Goal: Use online tool/utility: Utilize a website feature to perform a specific function

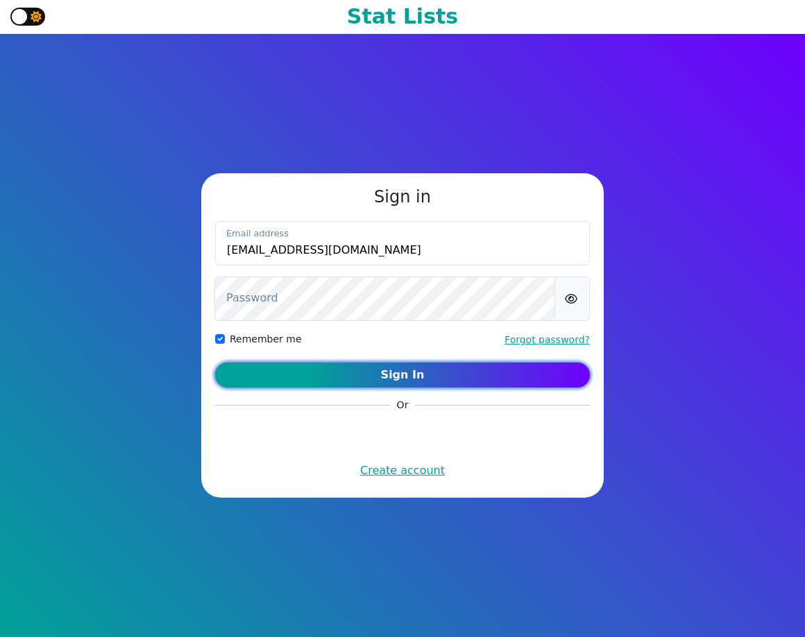
click at [410, 380] on button "Sign In" at bounding box center [402, 375] width 375 height 25
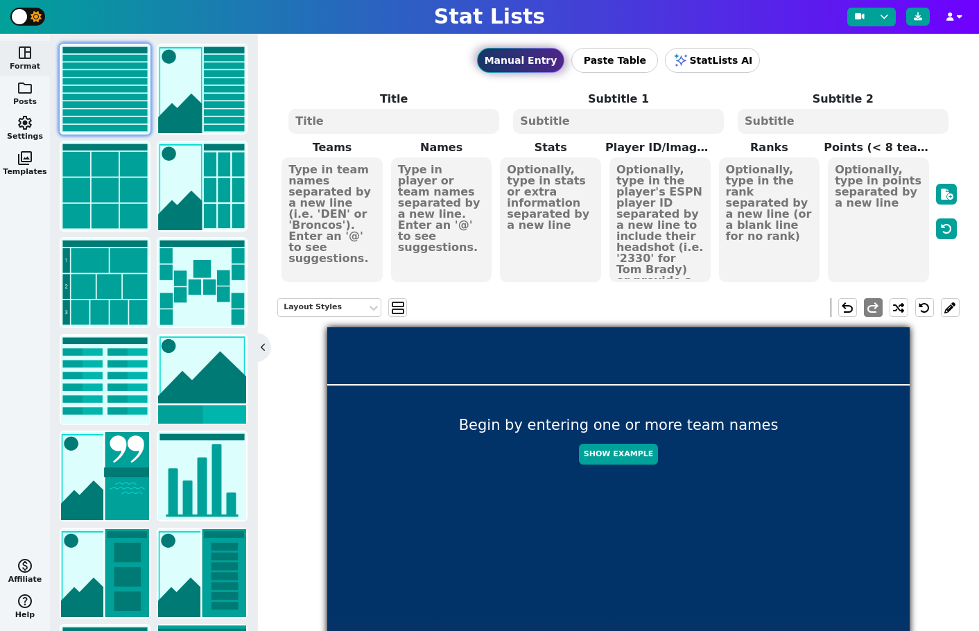
click at [25, 92] on span "folder" at bounding box center [25, 88] width 17 height 17
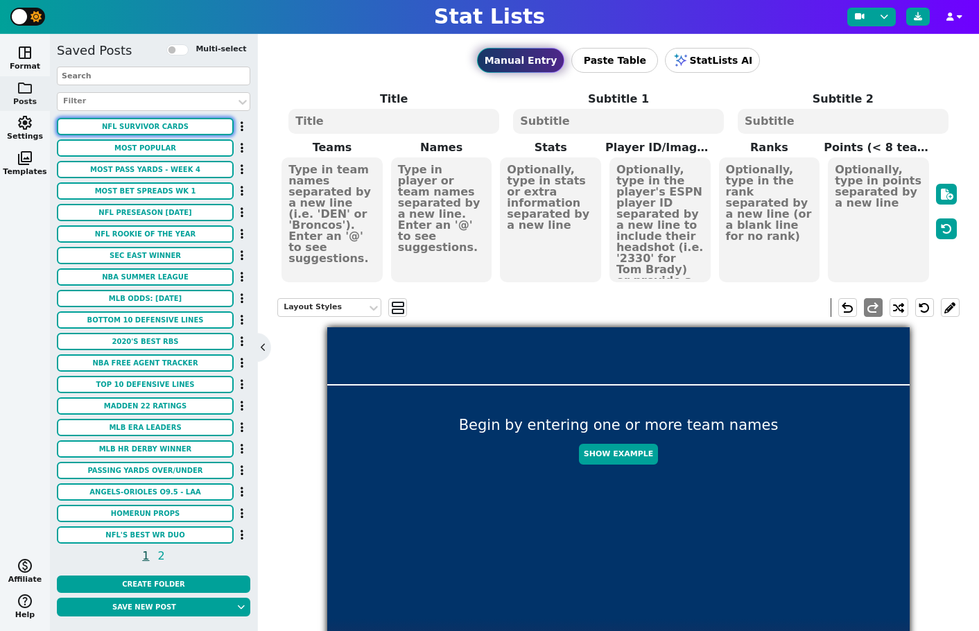
click at [116, 130] on button "NFL Survivor Cards" at bounding box center [145, 126] width 177 height 17
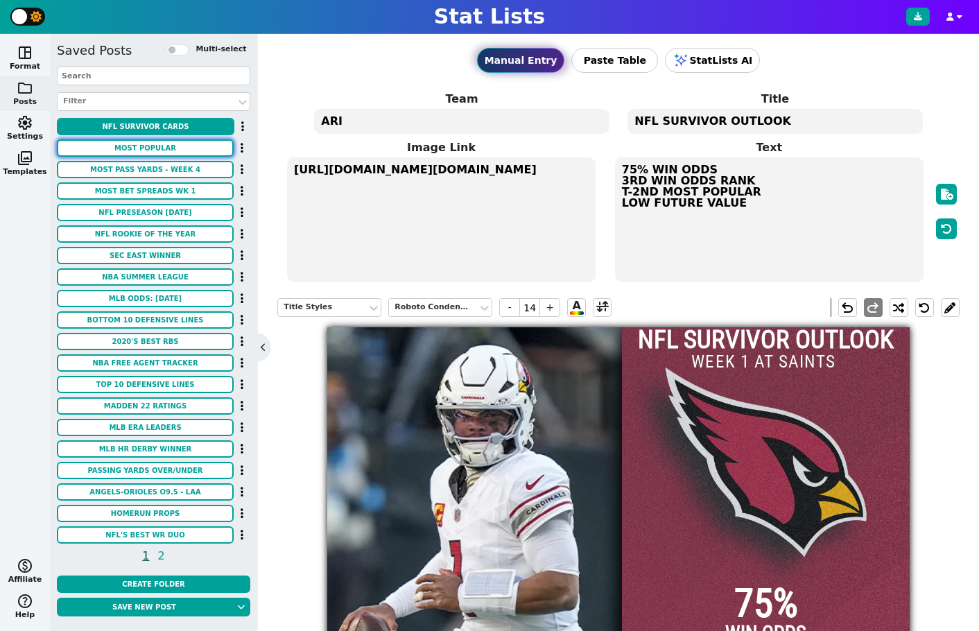
click at [105, 151] on button "MOST POPULAR" at bounding box center [145, 147] width 177 height 17
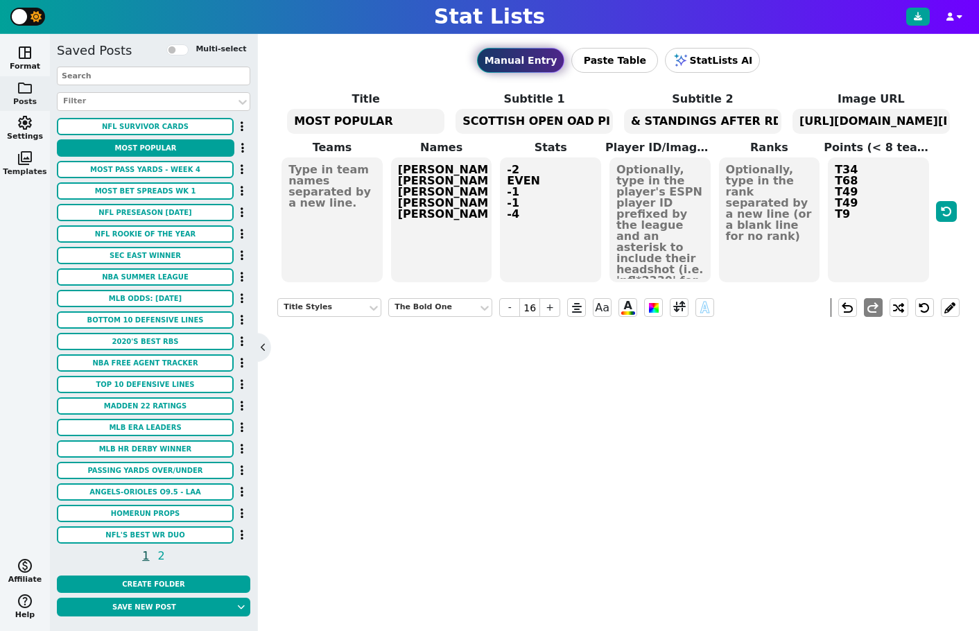
click at [47, 163] on button "photo_library Templates" at bounding box center [25, 163] width 50 height 35
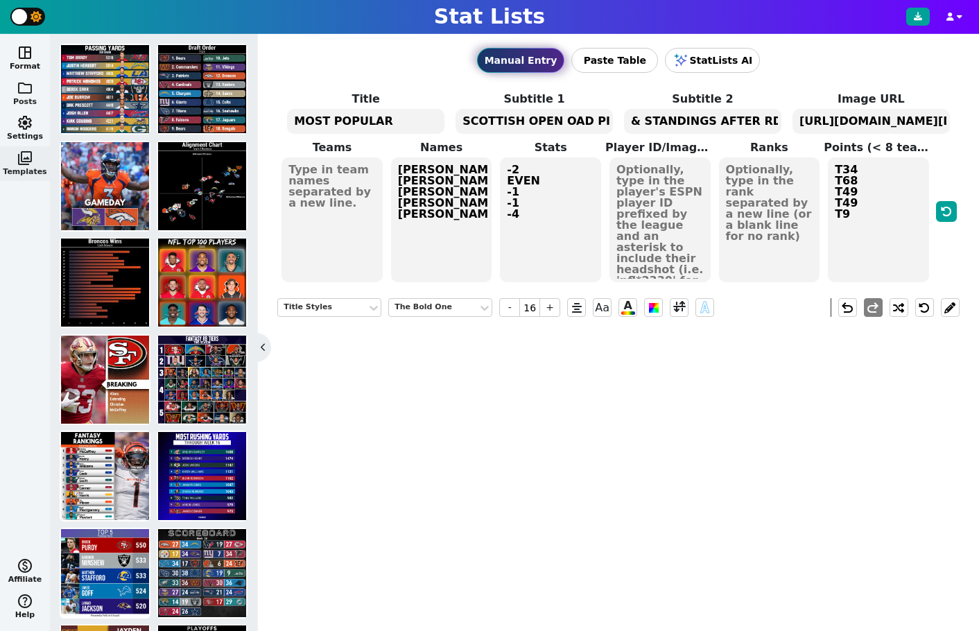
click at [22, 86] on span "folder" at bounding box center [25, 88] width 17 height 17
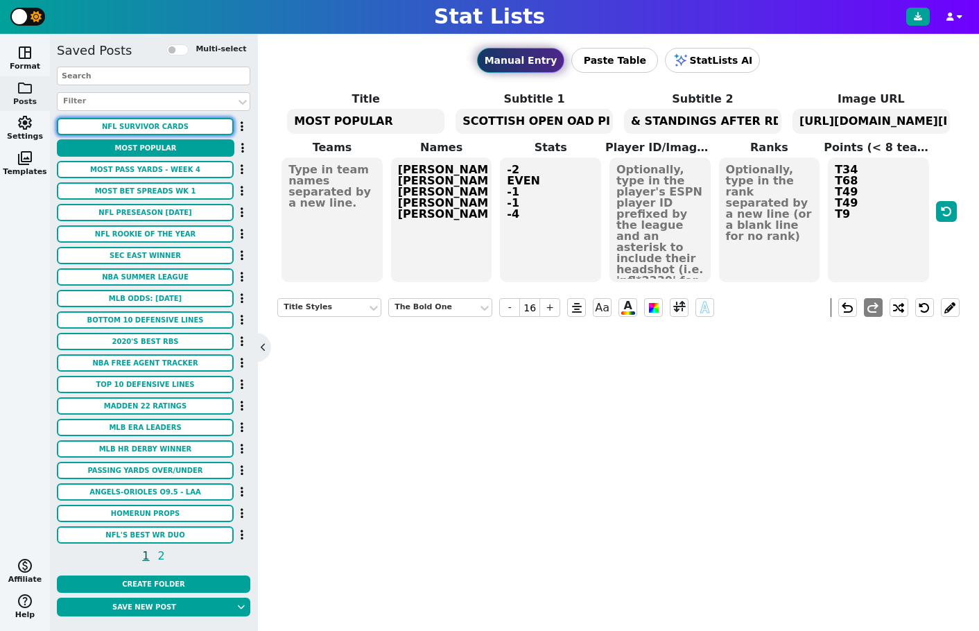
click at [158, 126] on button "NFL Survivor Cards" at bounding box center [145, 126] width 177 height 17
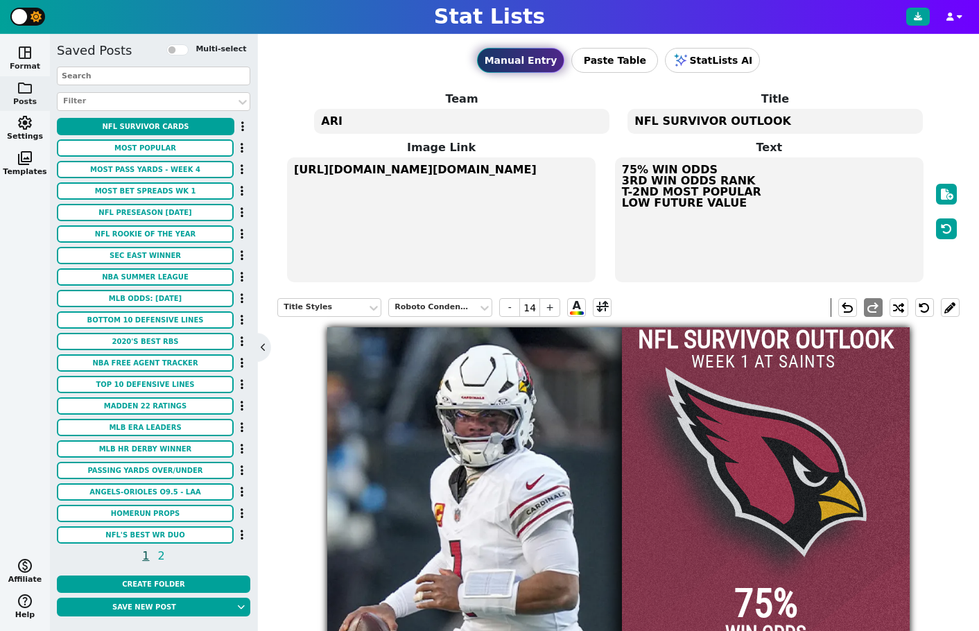
click at [30, 58] on span "space_dashboard" at bounding box center [25, 52] width 17 height 17
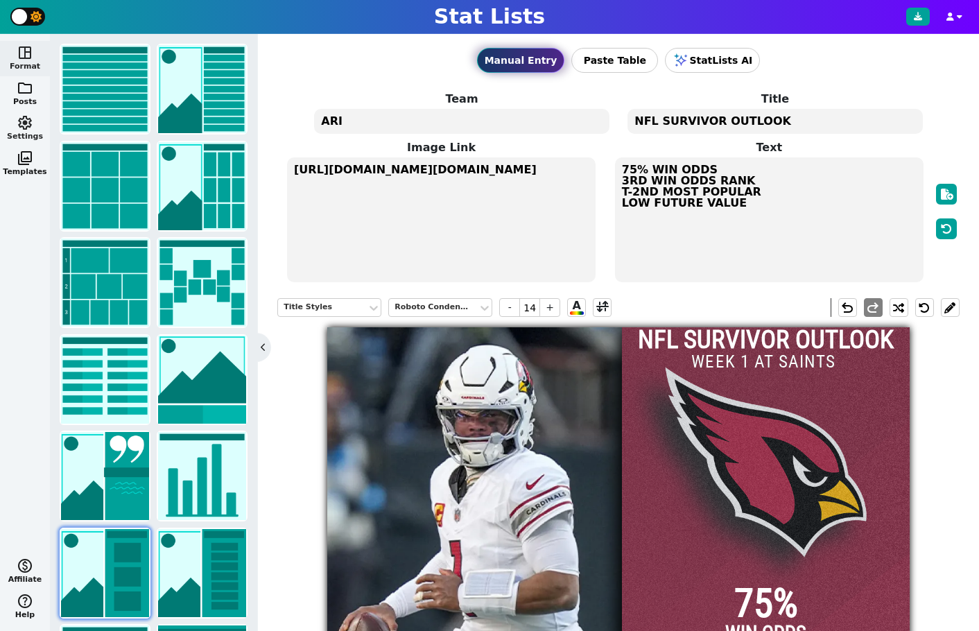
click at [22, 127] on span "settings" at bounding box center [25, 122] width 17 height 17
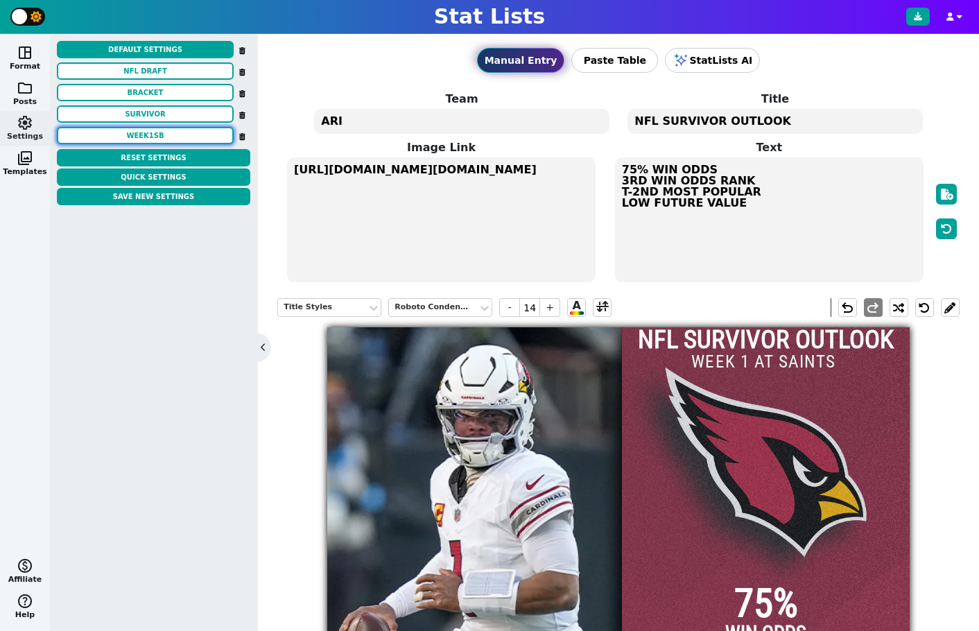
click at [171, 134] on button "week1sb" at bounding box center [145, 135] width 177 height 17
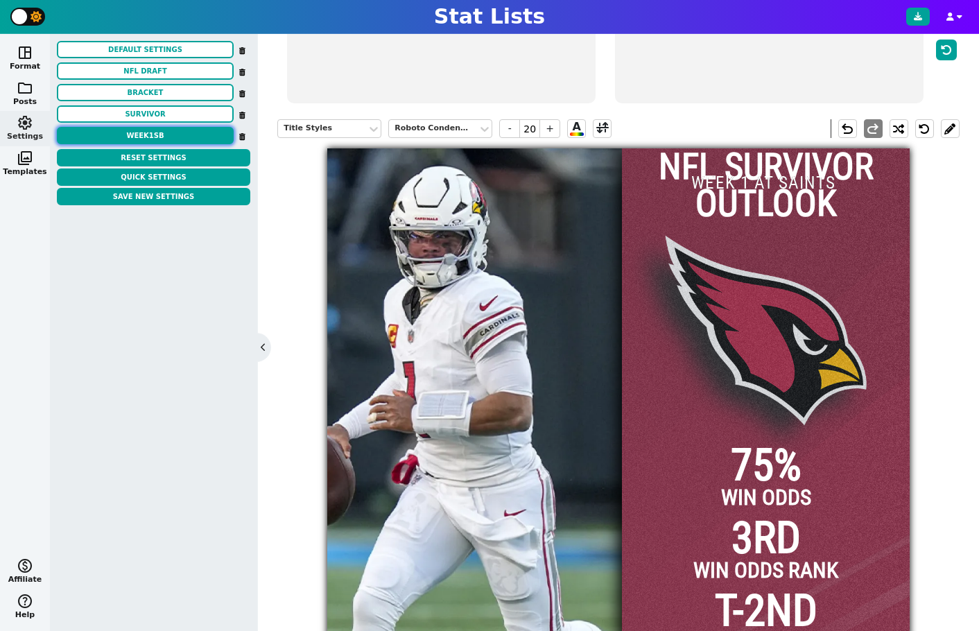
scroll to position [236, 0]
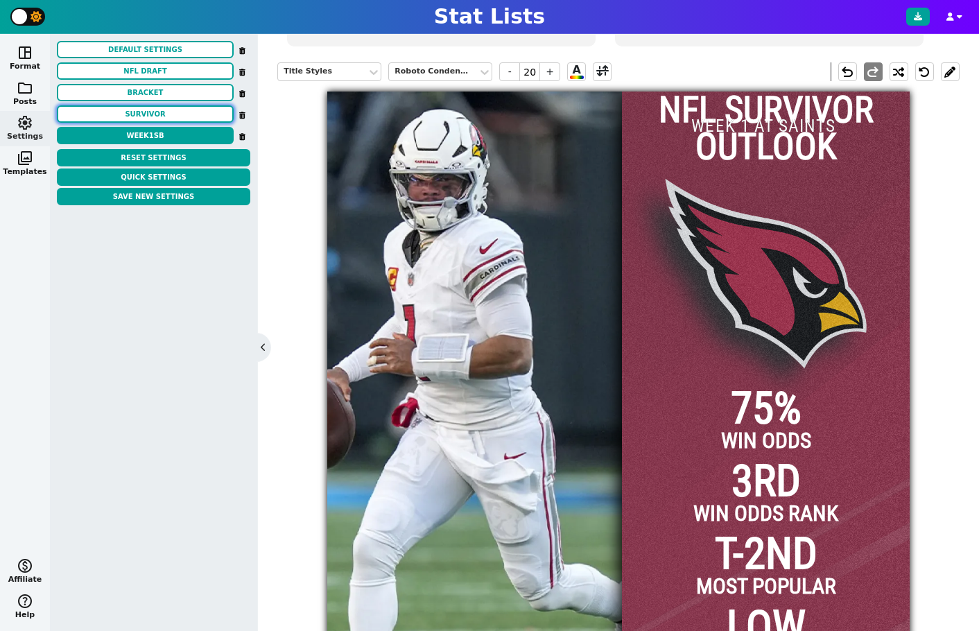
click at [123, 116] on button "SURVIVOR" at bounding box center [145, 113] width 177 height 17
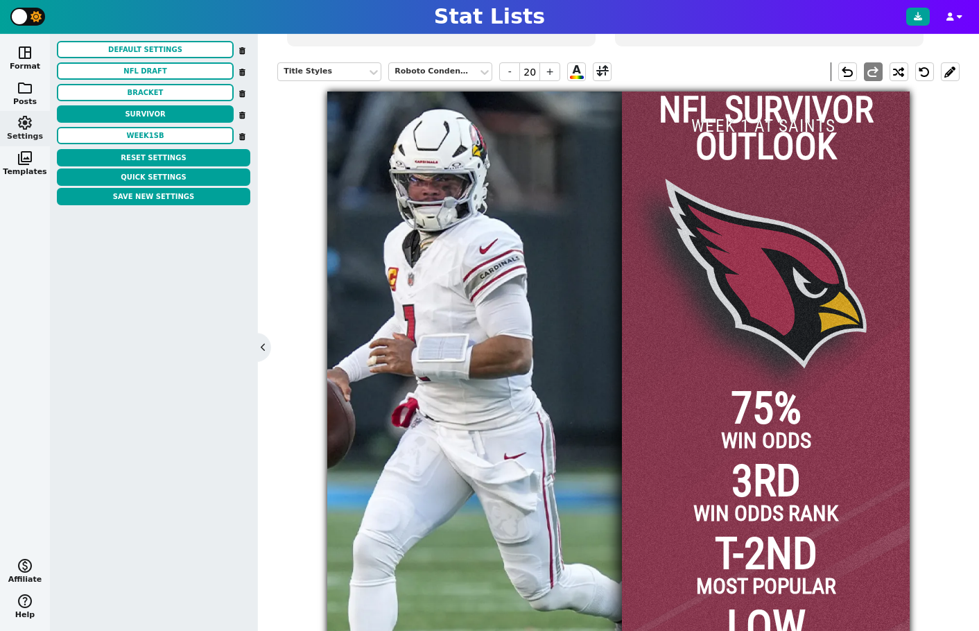
click at [30, 126] on span "settings" at bounding box center [25, 122] width 17 height 17
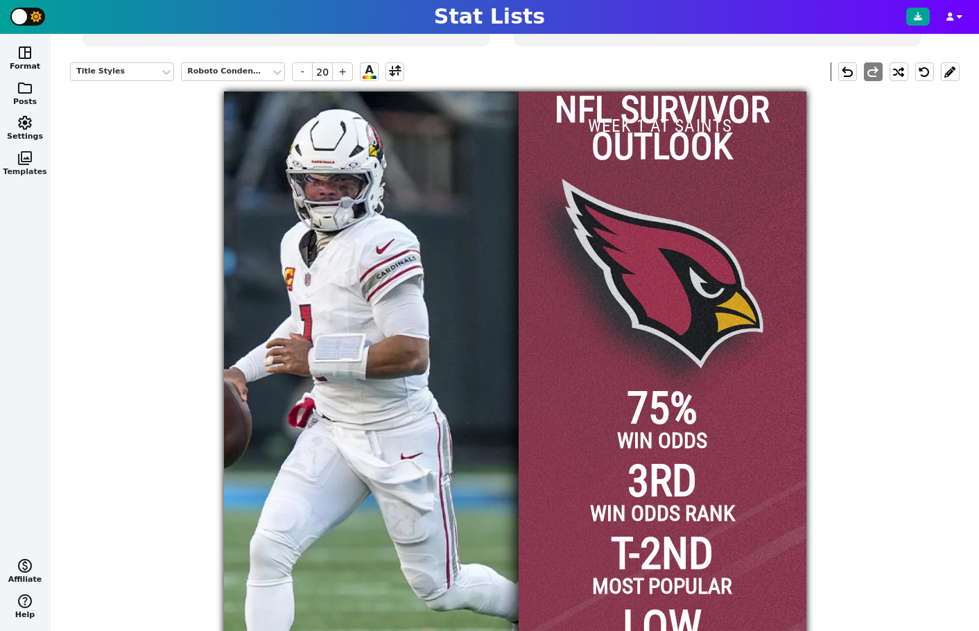
click at [22, 157] on span "photo_library" at bounding box center [25, 158] width 17 height 17
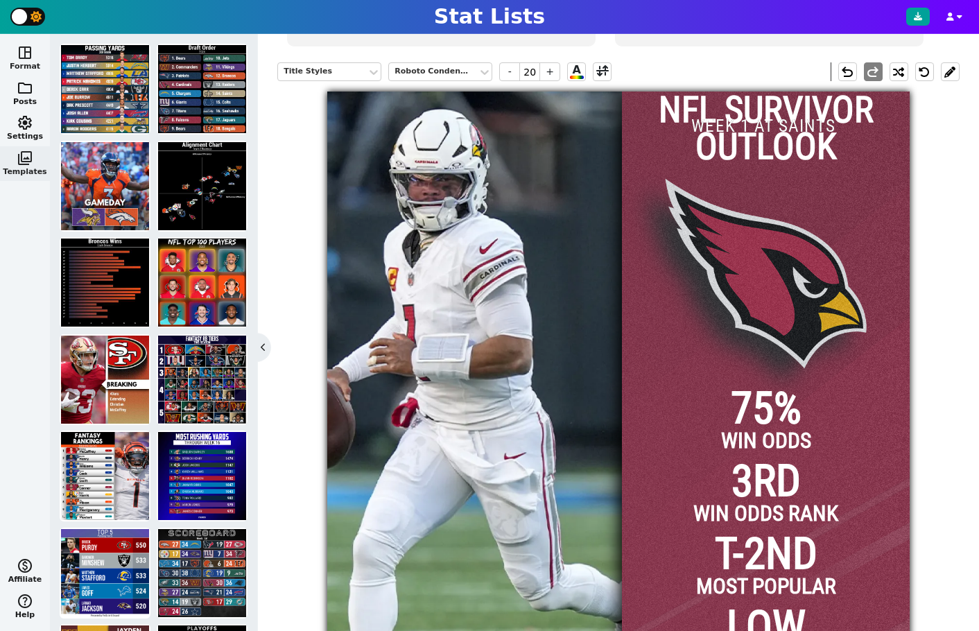
click at [34, 56] on button "space_dashboard Format" at bounding box center [25, 58] width 50 height 35
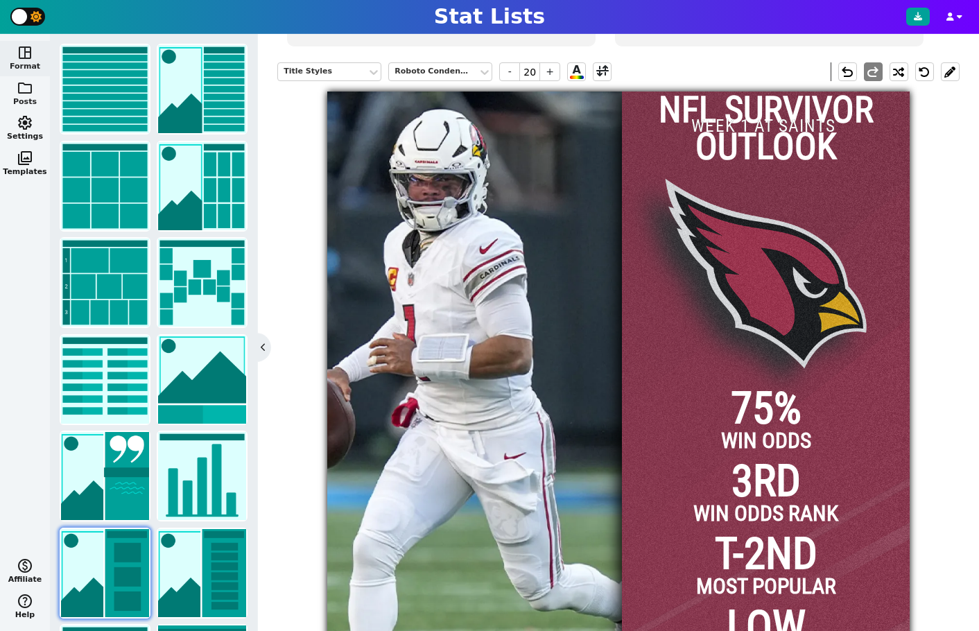
click at [20, 94] on span "folder" at bounding box center [25, 88] width 17 height 17
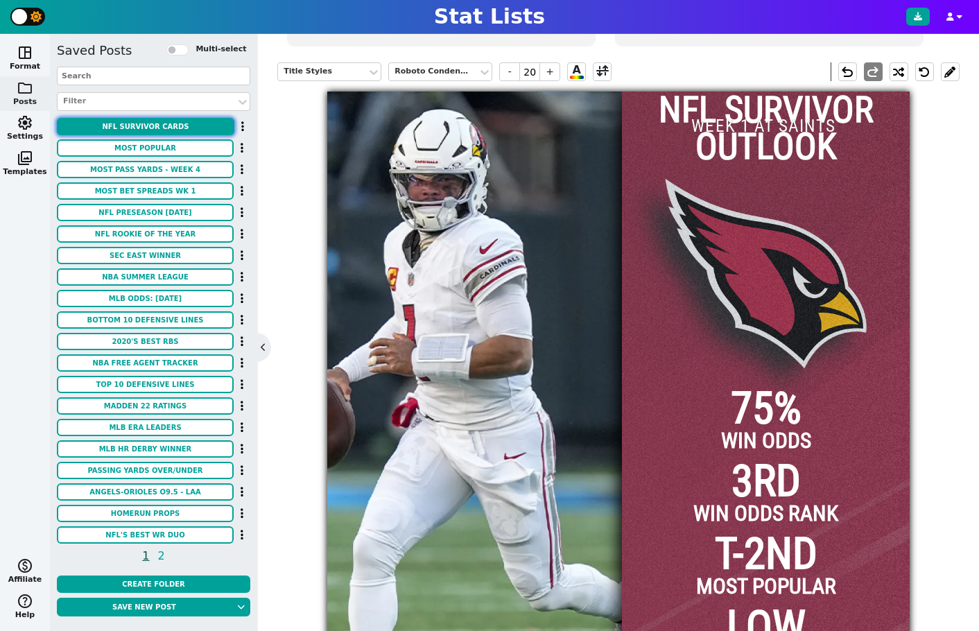
click at [136, 121] on button "NFL Survivor Cards" at bounding box center [146, 126] width 178 height 17
type input "14"
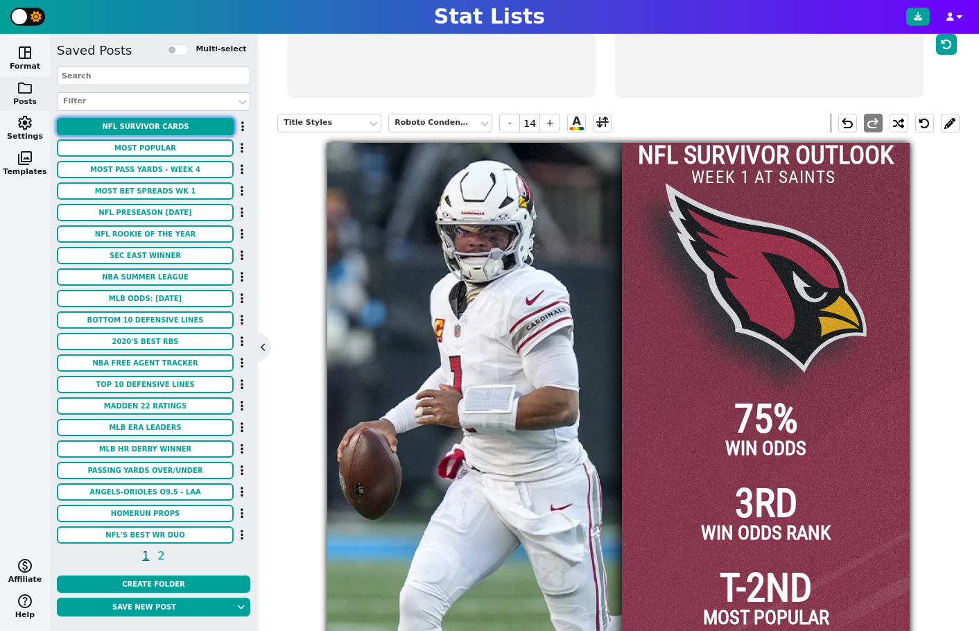
scroll to position [186, 0]
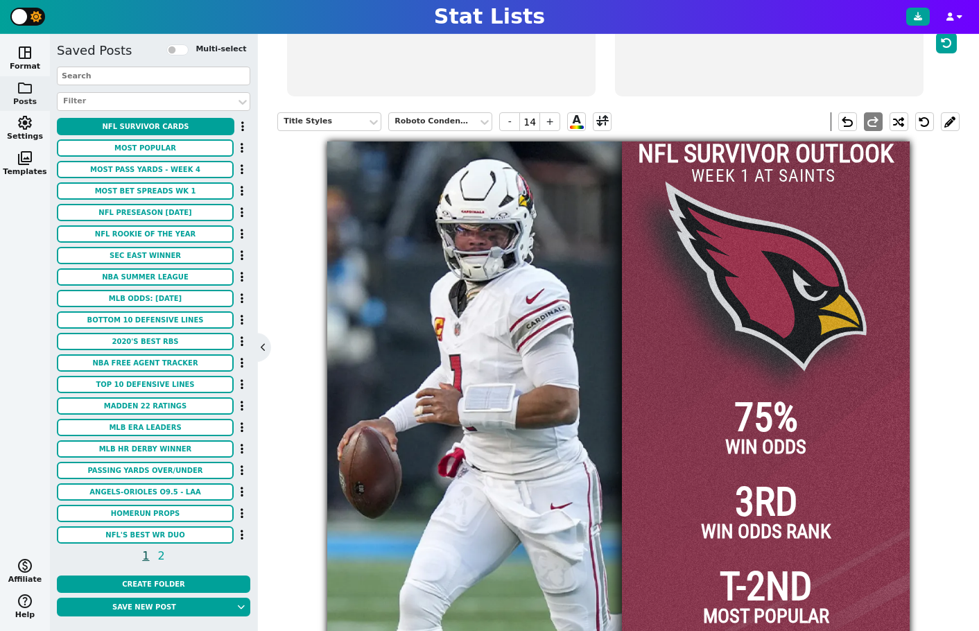
click at [804, 272] on div at bounding box center [766, 433] width 288 height 583
click at [327, 126] on div "Title Styles" at bounding box center [323, 122] width 78 height 12
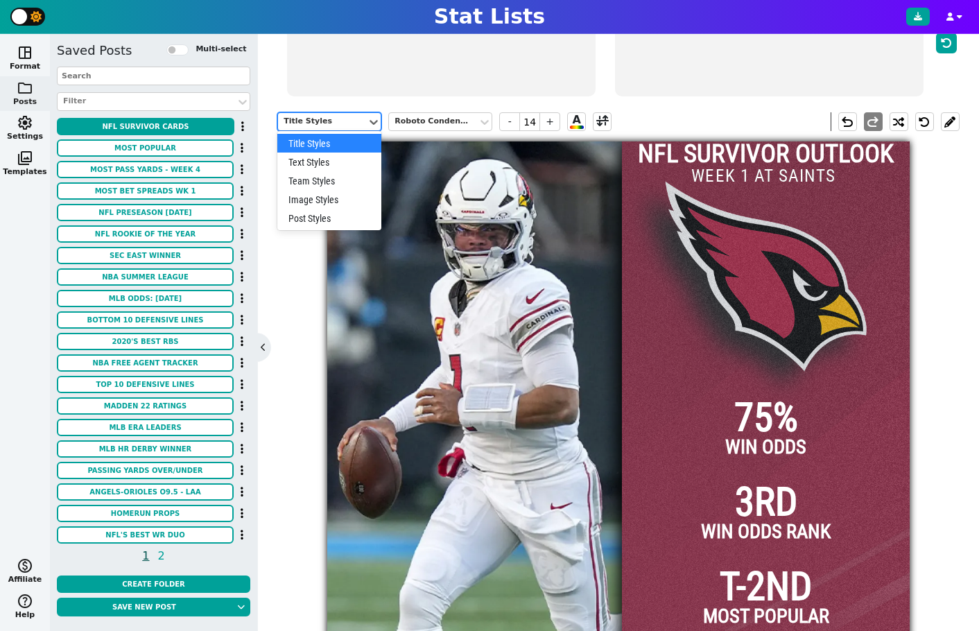
click at [327, 126] on div "Title Styles" at bounding box center [323, 122] width 78 height 12
click at [326, 187] on div "Team Styles" at bounding box center [329, 180] width 104 height 19
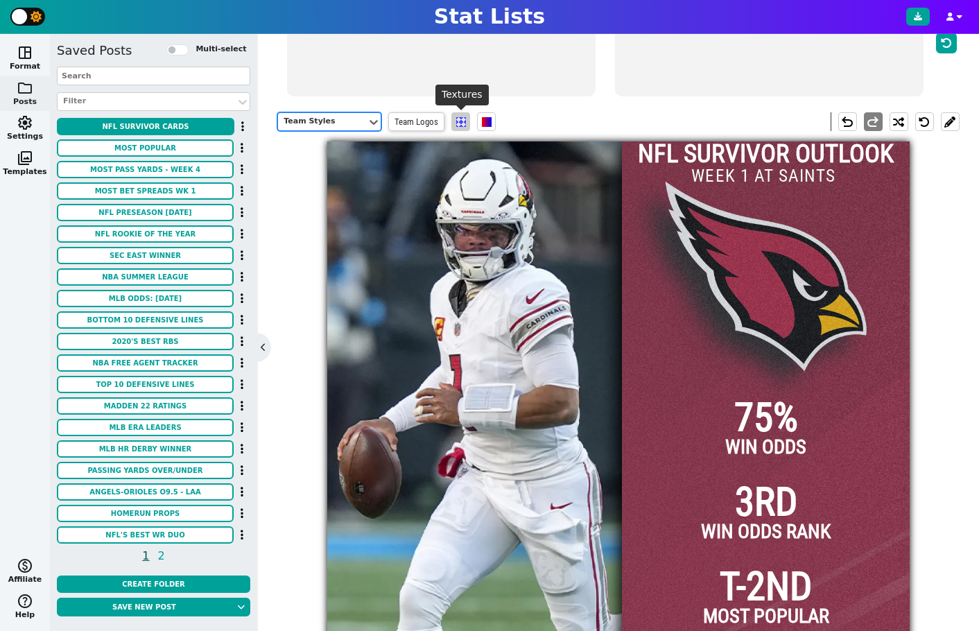
click at [458, 123] on span at bounding box center [461, 122] width 10 height 10
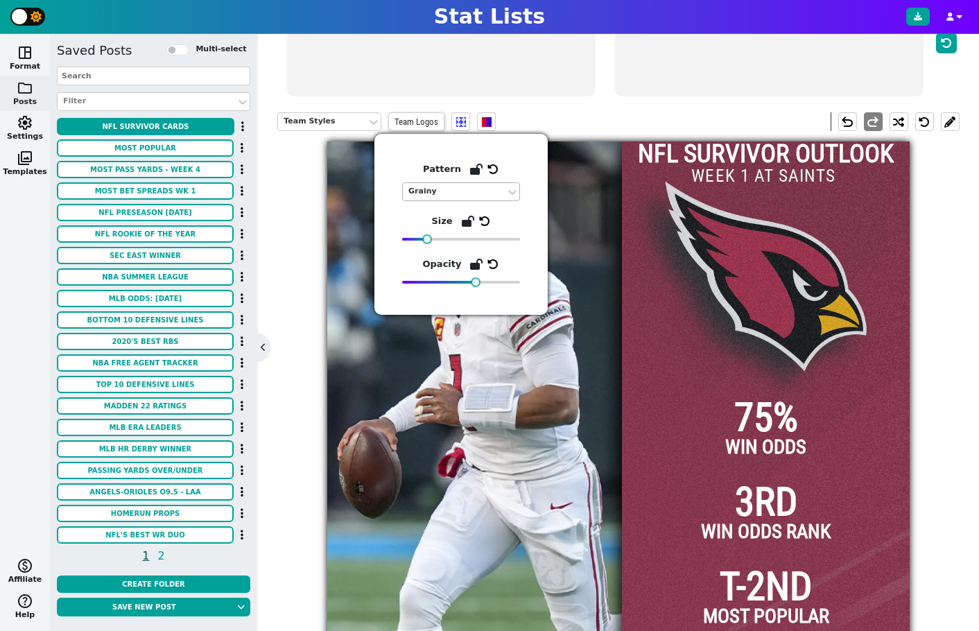
click at [461, 185] on div "Grainy" at bounding box center [454, 191] width 103 height 19
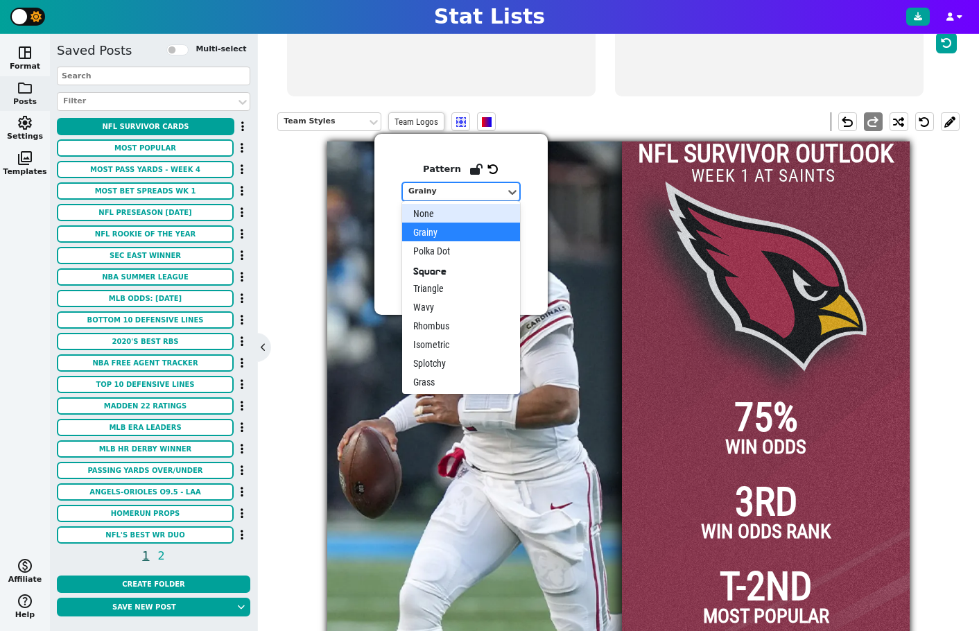
click at [457, 212] on div "None" at bounding box center [461, 213] width 118 height 19
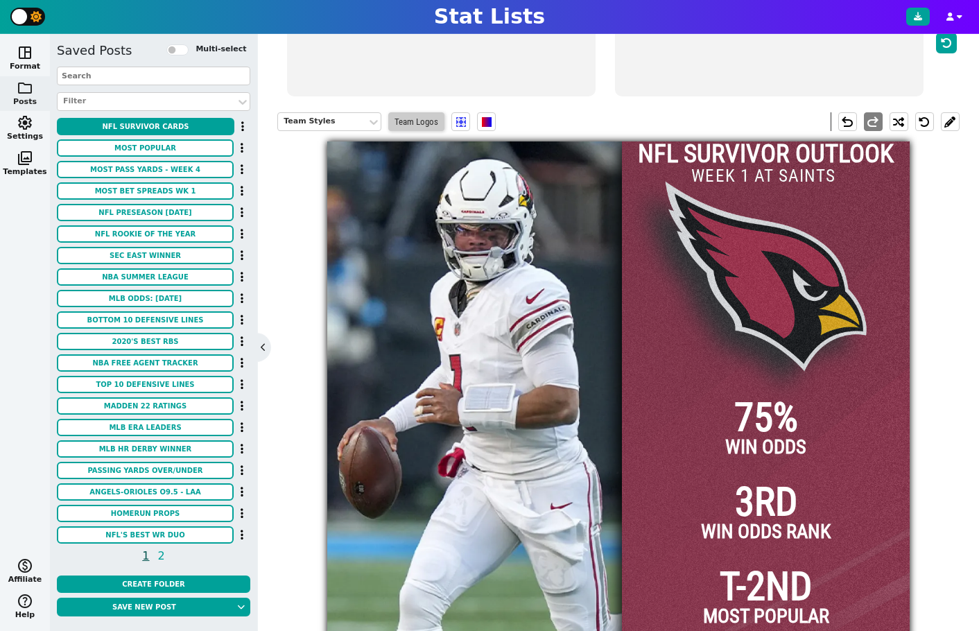
click at [415, 123] on span "Team Logos" at bounding box center [416, 121] width 56 height 19
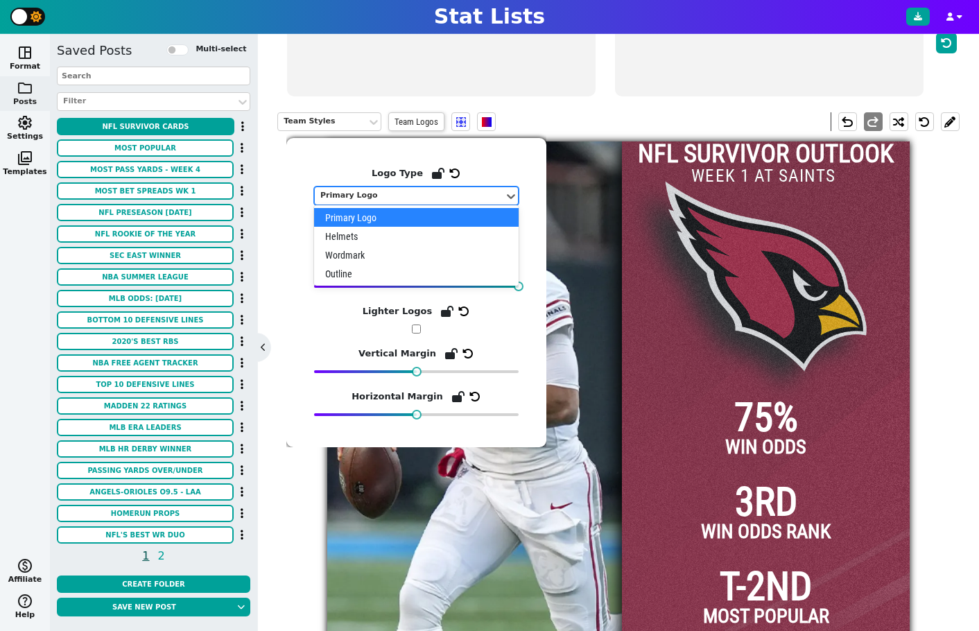
click at [410, 198] on div "Primary Logo" at bounding box center [409, 196] width 178 height 12
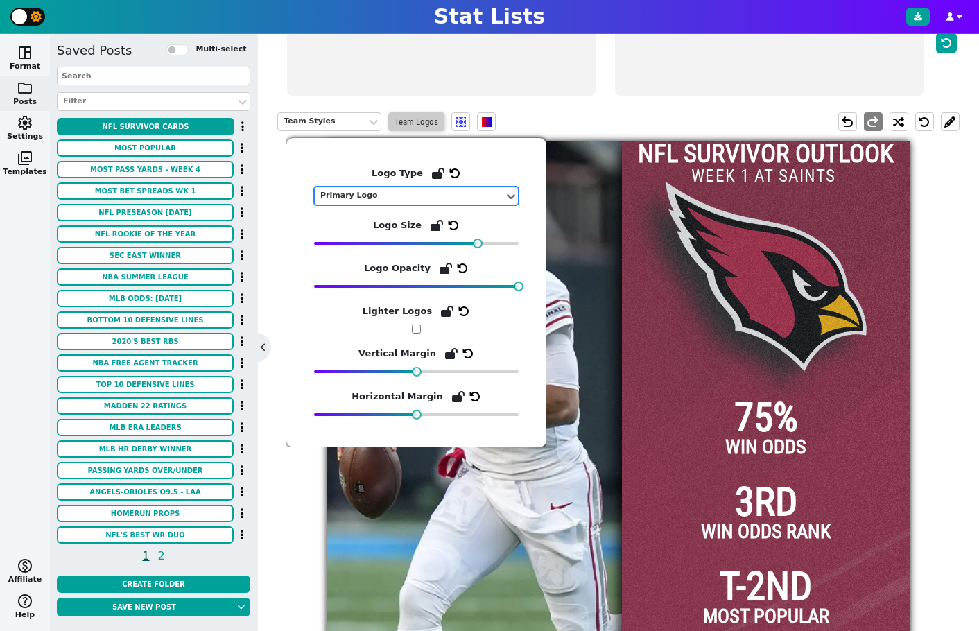
click at [424, 128] on span "Team Logos" at bounding box center [416, 121] width 56 height 19
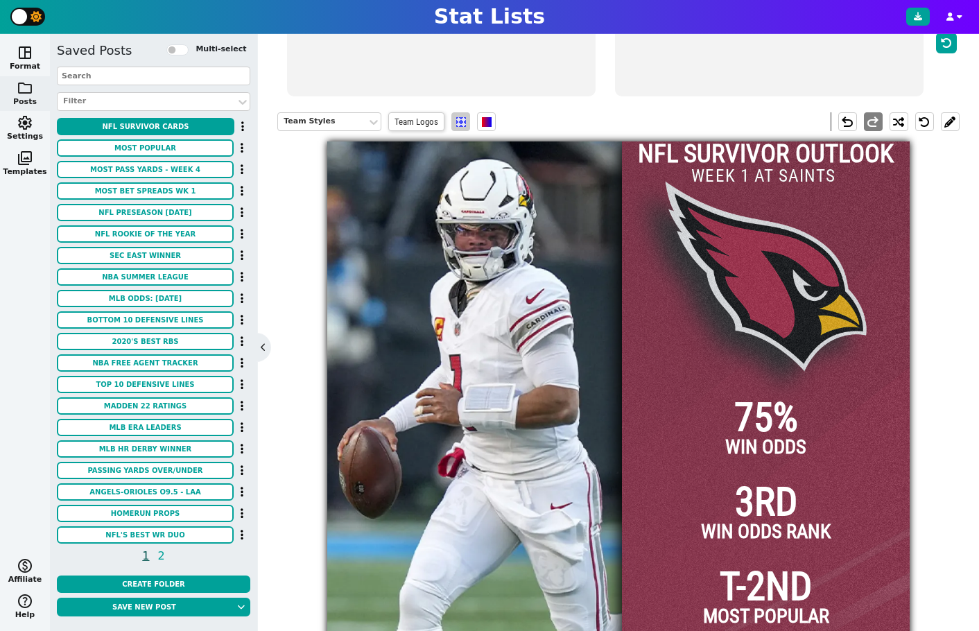
click at [463, 127] on span at bounding box center [461, 122] width 10 height 10
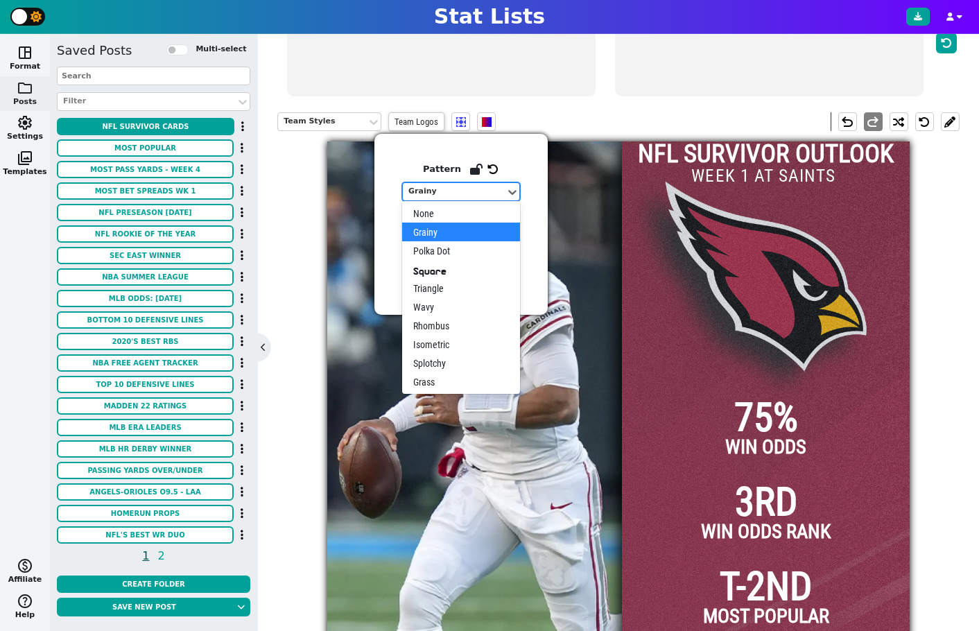
click at [503, 191] on div "Grainy" at bounding box center [454, 191] width 103 height 19
click at [470, 384] on div "Grass" at bounding box center [461, 381] width 118 height 19
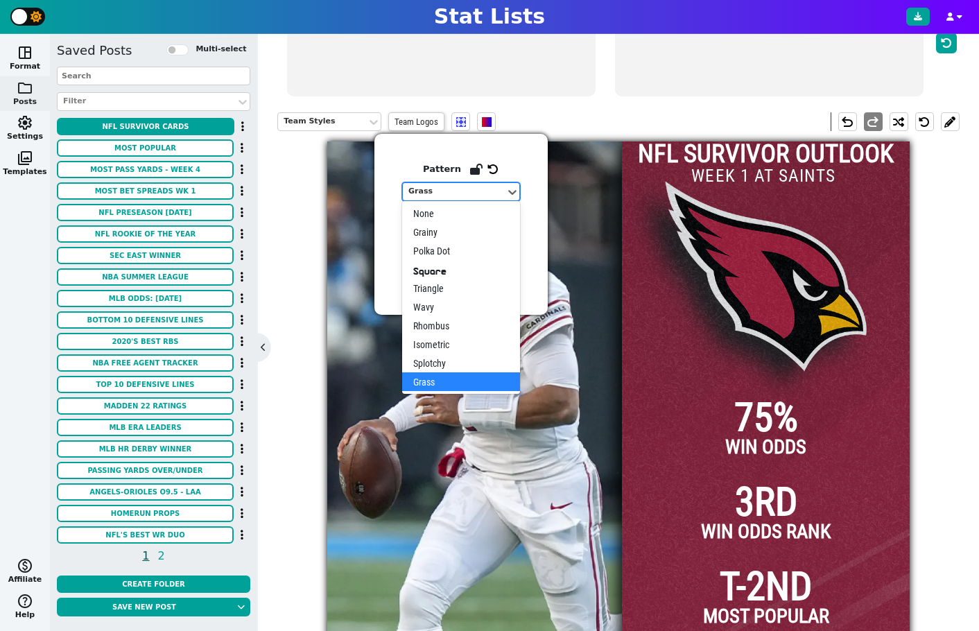
click at [498, 192] on div "Grass" at bounding box center [455, 192] width 92 height 12
click at [470, 368] on div "Splotchy" at bounding box center [461, 363] width 118 height 19
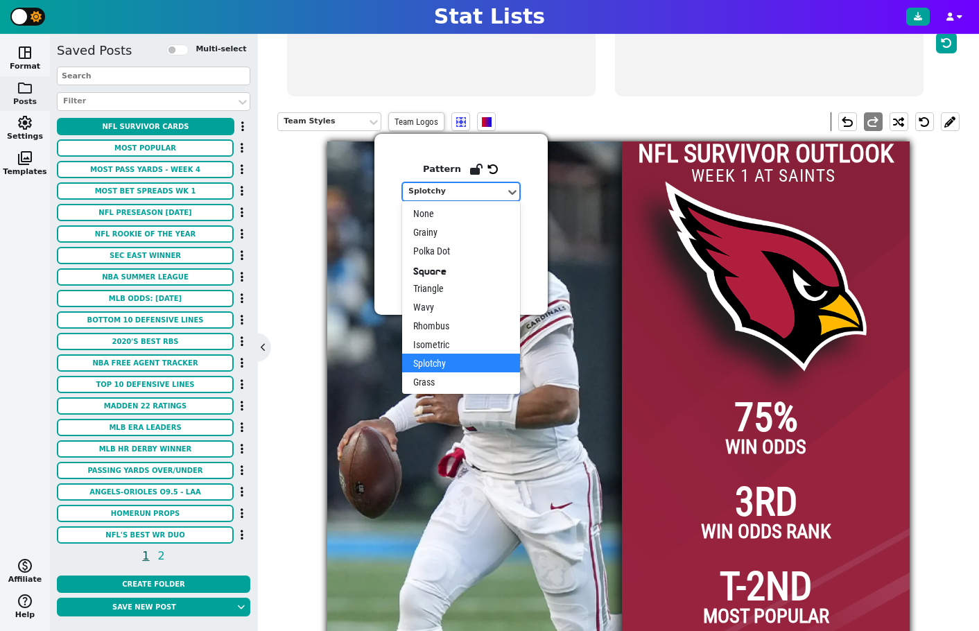
click at [463, 191] on div "Splotchy" at bounding box center [455, 192] width 92 height 12
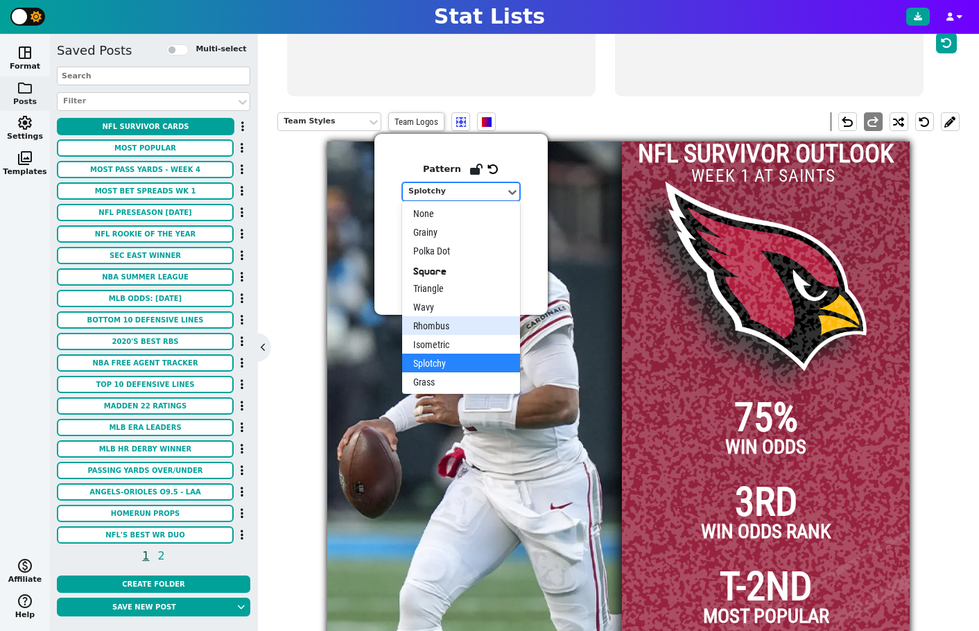
click at [465, 332] on div "Rhombus" at bounding box center [461, 325] width 118 height 19
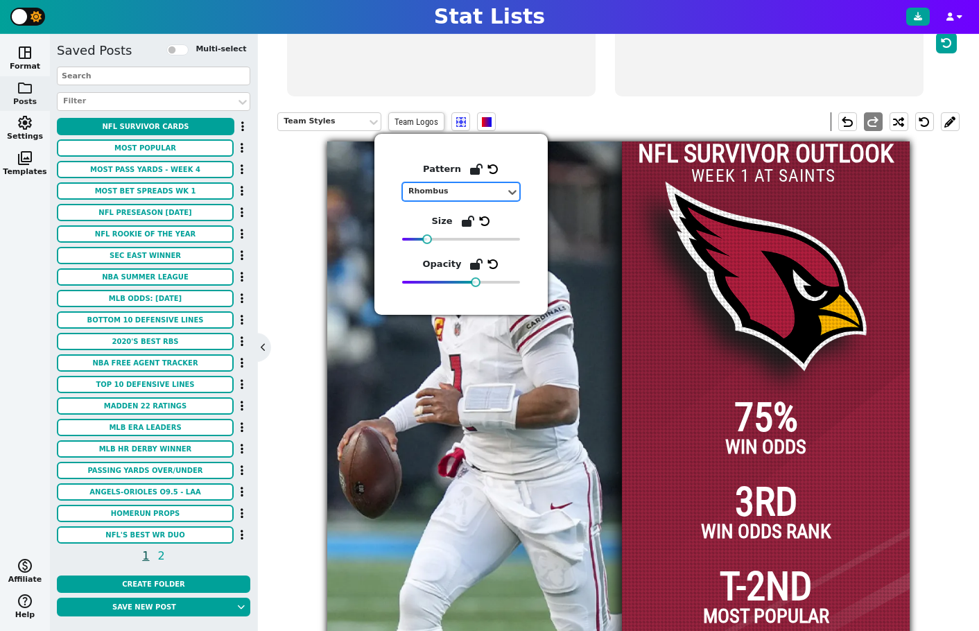
click at [468, 191] on div "Rhombus" at bounding box center [455, 192] width 92 height 12
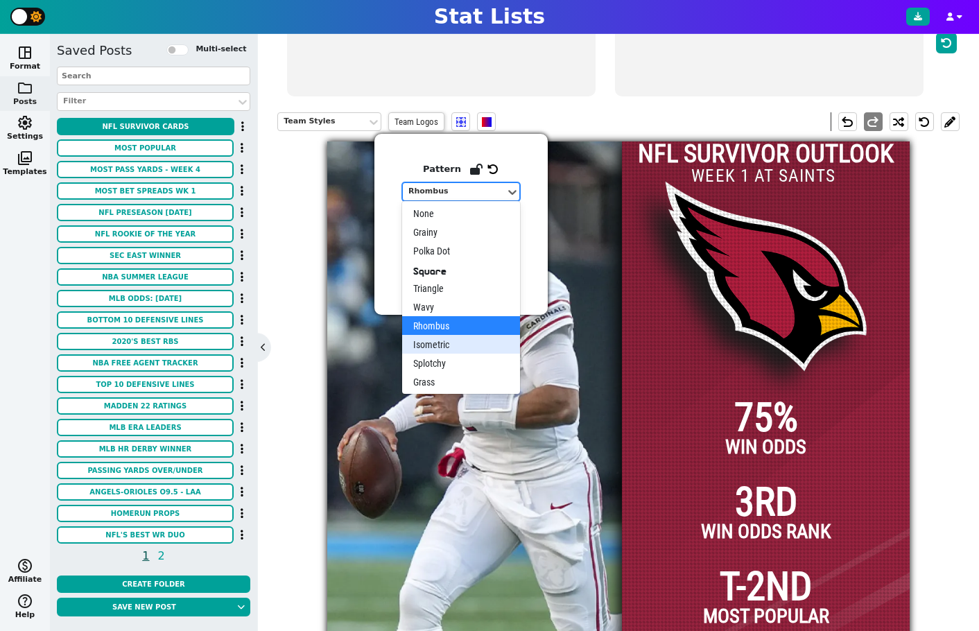
click at [461, 350] on div "Isometric" at bounding box center [461, 344] width 118 height 19
click at [477, 192] on div "Isometric" at bounding box center [455, 192] width 92 height 12
drag, startPoint x: 447, startPoint y: 317, endPoint x: 448, endPoint y: 301, distance: 16.0
click at [448, 301] on div "None Grainy Polka Dot Square Triangle Wavy Rhombus Isometric Splotchy Grass" at bounding box center [461, 297] width 118 height 193
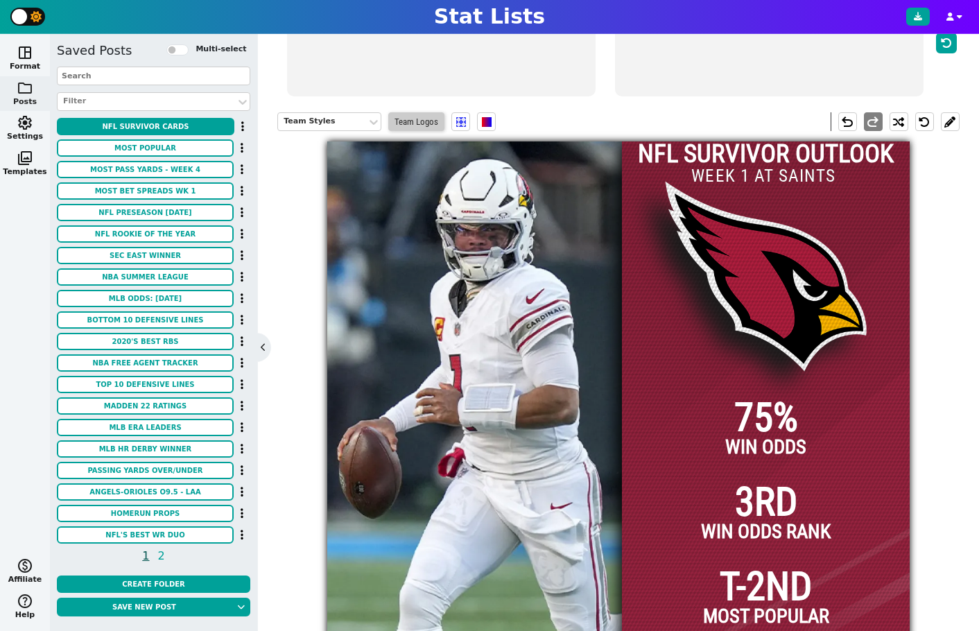
click at [434, 129] on span "Team Logos" at bounding box center [416, 121] width 56 height 19
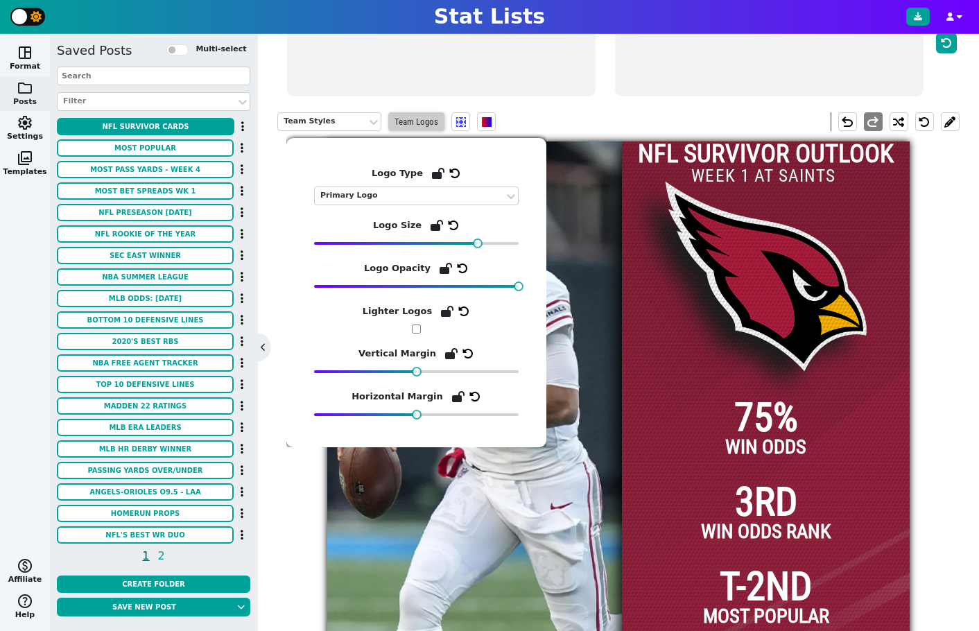
click at [440, 129] on span "Team Logos" at bounding box center [416, 121] width 56 height 19
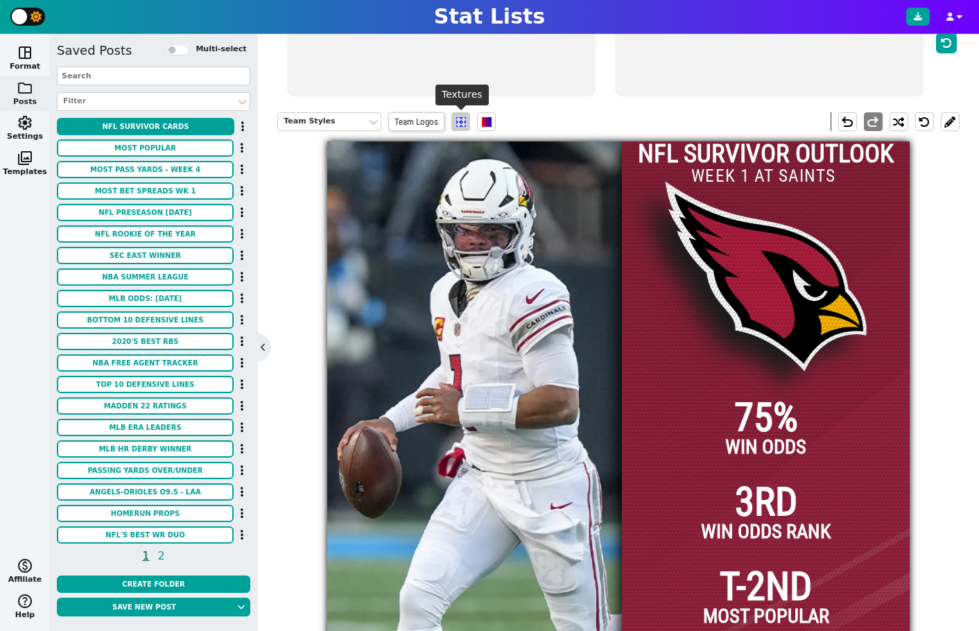
click at [463, 126] on span at bounding box center [461, 122] width 10 height 10
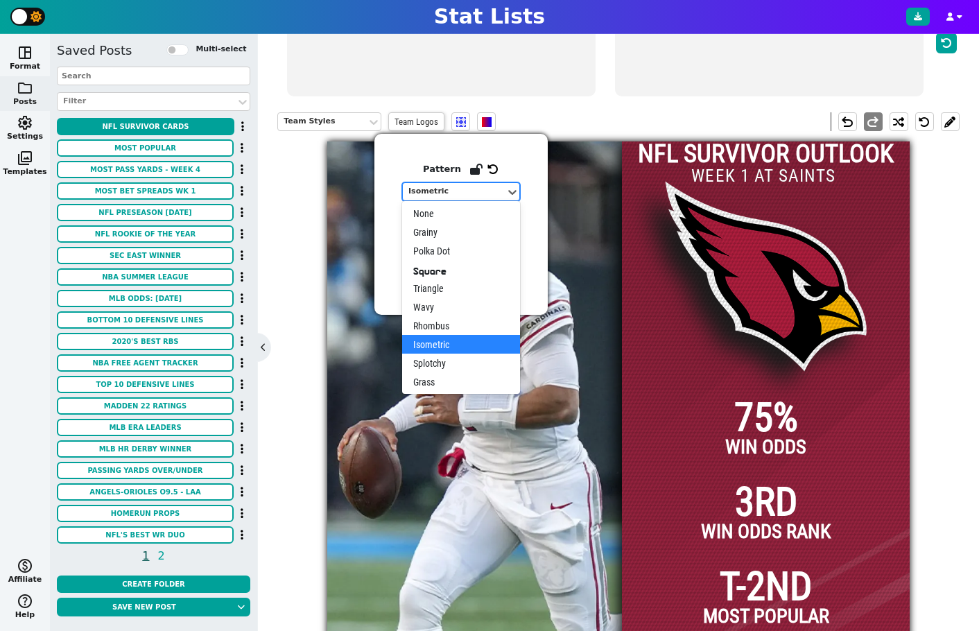
click at [499, 194] on div "Isometric" at bounding box center [455, 192] width 92 height 12
click at [457, 307] on div "Wavy" at bounding box center [461, 307] width 118 height 19
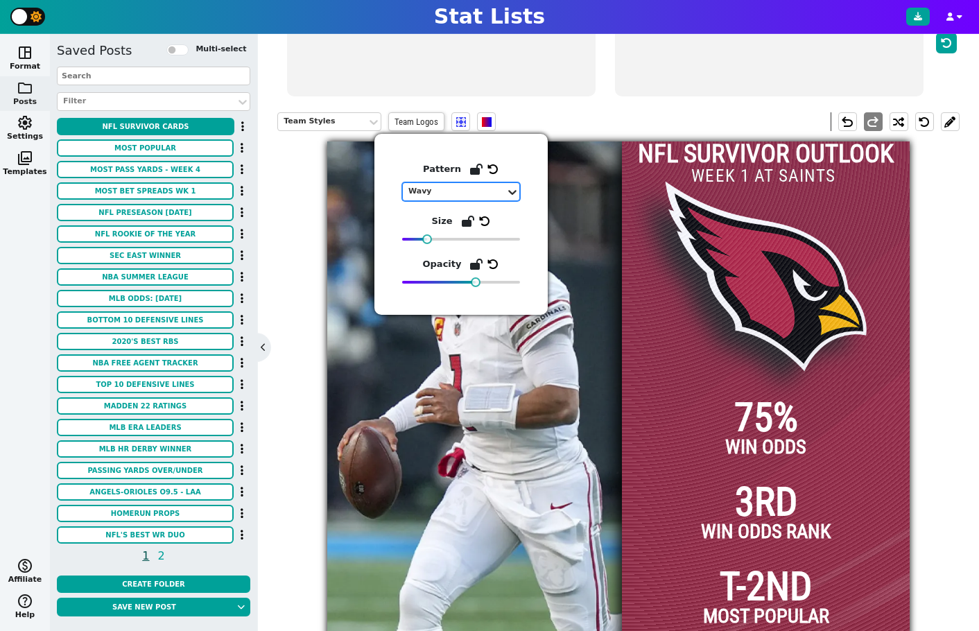
click at [506, 194] on icon at bounding box center [513, 192] width 14 height 14
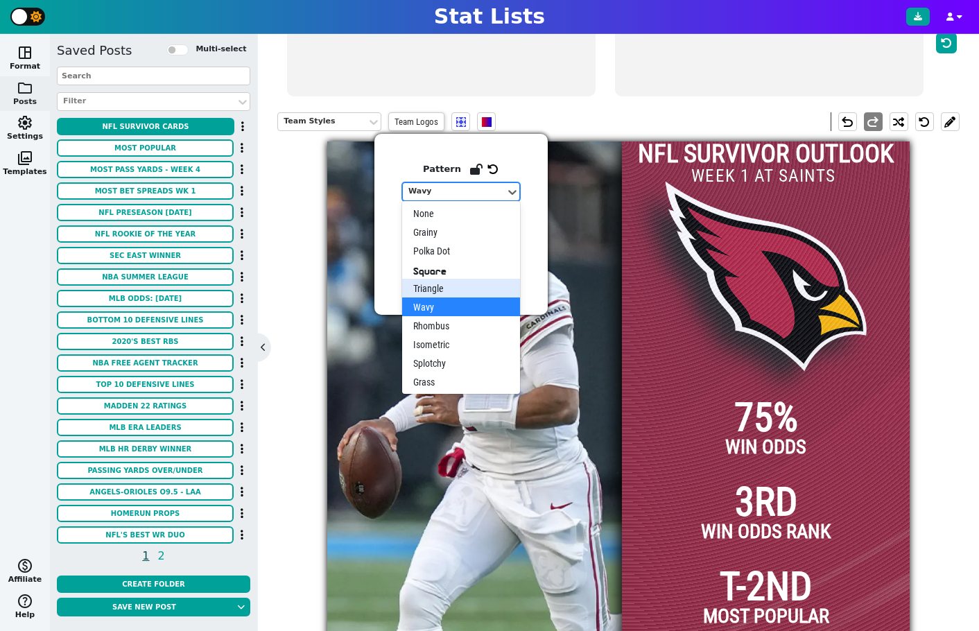
click at [468, 284] on div "Triangle" at bounding box center [461, 288] width 118 height 19
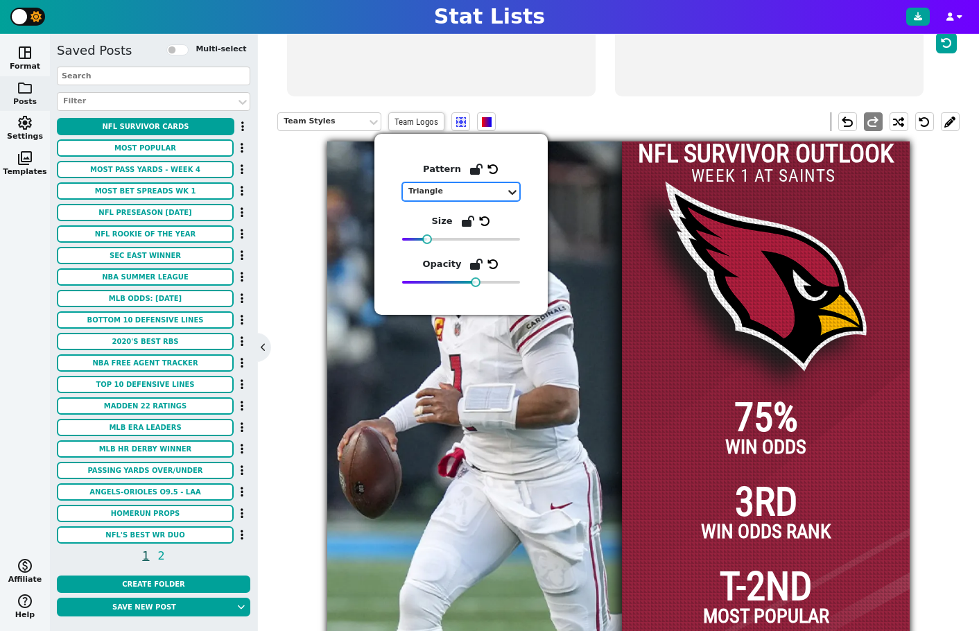
click at [507, 191] on icon at bounding box center [513, 192] width 14 height 14
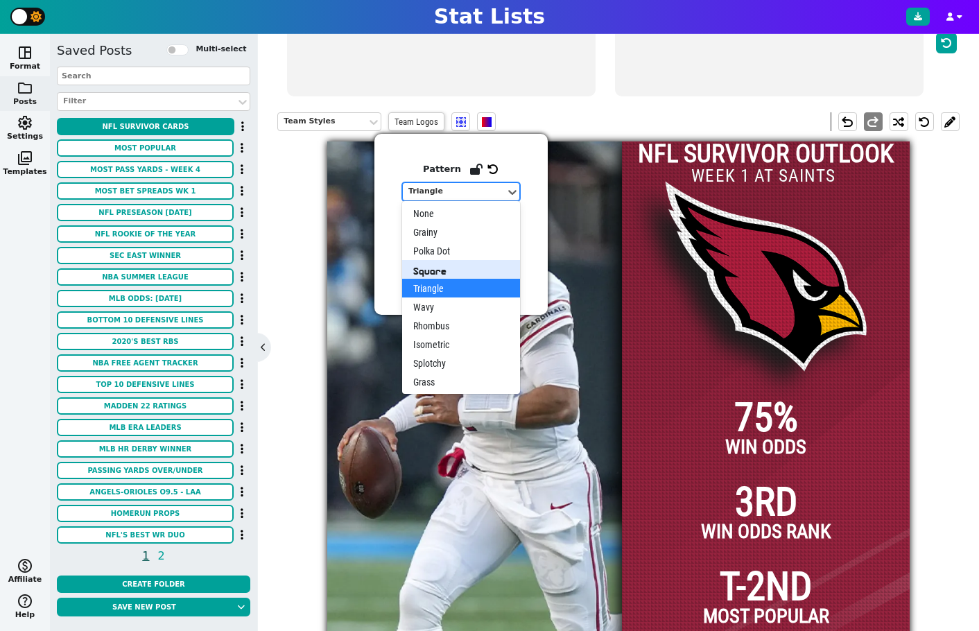
click at [485, 269] on div "Square" at bounding box center [461, 269] width 118 height 19
click at [506, 192] on icon at bounding box center [513, 192] width 14 height 14
click at [495, 246] on div "Polka Dot" at bounding box center [461, 250] width 118 height 19
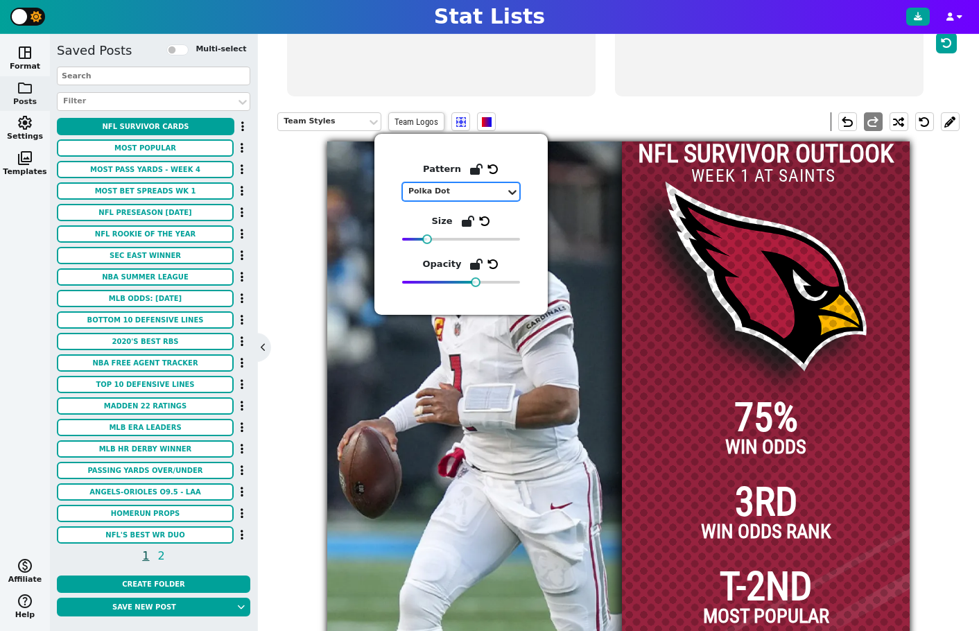
click at [510, 191] on icon at bounding box center [512, 192] width 8 height 5
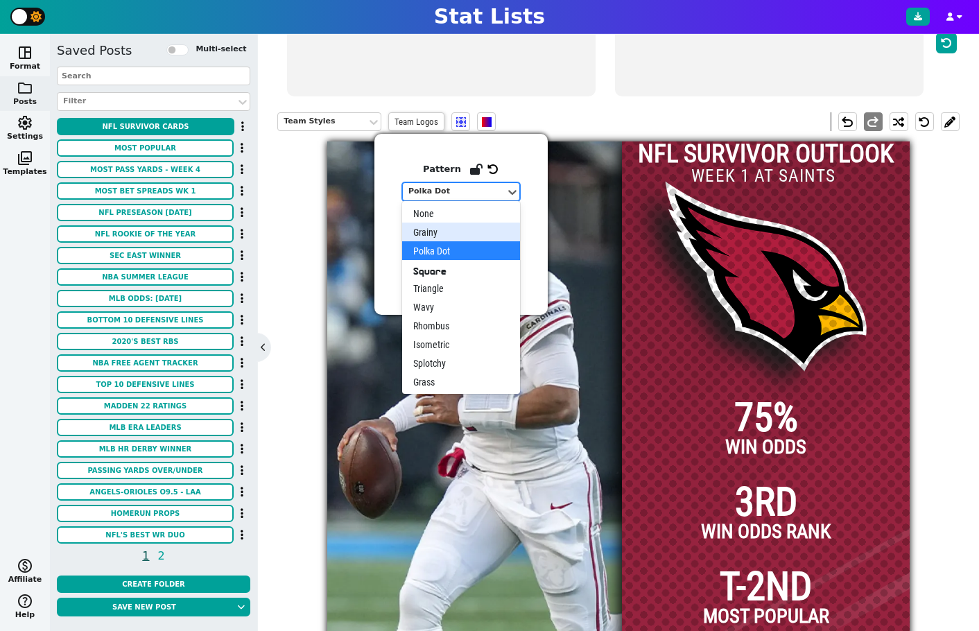
click at [490, 230] on div "Grainy" at bounding box center [461, 232] width 118 height 19
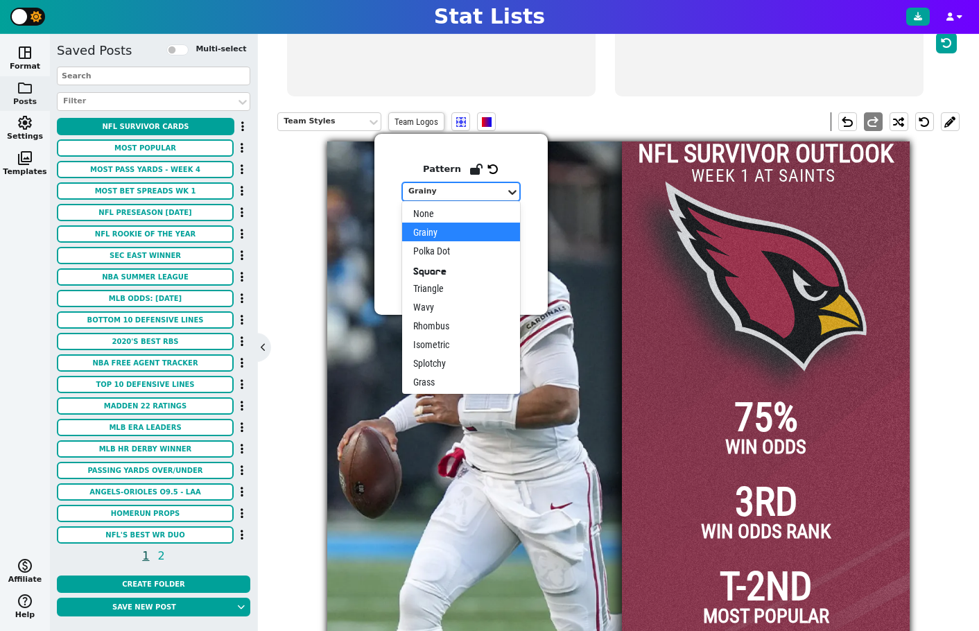
click at [509, 191] on icon at bounding box center [512, 192] width 8 height 5
click at [479, 218] on div "None" at bounding box center [461, 213] width 118 height 19
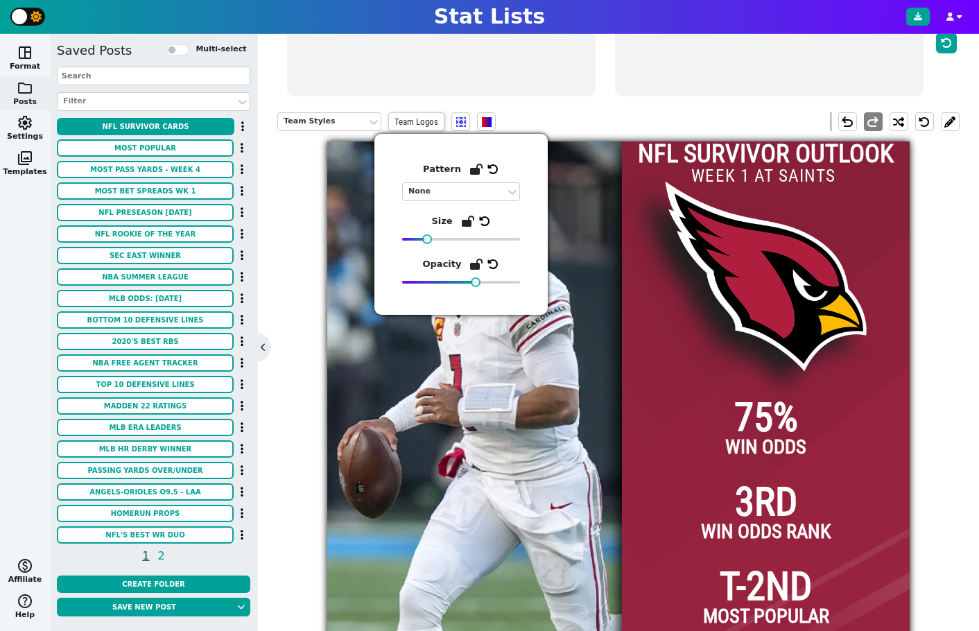
click at [554, 124] on div "Team Styles Team Logos undo redo" at bounding box center [618, 122] width 683 height 40
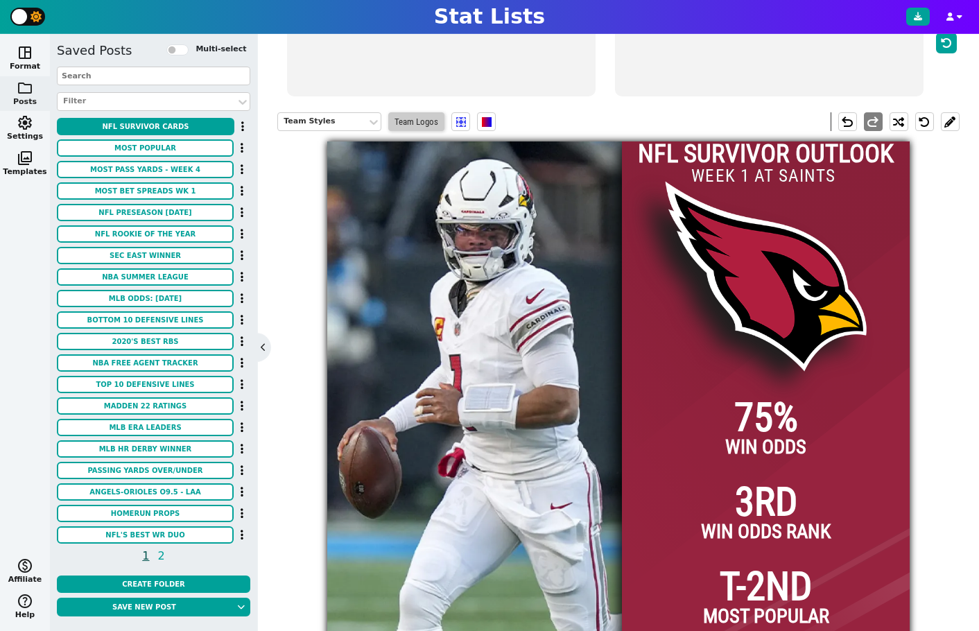
click at [417, 125] on span "Team Logos" at bounding box center [416, 121] width 56 height 19
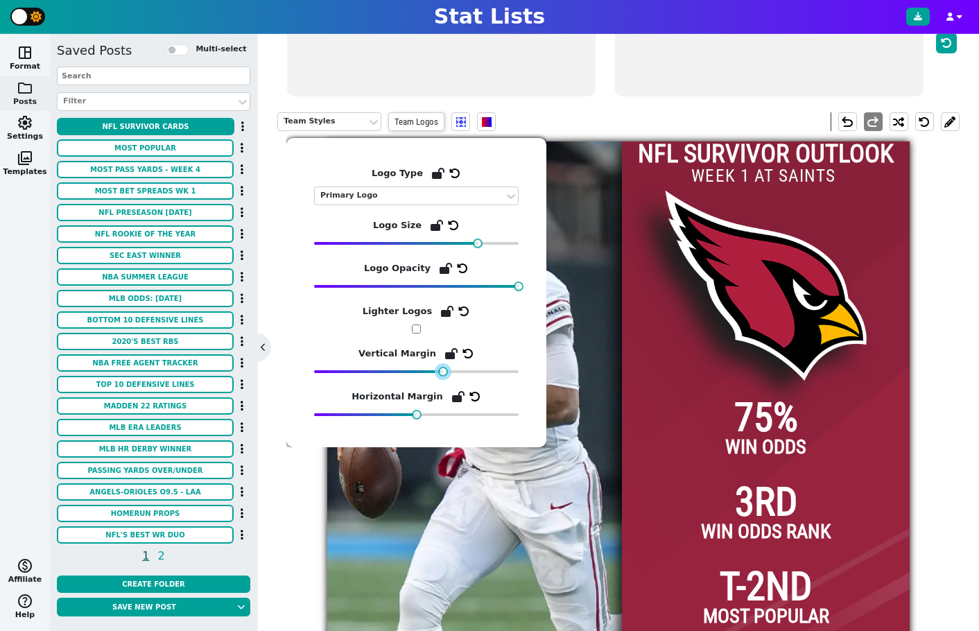
drag, startPoint x: 417, startPoint y: 372, endPoint x: 443, endPoint y: 371, distance: 25.7
click at [443, 371] on div at bounding box center [443, 372] width 10 height 10
click at [547, 119] on div "Team Styles Team Logos undo redo" at bounding box center [618, 122] width 683 height 40
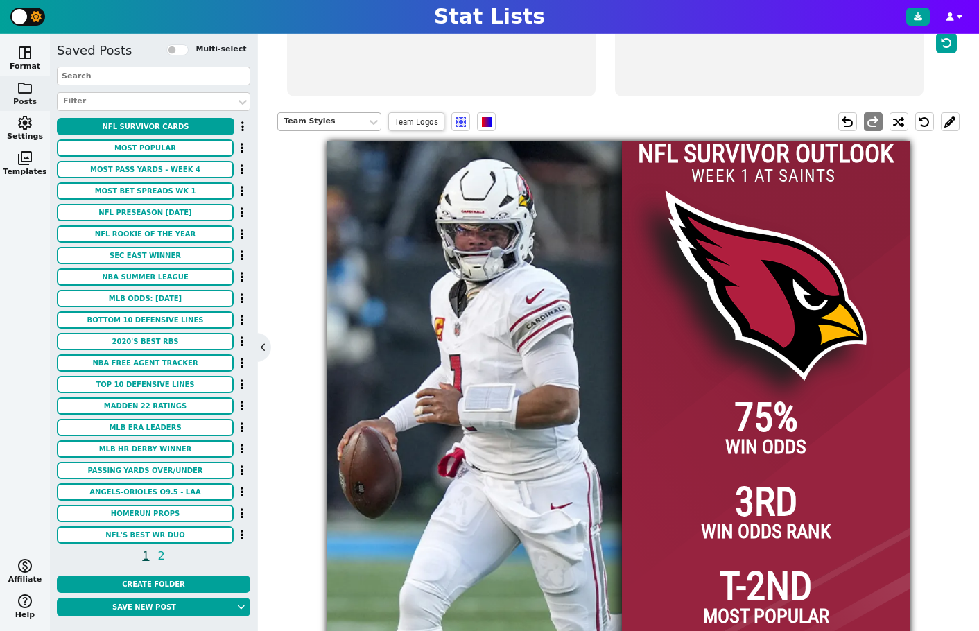
click at [347, 123] on div "Team Styles" at bounding box center [323, 122] width 78 height 12
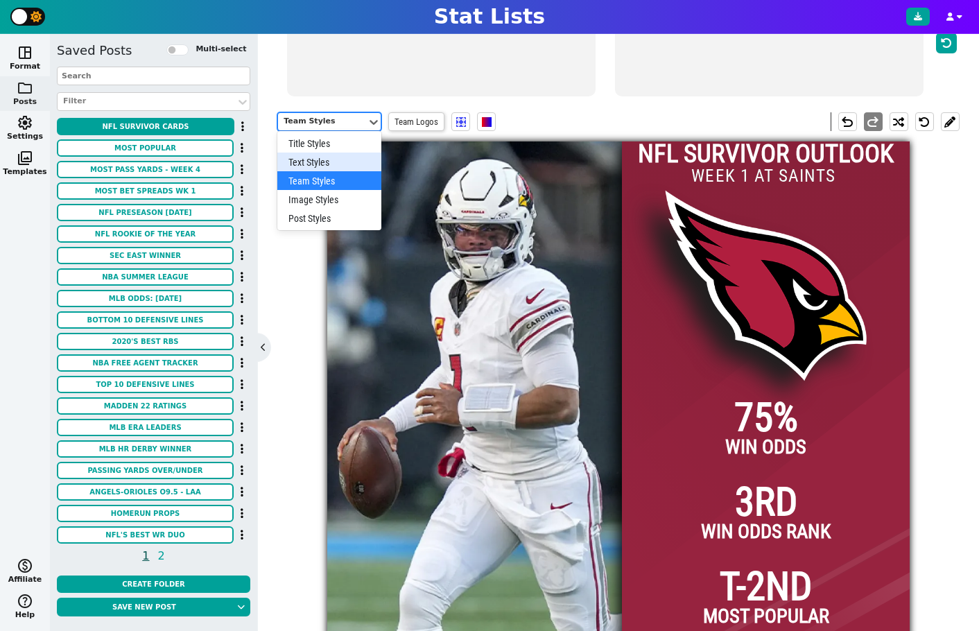
click at [343, 162] on div "Text Styles" at bounding box center [329, 162] width 104 height 19
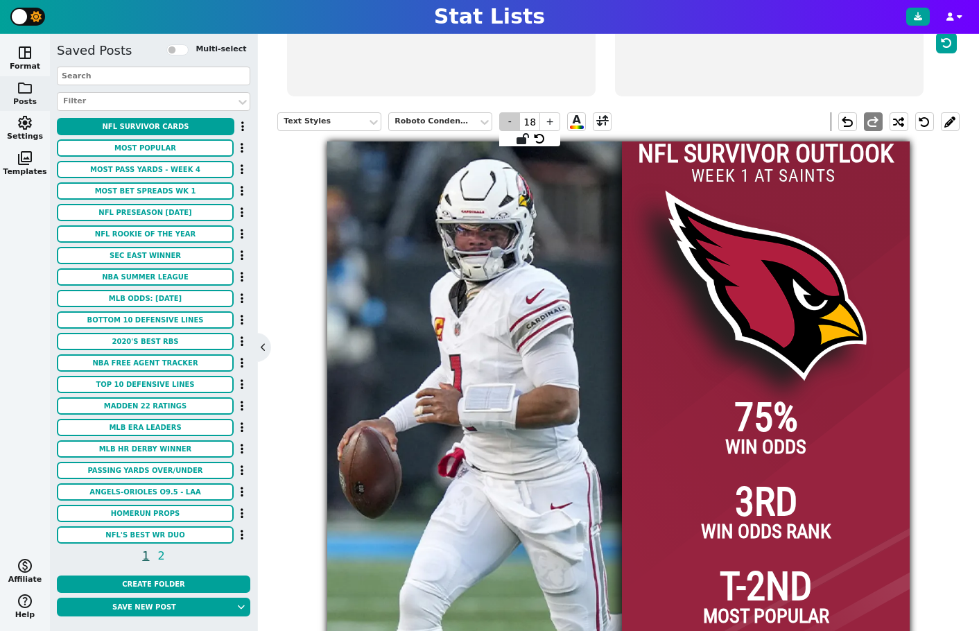
click at [511, 123] on span "-" at bounding box center [509, 121] width 21 height 19
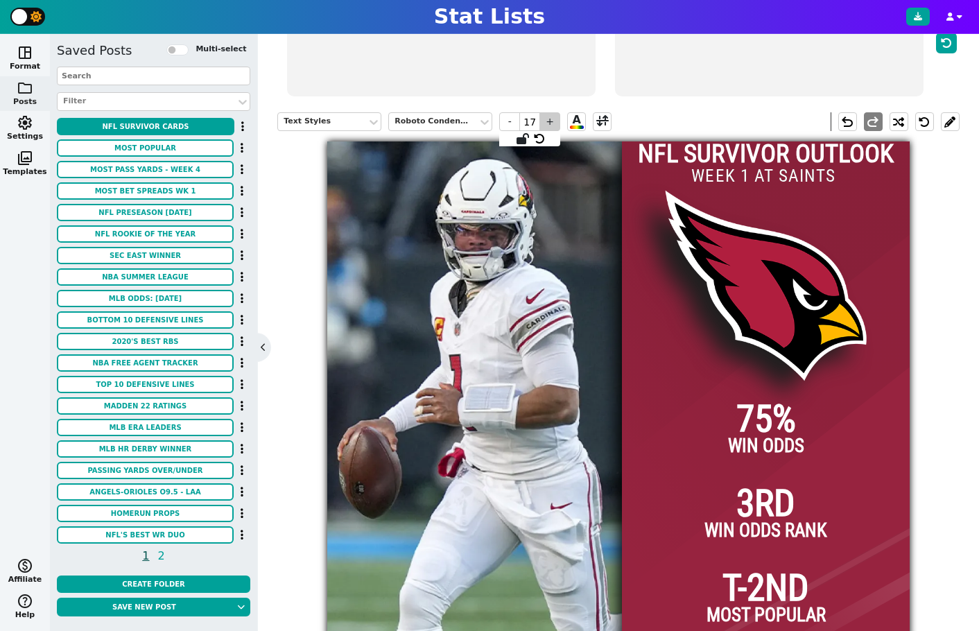
click at [549, 123] on span "+" at bounding box center [550, 121] width 21 height 19
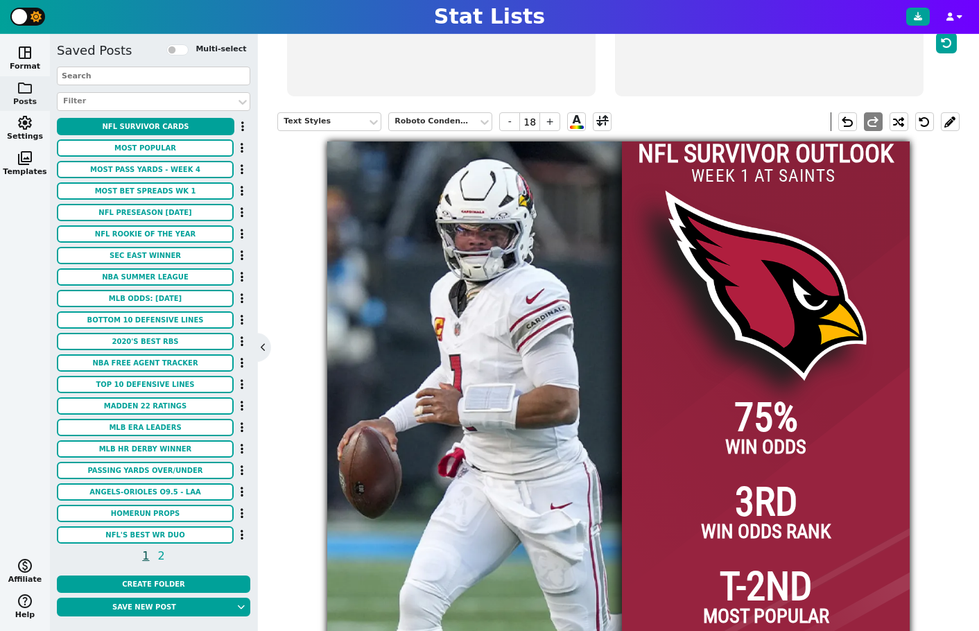
click at [804, 160] on div "NFL SURVIVOR OUTLOOK" at bounding box center [766, 155] width 288 height 26
type input "14"
click at [804, 121] on button at bounding box center [950, 121] width 19 height 19
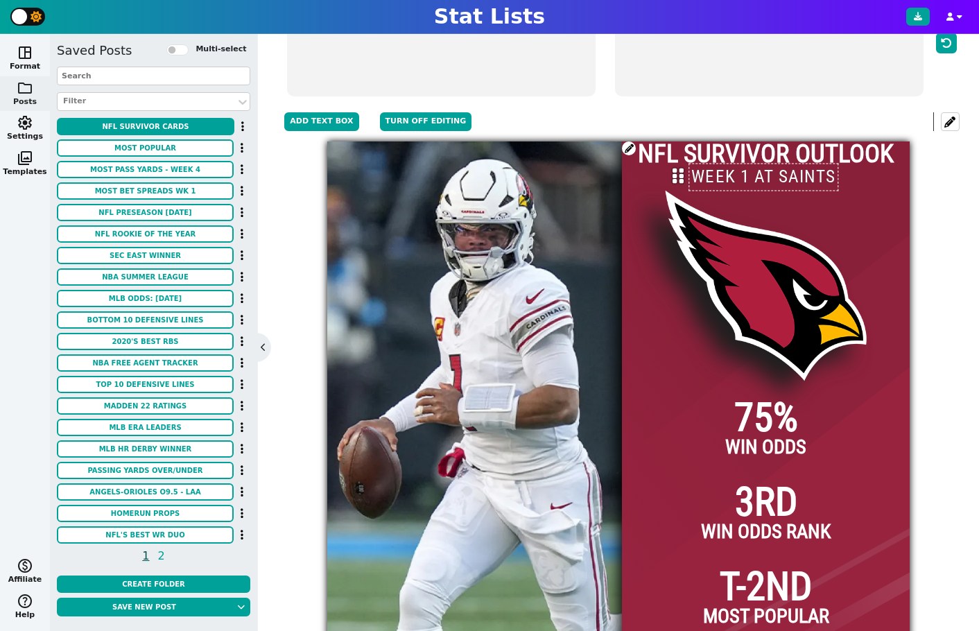
click at [731, 157] on div "NFL SURVIVOR OUTLOOK" at bounding box center [766, 155] width 288 height 26
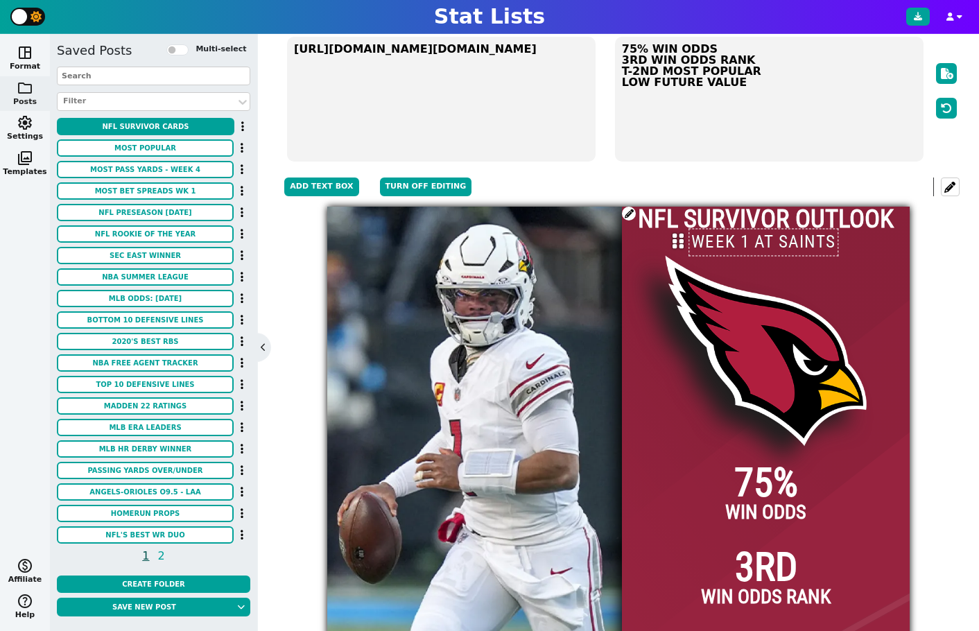
scroll to position [60, 0]
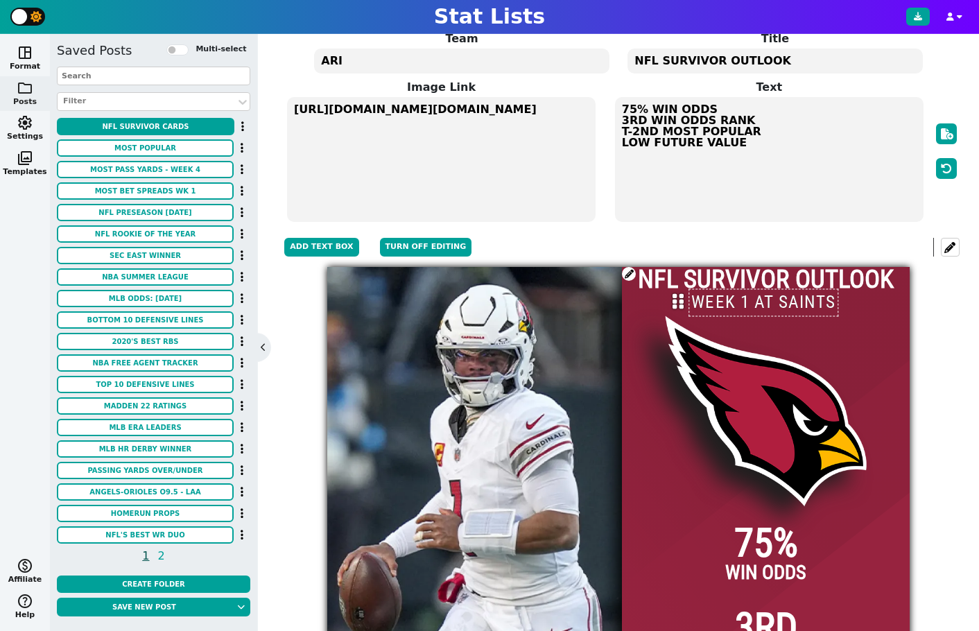
click at [445, 69] on textarea "ARI" at bounding box center [461, 61] width 295 height 25
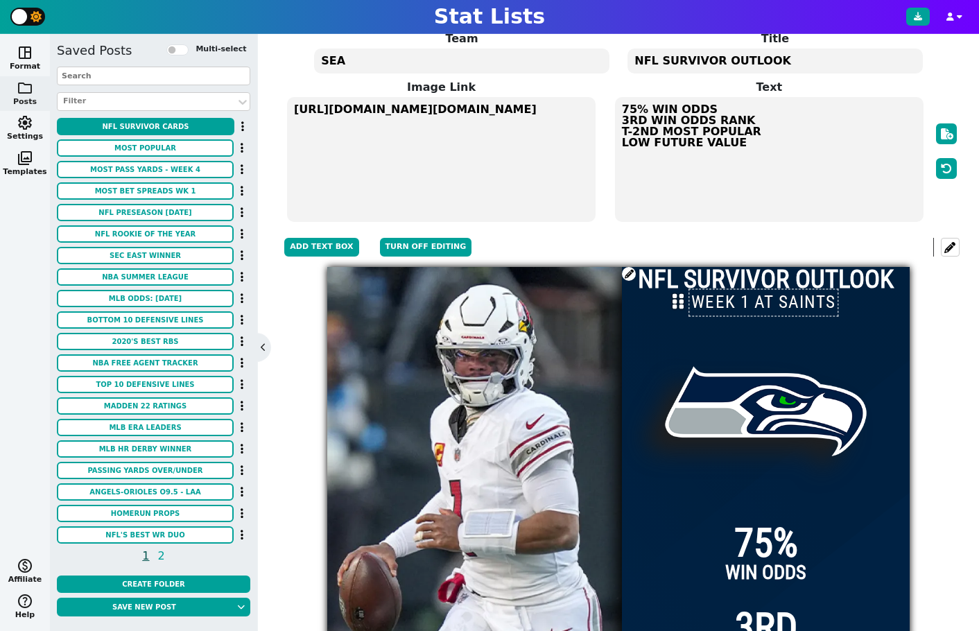
type textarea "SEA"
click at [749, 302] on input "WEEK 1 AT SAINTS" at bounding box center [764, 303] width 150 height 28
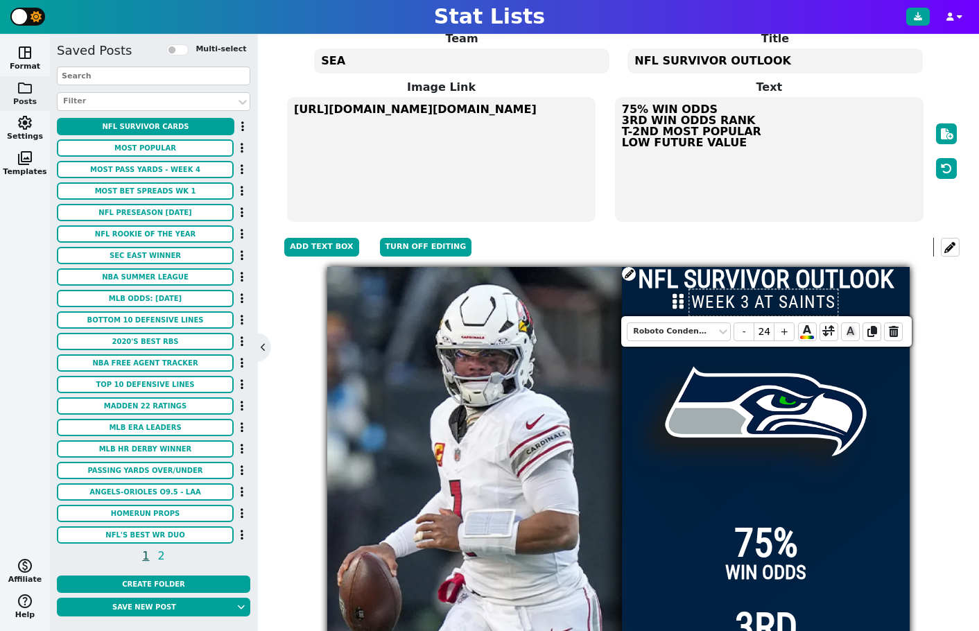
click at [772, 303] on input "WEEK 3 AT SAINTS" at bounding box center [764, 303] width 150 height 28
type input "WEEK 3 VS SAINTS"
click at [804, 301] on div "Team Styles Team Logos Add Text Box Turn off editing undo redo NFL SURVIVOR OUT…" at bounding box center [618, 539] width 683 height 622
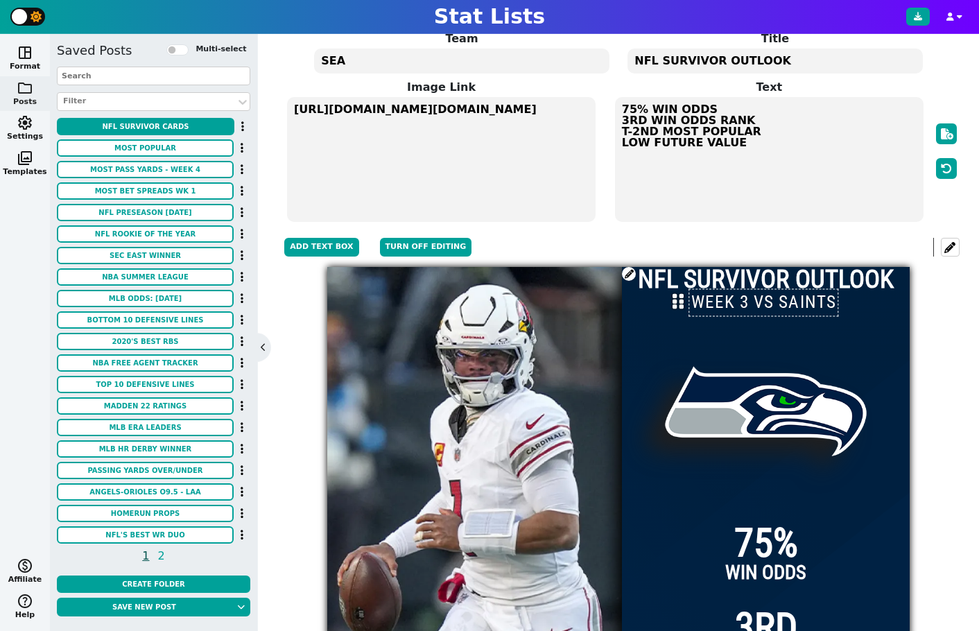
click at [755, 232] on div "Team Styles Team Logos Add Text Box Turn off editing undo redo" at bounding box center [618, 248] width 683 height 40
click at [770, 241] on div "Team Styles Team Logos Add Text Box Turn off editing undo redo" at bounding box center [618, 248] width 683 height 40
click at [804, 361] on div "Team Styles Team Logos Add Text Box Turn off editing undo redo NFL SURVIVOR OUT…" at bounding box center [618, 539] width 683 height 622
click at [804, 251] on button at bounding box center [950, 247] width 19 height 19
click at [804, 315] on div "Manual Entry Paste Table StatLists AI Team SEA Title NFL SURVIVOR OUTLOOK Image…" at bounding box center [618, 332] width 721 height 597
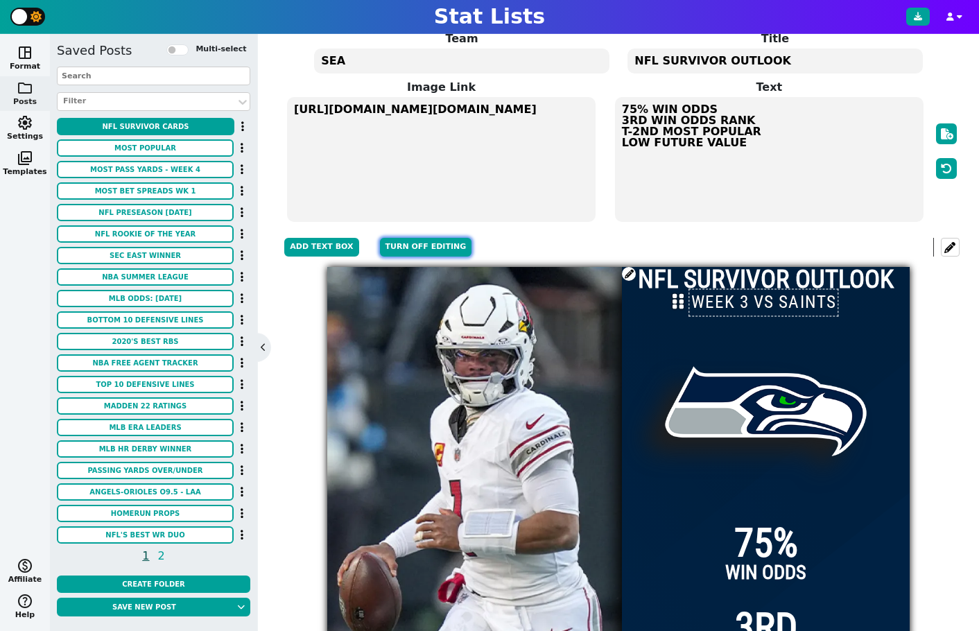
click at [396, 248] on button "Turn off editing" at bounding box center [426, 247] width 92 height 19
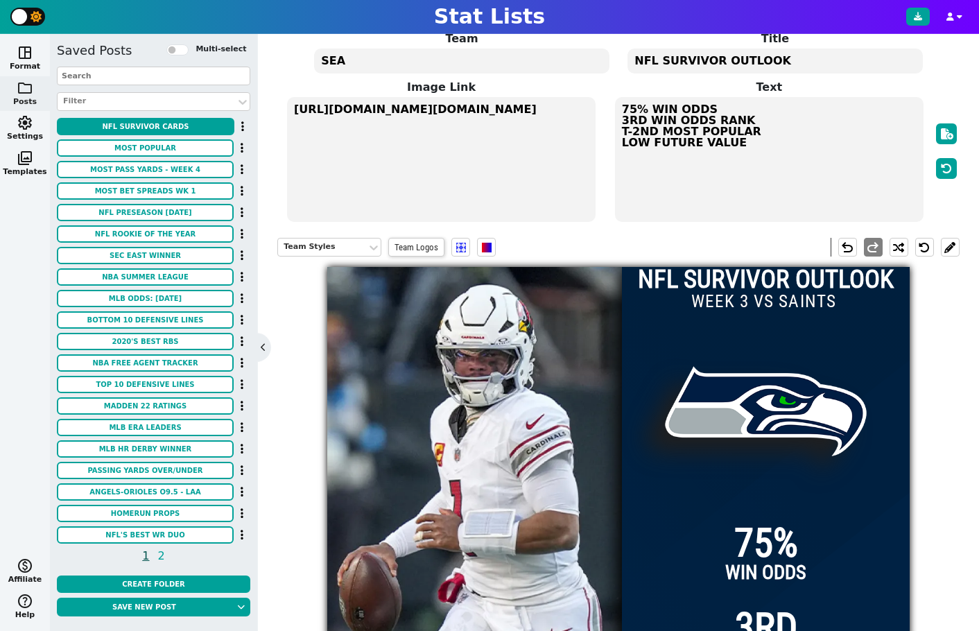
click at [737, 298] on input "WEEK 3 VS SAINTS" at bounding box center [764, 302] width 150 height 26
click at [804, 333] on div at bounding box center [766, 558] width 288 height 583
drag, startPoint x: 806, startPoint y: 309, endPoint x: 877, endPoint y: 313, distance: 71.5
click at [804, 312] on input "WEEK 3 VS SAINTS" at bounding box center [764, 302] width 150 height 26
click at [804, 316] on div "Team Styles Team Logos undo redo NFL SURVIVOR OUTLOOK 75% WIN ODDS 3RD WIN ODDS…" at bounding box center [618, 539] width 683 height 622
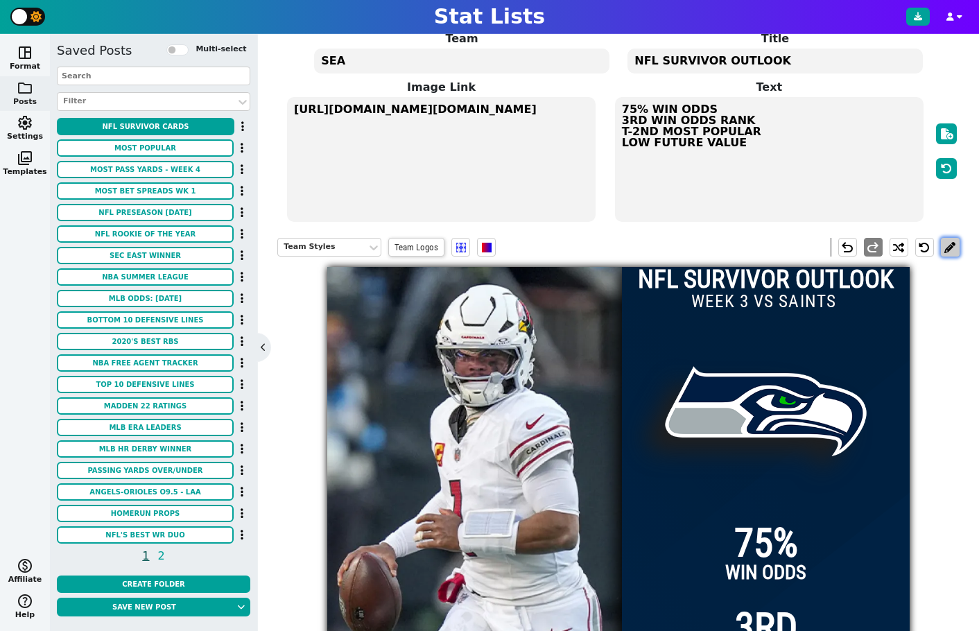
click at [804, 253] on button at bounding box center [950, 247] width 19 height 19
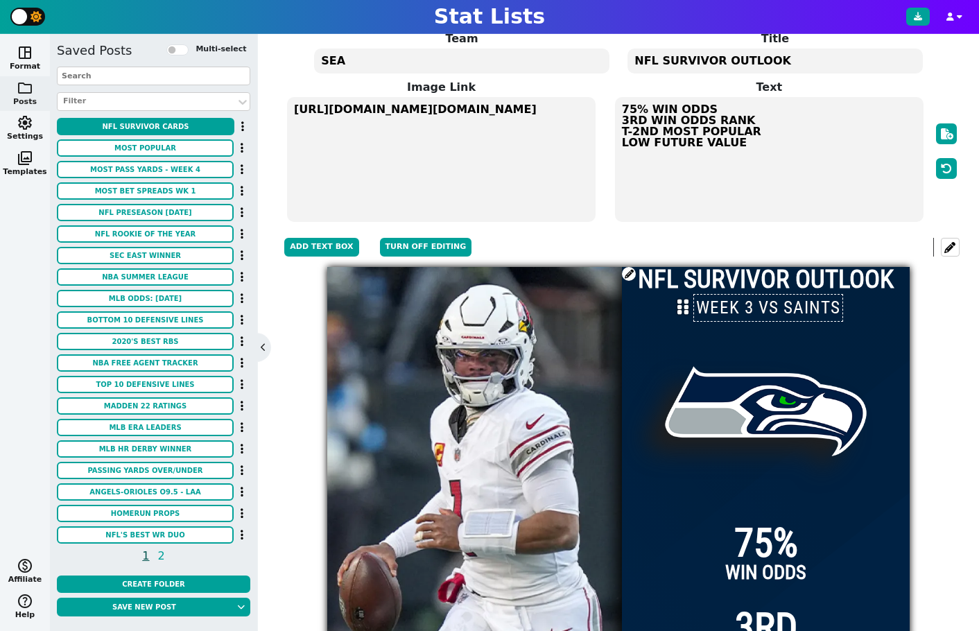
click at [678, 309] on icon at bounding box center [683, 306] width 11 height 17
click at [804, 302] on div "Team Styles Team Logos Add Text Box Turn off editing undo redo NFL SURVIVOR OUT…" at bounding box center [618, 539] width 683 height 622
click at [436, 243] on button "Turn off editing" at bounding box center [426, 247] width 92 height 19
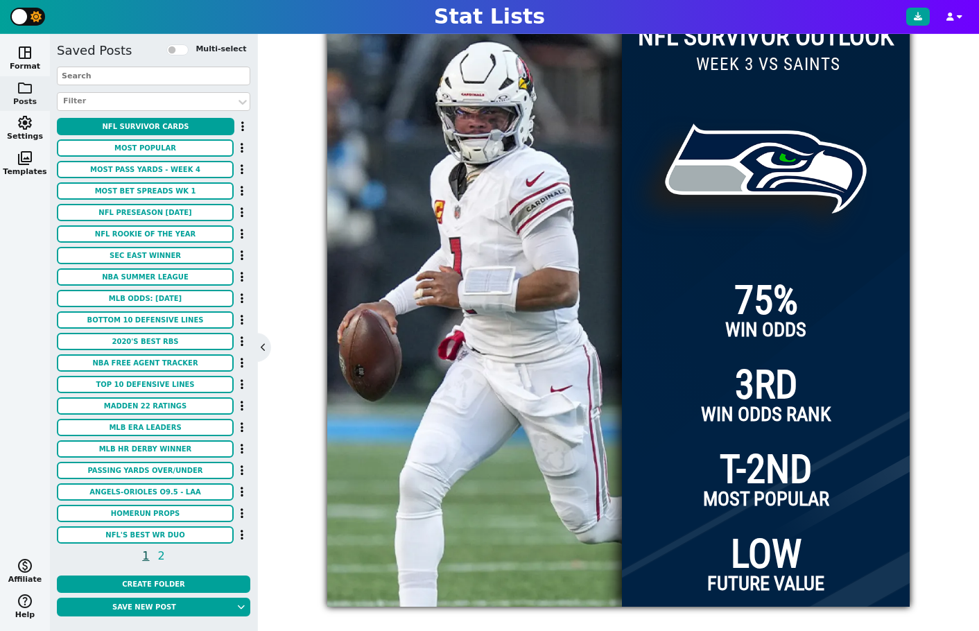
scroll to position [0, 0]
click at [456, 114] on img at bounding box center [517, 315] width 583 height 583
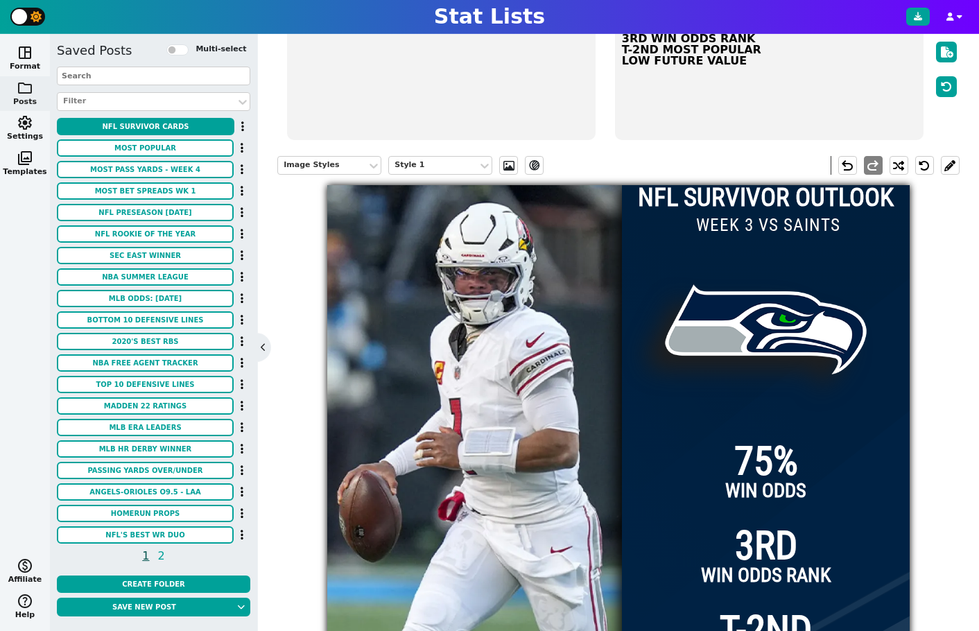
scroll to position [54, 0]
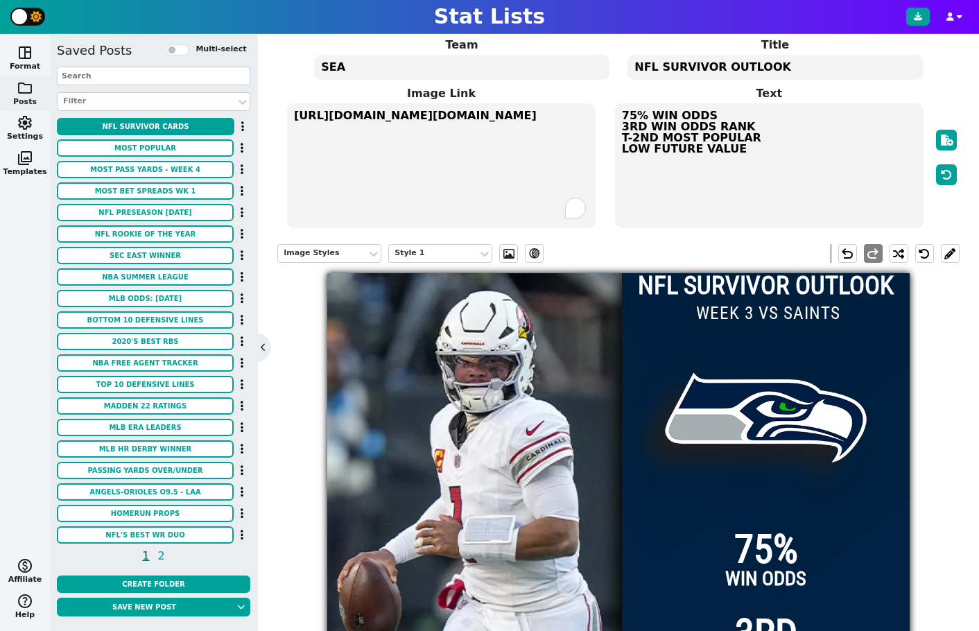
click at [412, 113] on textarea "https://firebasestorage.googleapis.com/v0/b/statlist-images.appspot.com/o/image…" at bounding box center [441, 165] width 309 height 125
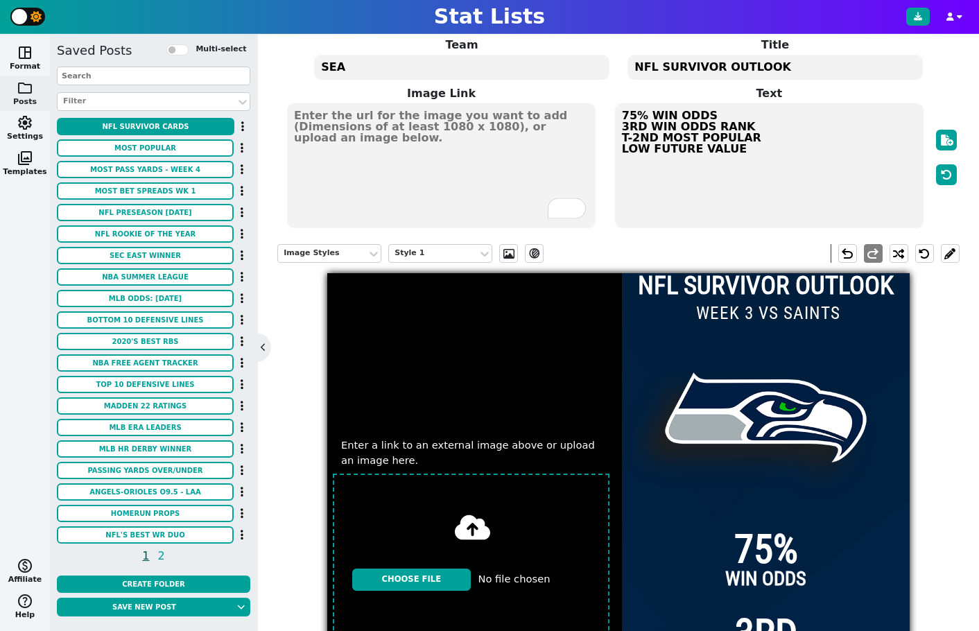
scroll to position [53, 0]
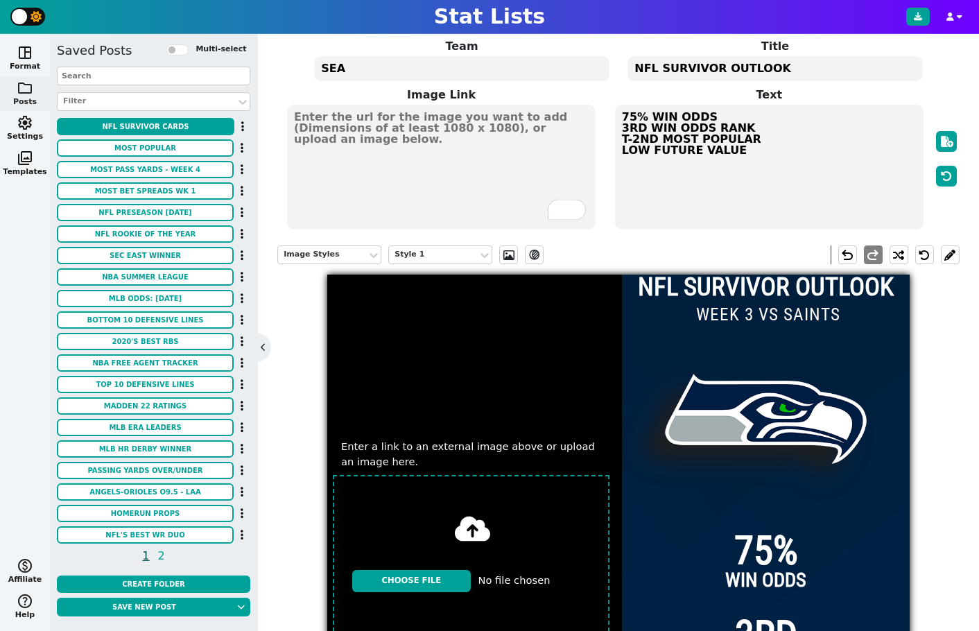
click at [434, 576] on input "file" at bounding box center [471, 581] width 288 height 223
type input "C:\fakepath\01jpdg5xj125tjz273pk.webp"
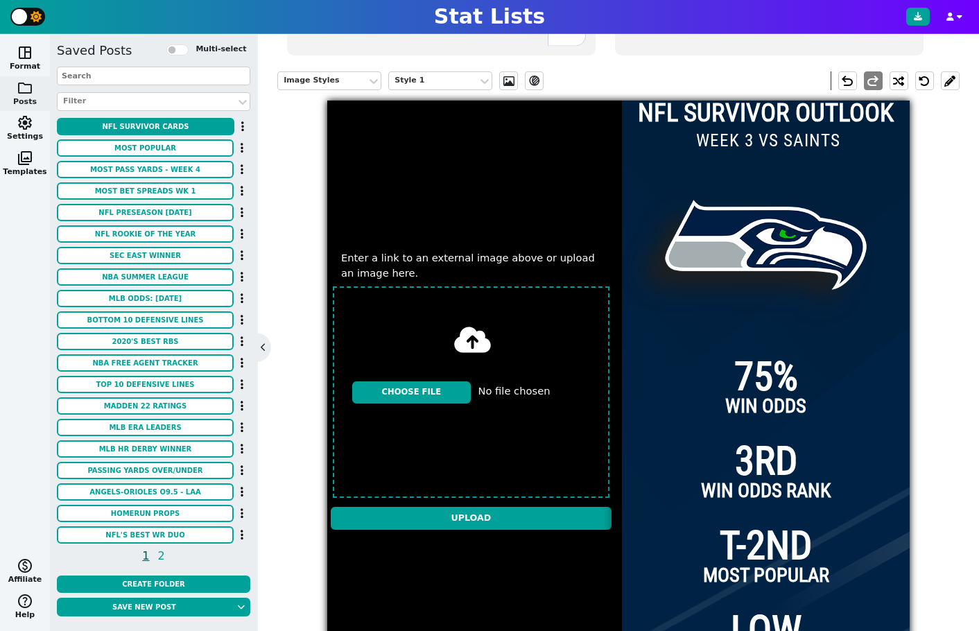
scroll to position [303, 0]
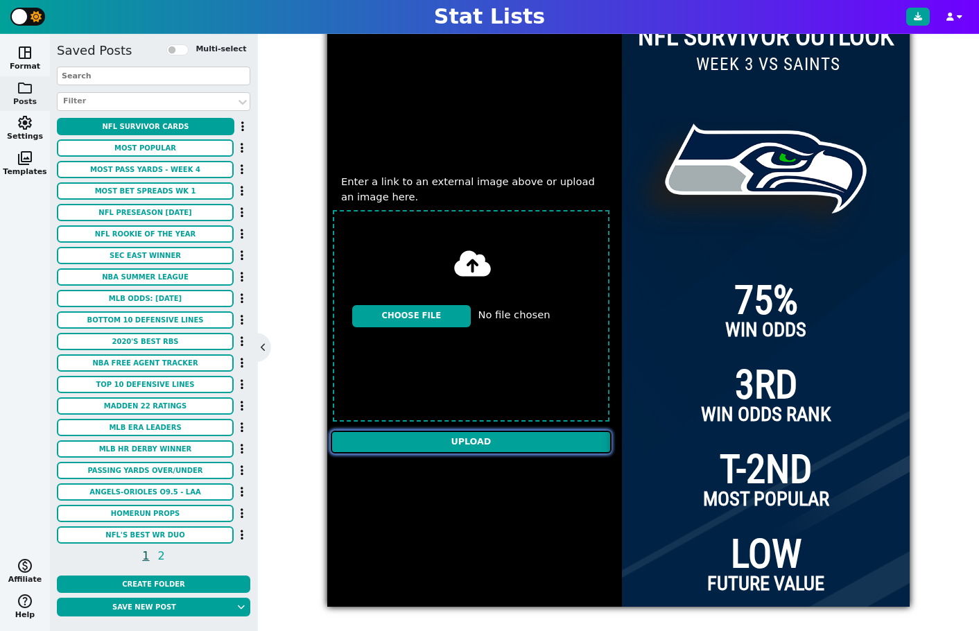
click at [470, 439] on input "Upload" at bounding box center [471, 442] width 281 height 23
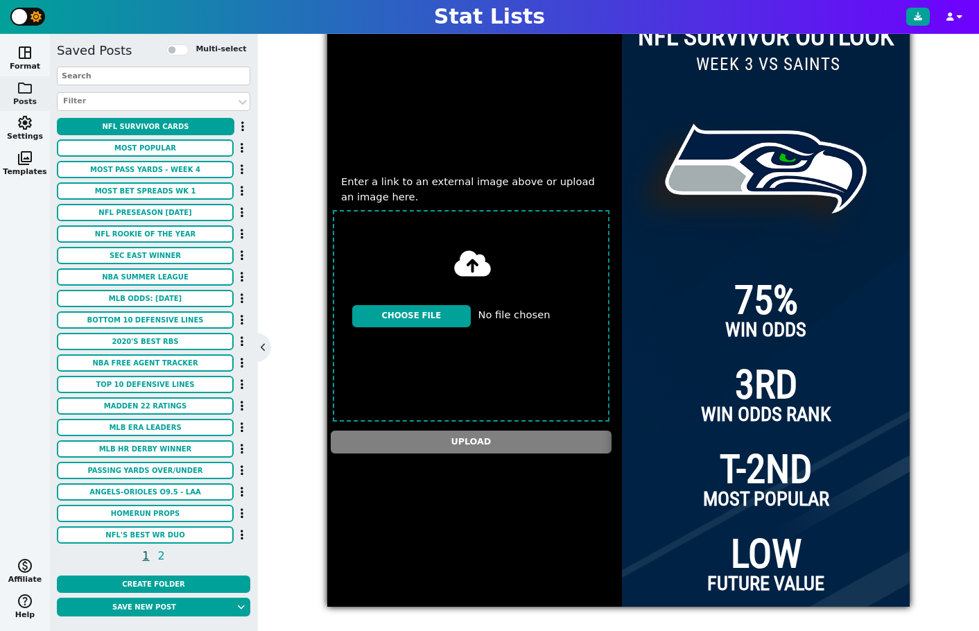
type textarea "https://firebasestorage.googleapis.com/v0/b/statlist-images.appspot.com/o/image…"
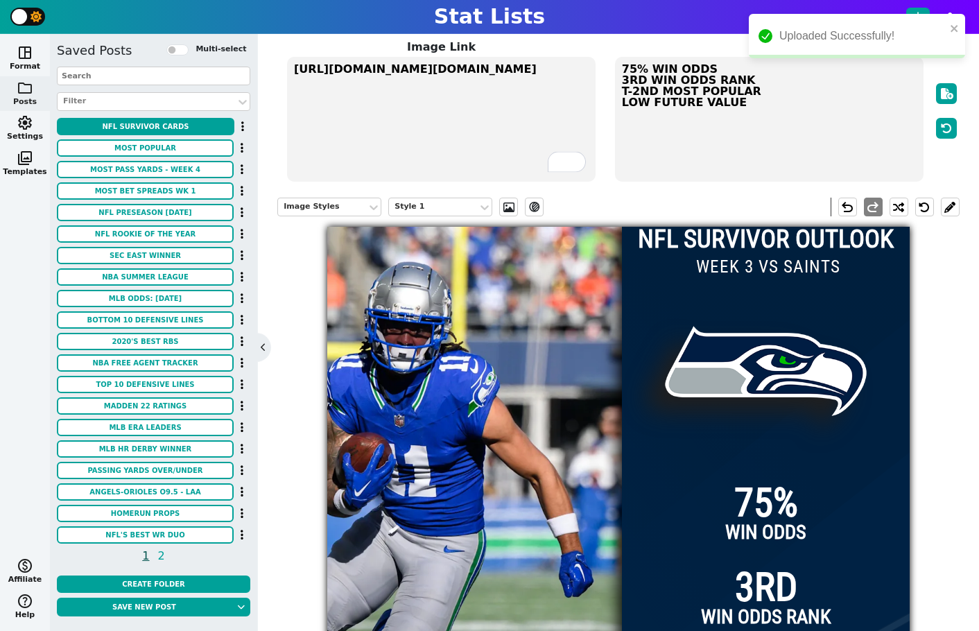
scroll to position [101, 0]
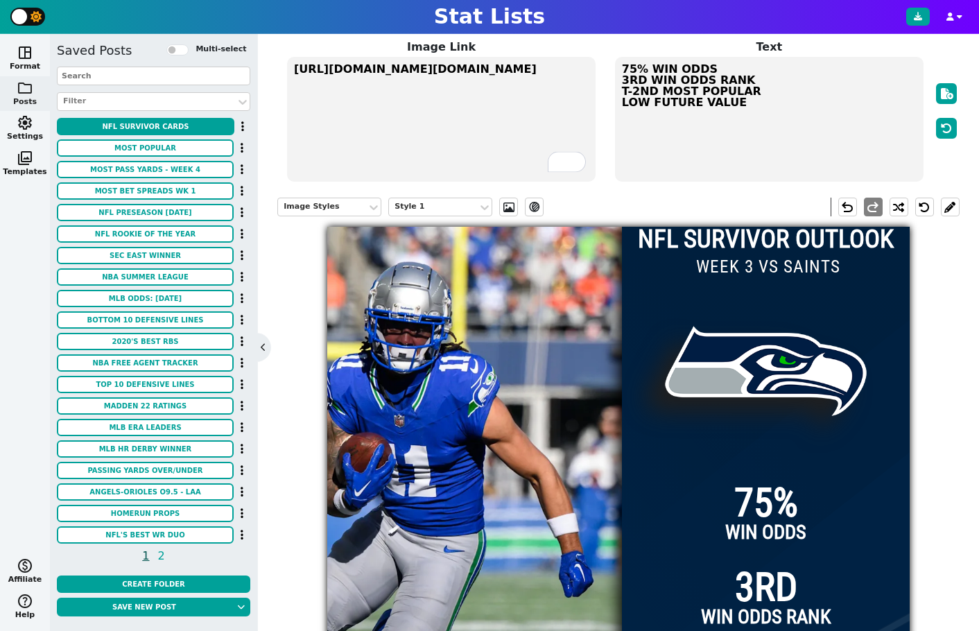
click at [482, 348] on img at bounding box center [517, 518] width 583 height 583
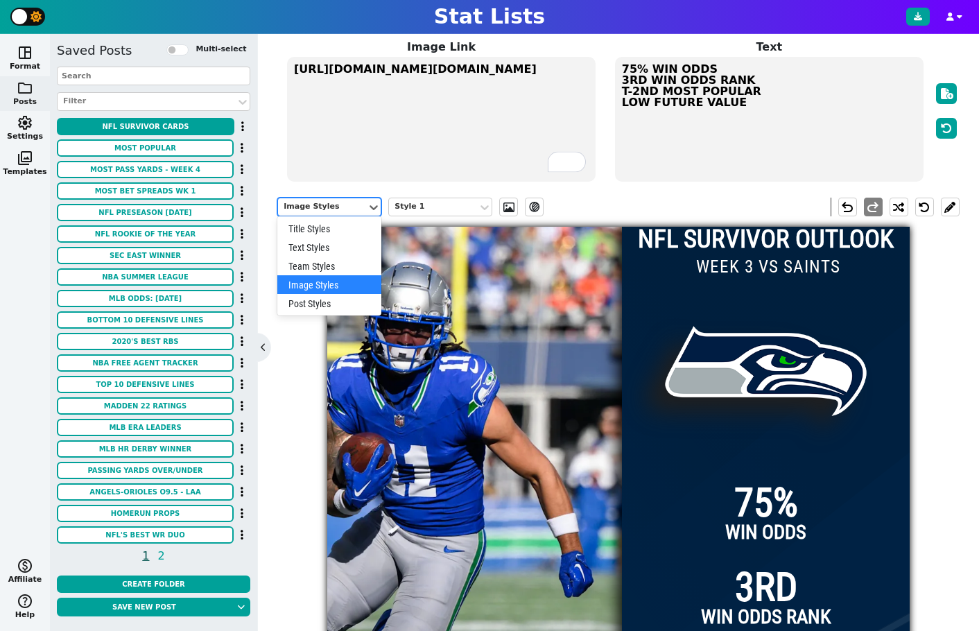
click at [344, 210] on div "Image Styles" at bounding box center [323, 207] width 78 height 12
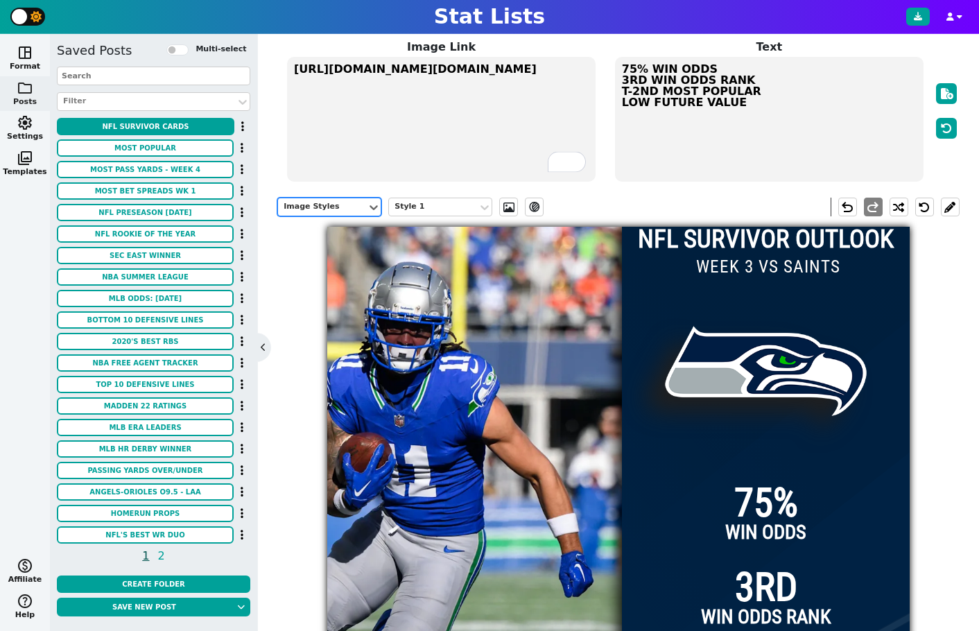
click at [344, 210] on div "Image Styles" at bounding box center [323, 207] width 78 height 12
click at [509, 212] on span at bounding box center [509, 207] width 14 height 11
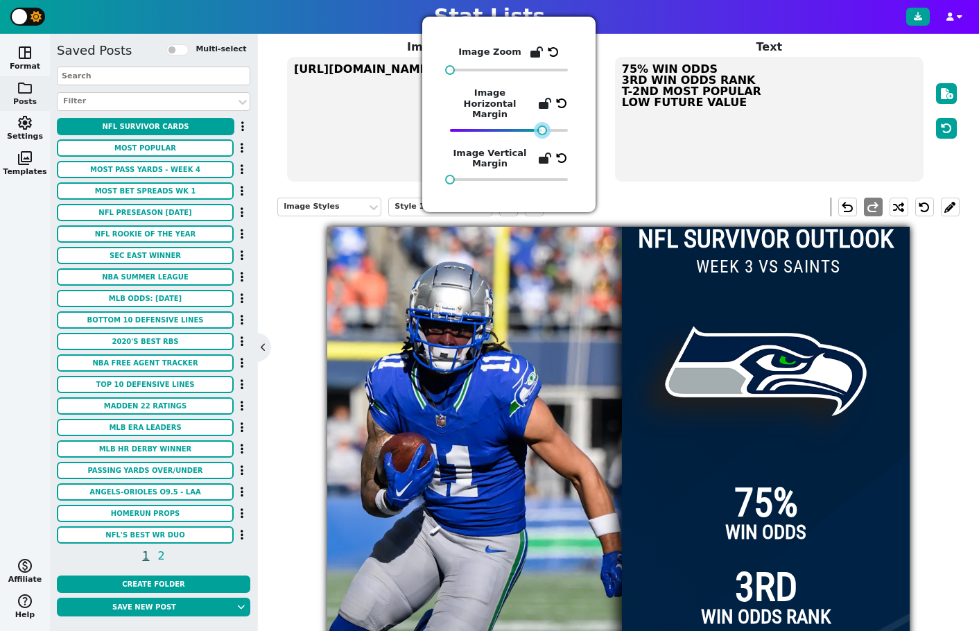
drag, startPoint x: 526, startPoint y: 118, endPoint x: 544, endPoint y: 117, distance: 18.1
click at [544, 126] on div at bounding box center [543, 131] width 10 height 10
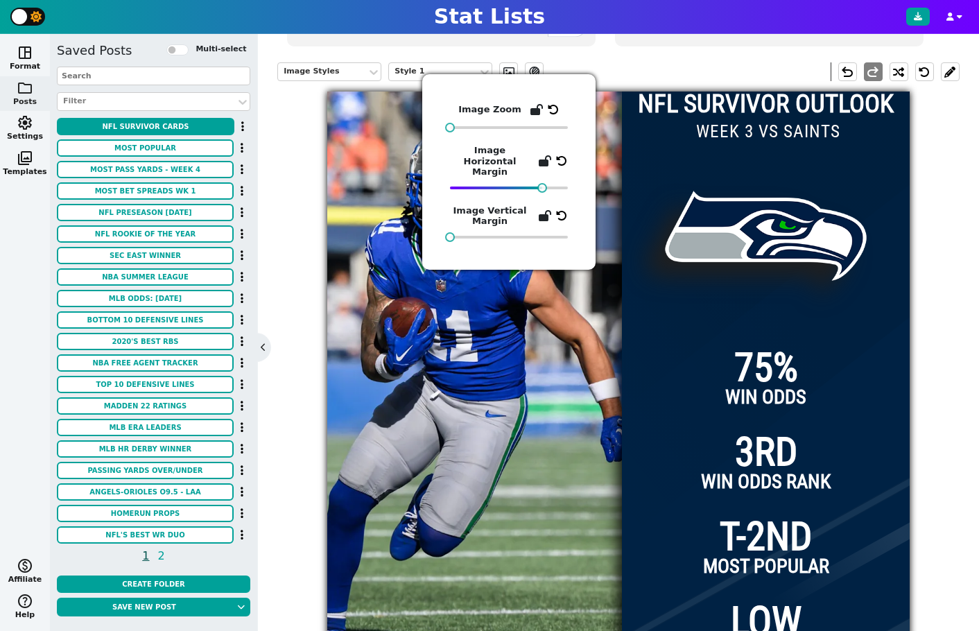
scroll to position [0, 0]
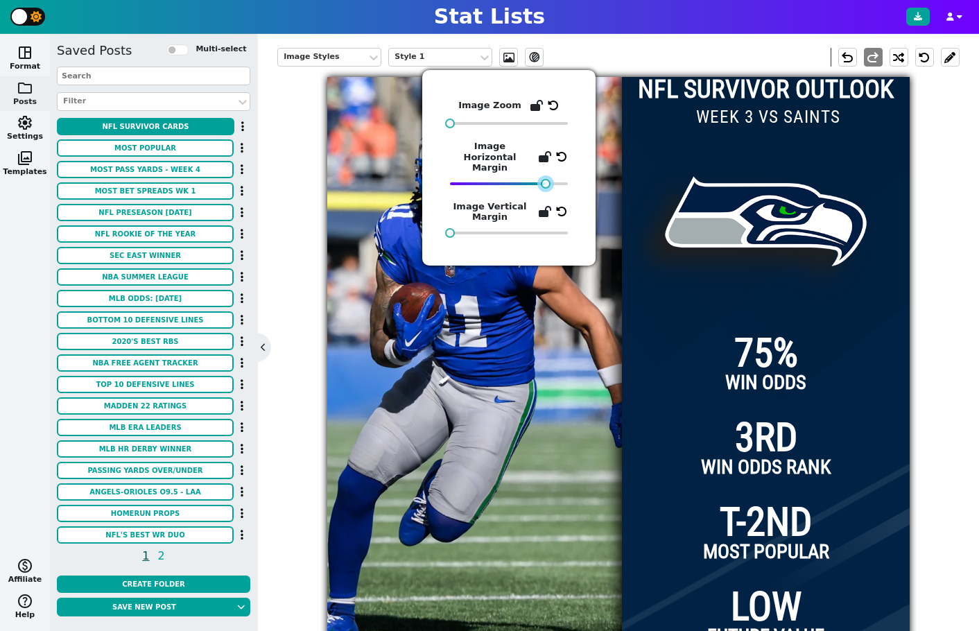
click at [544, 179] on div at bounding box center [546, 184] width 10 height 10
click at [804, 135] on div "Image Styles Style 1 ev_shadow undo redo NFL SURVIVOR OUTLOOK 75% WIN ODDS 3RD …" at bounding box center [618, 348] width 683 height 622
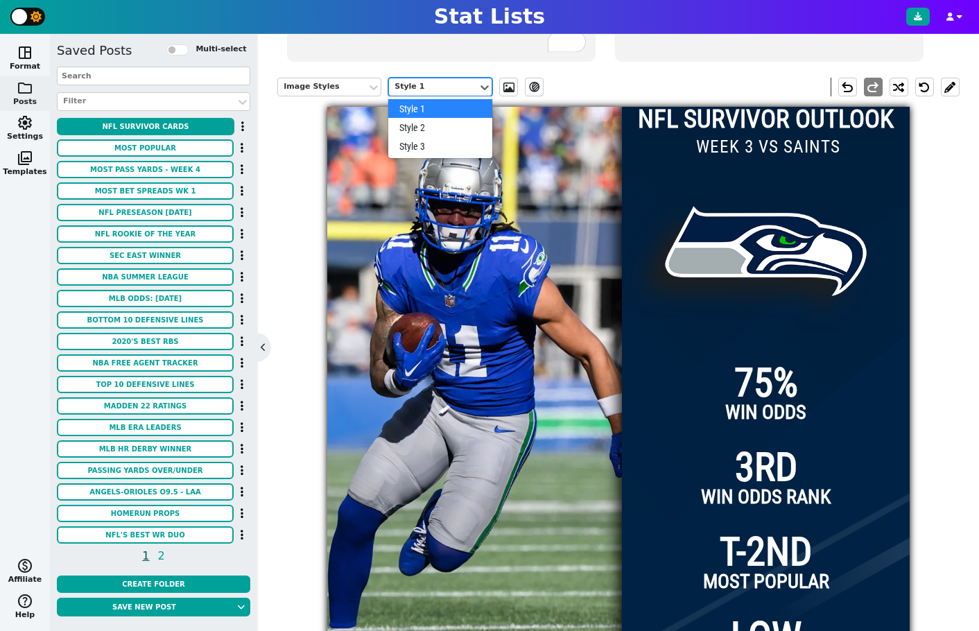
click at [451, 83] on div "Style 1" at bounding box center [434, 87] width 78 height 12
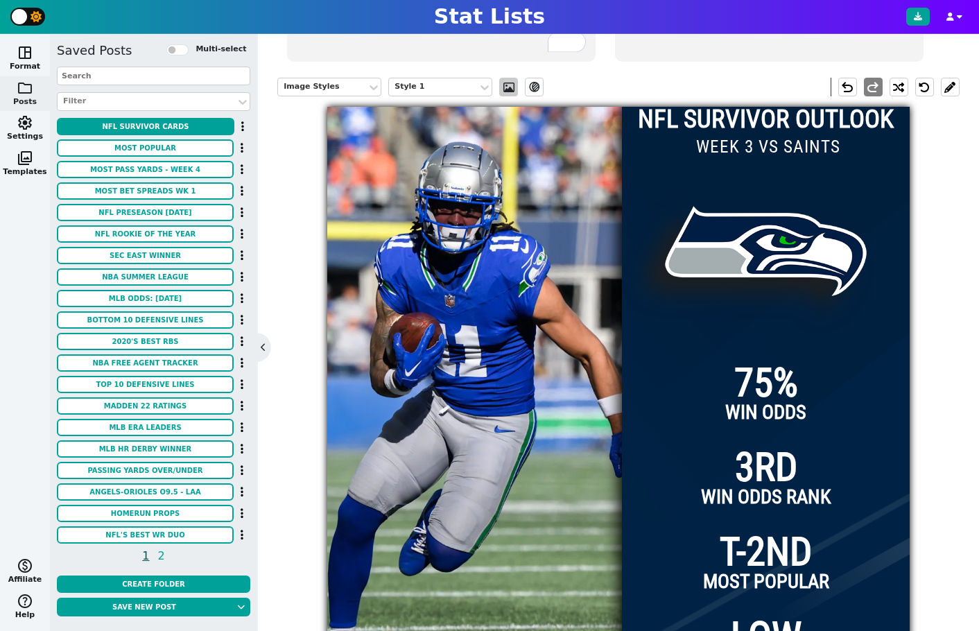
click at [508, 88] on span at bounding box center [509, 87] width 14 height 11
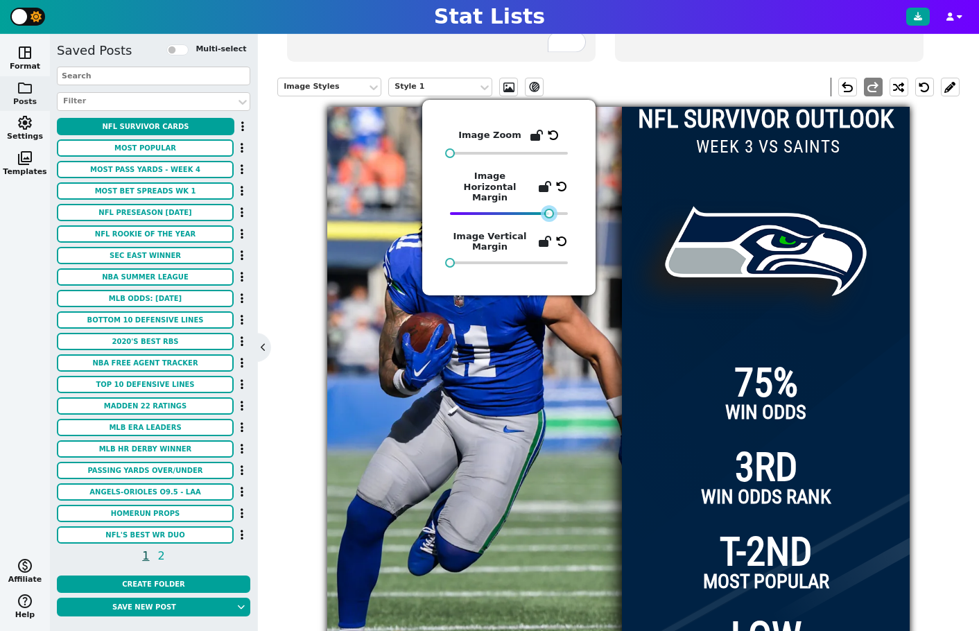
click at [545, 209] on div at bounding box center [550, 214] width 10 height 10
drag, startPoint x: 933, startPoint y: 168, endPoint x: 924, endPoint y: 168, distance: 9.0
click at [804, 168] on div "Image Styles Style 1 ev_shadow undo redo NFL SURVIVOR OUTLOOK 75% WIN ODDS 3RD …" at bounding box center [618, 378] width 683 height 622
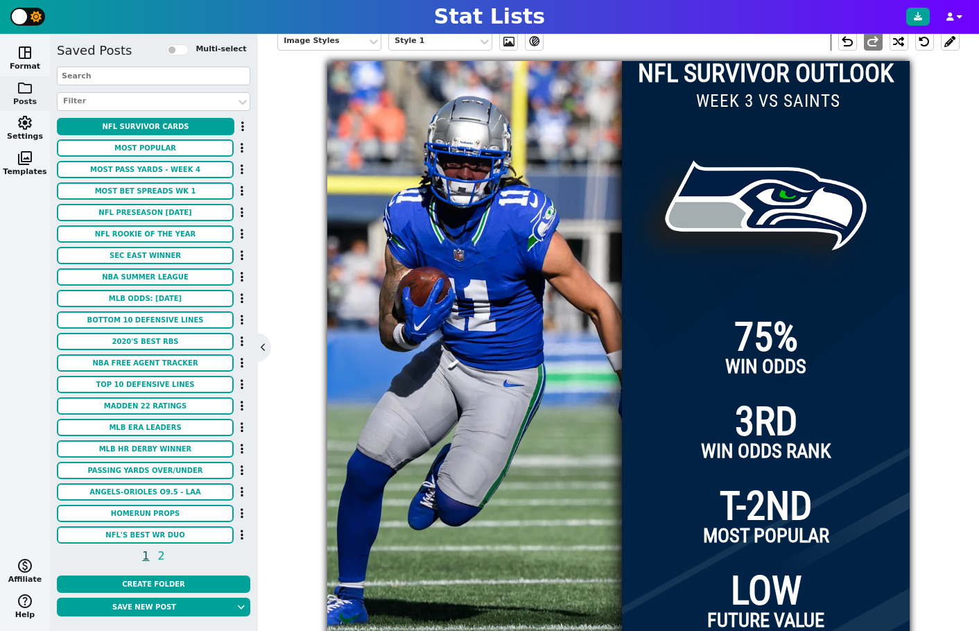
click at [773, 423] on span "3RD" at bounding box center [766, 422] width 62 height 40
click at [777, 427] on span "3RD" at bounding box center [766, 422] width 62 height 40
click at [760, 426] on span "3RD" at bounding box center [766, 422] width 62 height 40
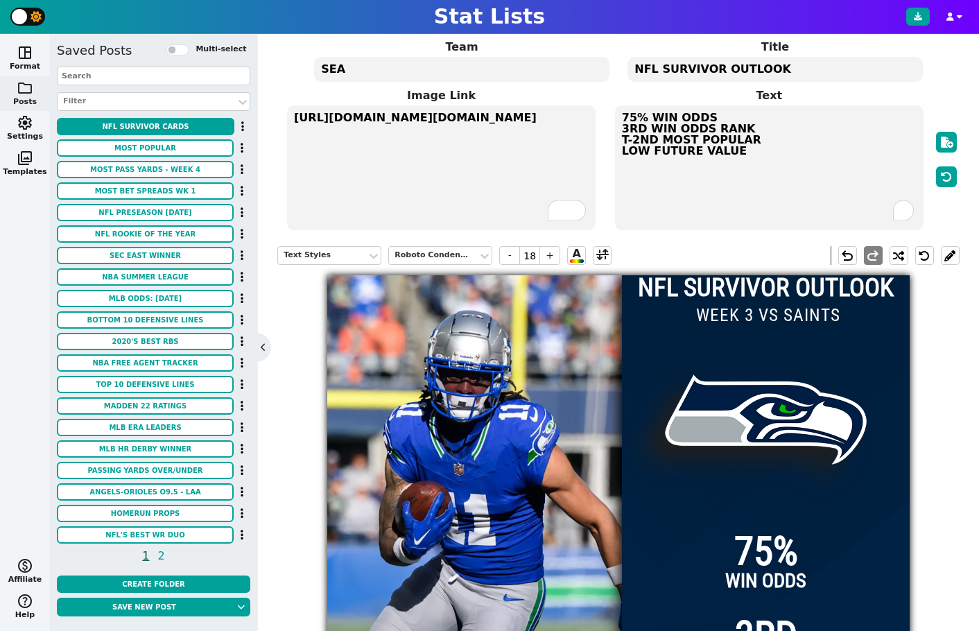
drag, startPoint x: 642, startPoint y: 128, endPoint x: 615, endPoint y: 129, distance: 27.8
click at [615, 129] on textarea "75% WIN ODDS 3RD WIN ODDS RANK T-2ND MOST POPULAR LOW FUTURE VALUE" at bounding box center [769, 167] width 309 height 125
type input "14"
click at [670, 139] on textarea "75% WIN ODDS 2ND WIN ODDS RANK T-2ND MOST POPULAR LOW FUTURE VALUE" at bounding box center [769, 167] width 309 height 125
drag, startPoint x: 658, startPoint y: 142, endPoint x: 623, endPoint y: 142, distance: 35.4
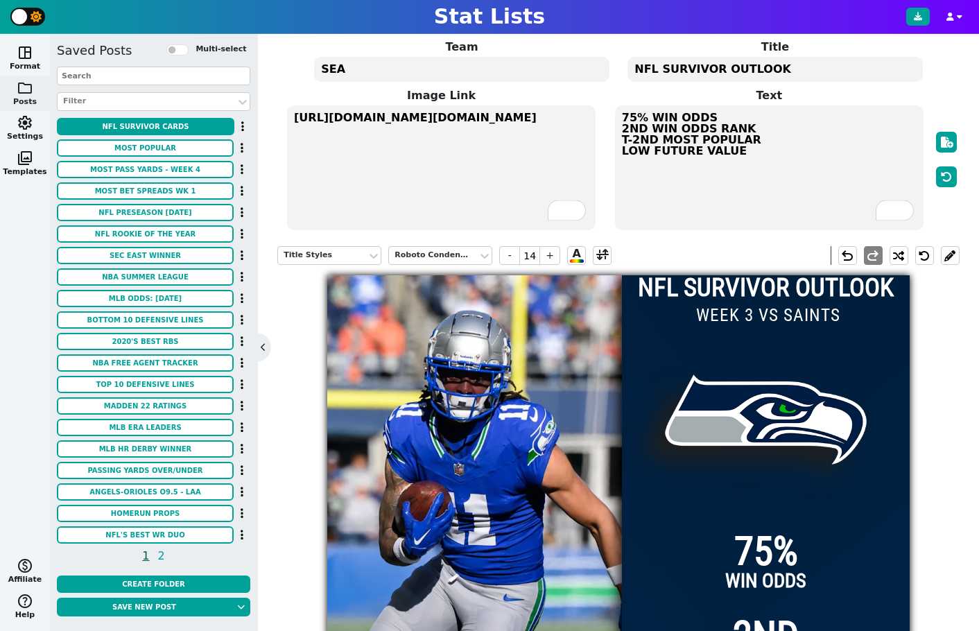
click at [623, 142] on textarea "75% WIN ODDS 2ND WIN ODDS RANK T-2ND MOST POPULAR LOW FUTURE VALUE" at bounding box center [769, 167] width 309 height 125
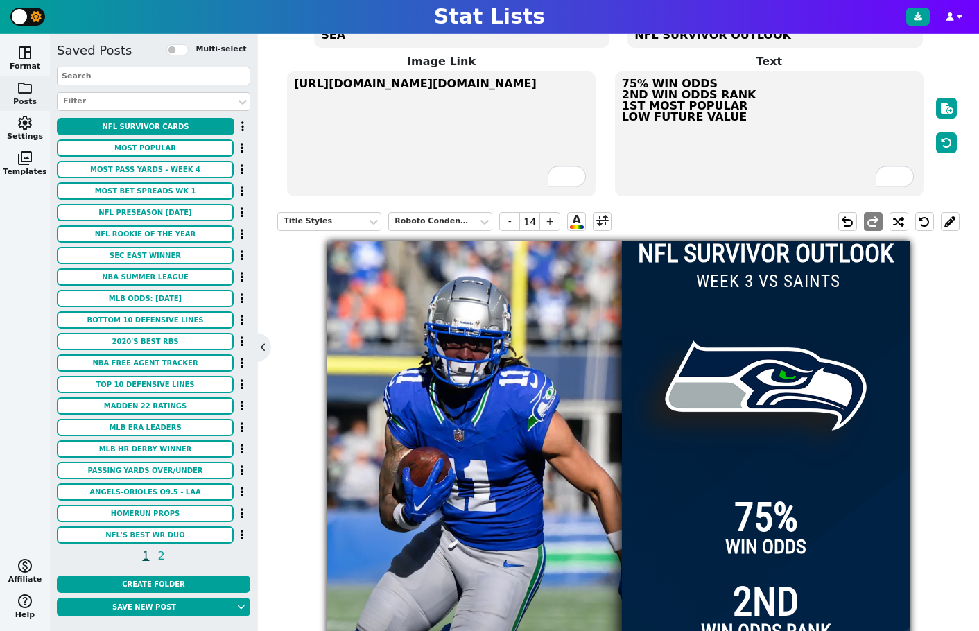
click at [657, 115] on textarea "75% WIN ODDS 2ND WIN ODDS RANK 1ST MOST POPULAR LOW FUTURE VALUE" at bounding box center [769, 133] width 309 height 125
click at [667, 117] on textarea "75% WIN ODDS 2ND WIN ODDS RANK 1ST MOST POPULAR LOW FUTURE VALUE" at bounding box center [769, 133] width 309 height 125
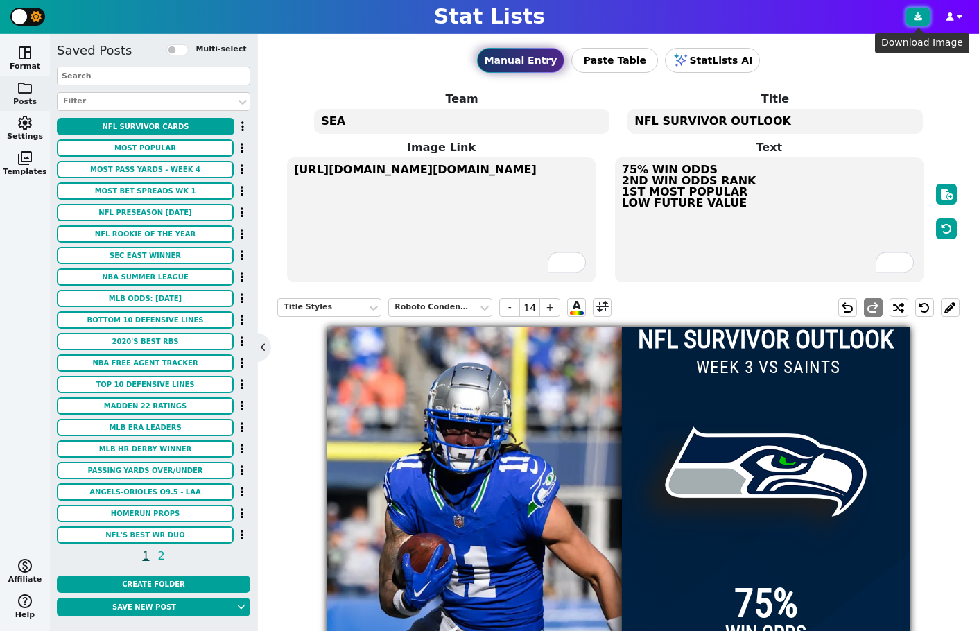
type textarea "75% WIN ODDS 2ND WIN ODDS RANK 1ST MOST POPULAR LOW FUTURE VALUE"
click at [804, 22] on button at bounding box center [919, 17] width 24 height 18
click at [399, 121] on textarea "SEA" at bounding box center [461, 121] width 295 height 25
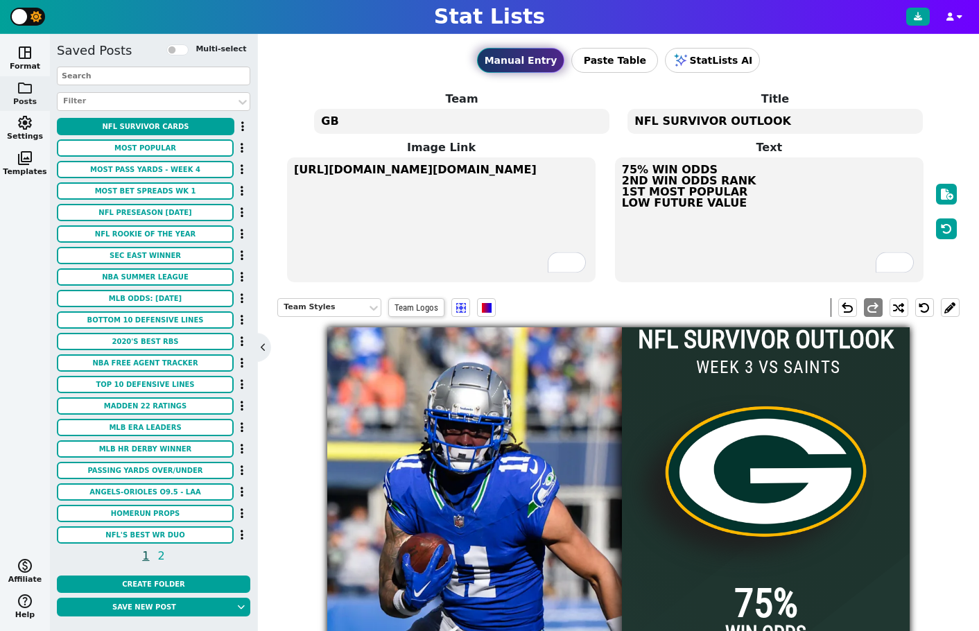
type textarea "GB"
click at [642, 183] on textarea "75% WIN ODDS 2ND WIN ODDS RANK 1ST MOST POPULAR LOW FUTURE VALUE" at bounding box center [769, 219] width 309 height 125
drag, startPoint x: 645, startPoint y: 182, endPoint x: 621, endPoint y: 182, distance: 23.6
click at [621, 182] on textarea "75% WIN ODDS 2ND WIN ODDS RANK 1ST MOST POPULAR LOW FUTURE VALUE" at bounding box center [769, 219] width 309 height 125
drag, startPoint x: 646, startPoint y: 206, endPoint x: 622, endPoint y: 206, distance: 23.6
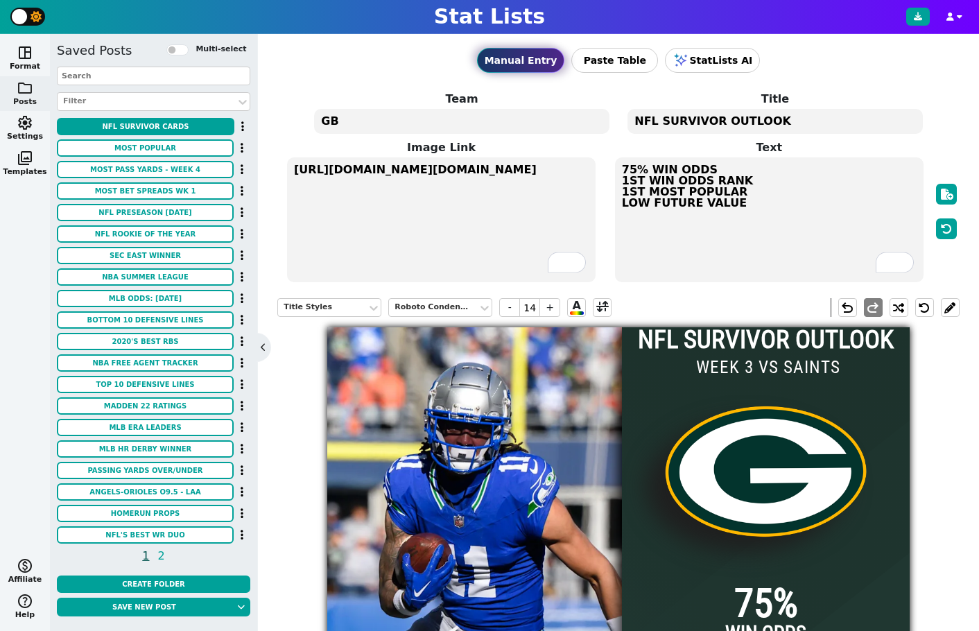
click at [622, 206] on textarea "75% WIN ODDS 1ST WIN ODDS RANK 1ST MOST POPULAR LOW FUTURE VALUE" at bounding box center [769, 219] width 309 height 125
click at [643, 191] on textarea "75% WIN ODDS 1ST WIN ODDS RANK 1ST MOST POPULAR HIGH FUTURE VALUE" at bounding box center [769, 219] width 309 height 125
drag, startPoint x: 642, startPoint y: 191, endPoint x: 619, endPoint y: 191, distance: 22.2
click at [619, 191] on textarea "75% WIN ODDS 1ST WIN ODDS RANK 1ST MOST POPULAR HIGH FUTURE VALUE" at bounding box center [769, 219] width 309 height 125
click at [696, 187] on textarea "75% WIN ODDS 1ST WIN ODDS RANK 2ND MOST POPULAR HIGH FUTURE VALUE" at bounding box center [769, 219] width 309 height 125
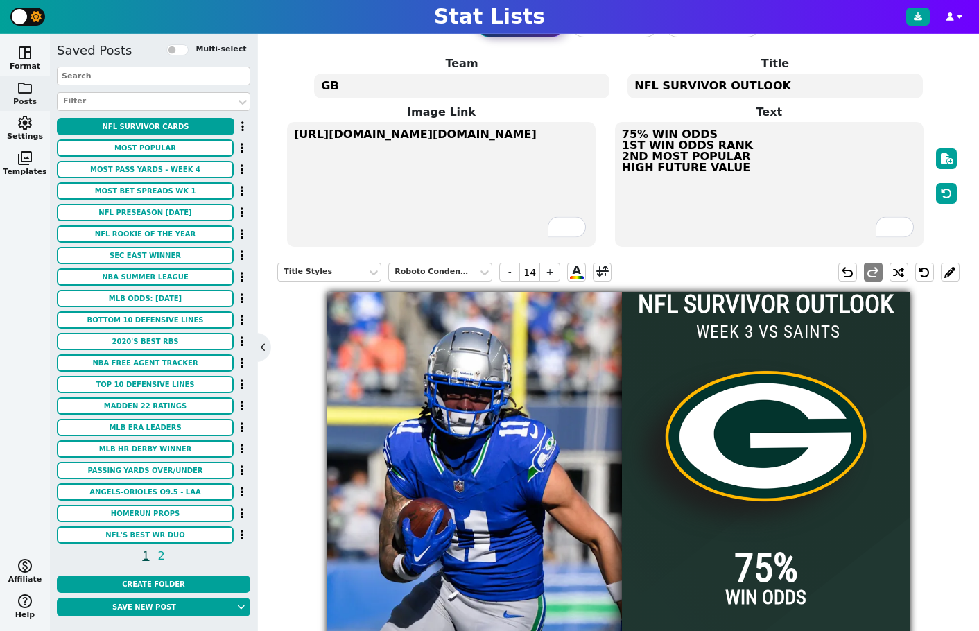
scroll to position [40, 0]
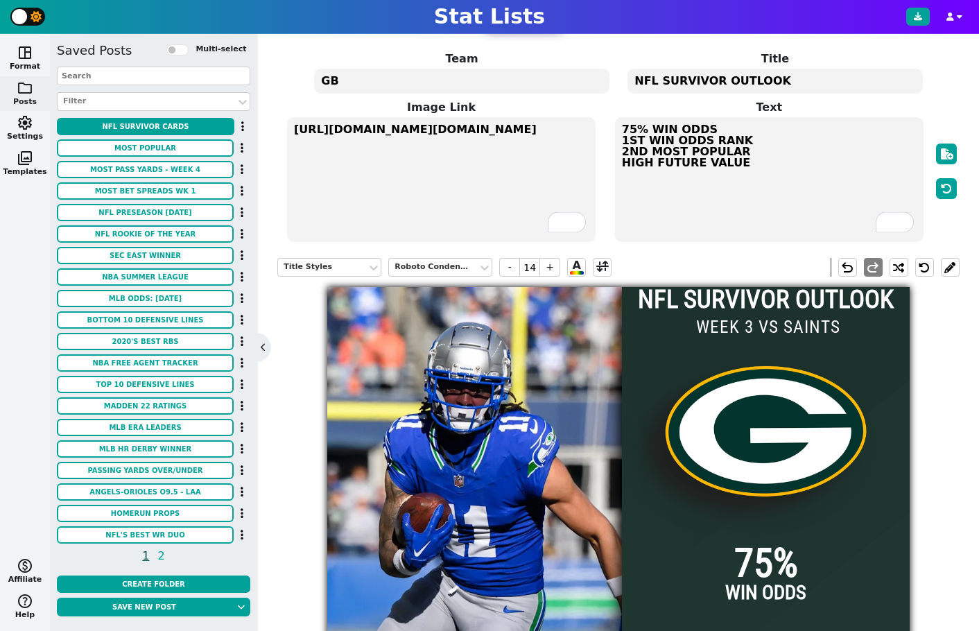
drag, startPoint x: 645, startPoint y: 155, endPoint x: 620, endPoint y: 155, distance: 25.0
click at [620, 155] on textarea "75% WIN ODDS 1ST WIN ODDS RANK 2ND MOST POPULAR HIGH FUTURE VALUE" at bounding box center [769, 179] width 309 height 125
click at [664, 144] on textarea "75% WIN ODDS 1ST WIN ODDS RANK 3RD MOST POPULAR HIGH FUTURE VALUE" at bounding box center [769, 179] width 309 height 125
drag, startPoint x: 639, startPoint y: 144, endPoint x: 621, endPoint y: 145, distance: 17.4
click at [621, 145] on textarea "75% WIN ODDS 1ST WIN ODDS RANK 3RD MOST POPULAR HIGH FUTURE VALUE" at bounding box center [769, 179] width 309 height 125
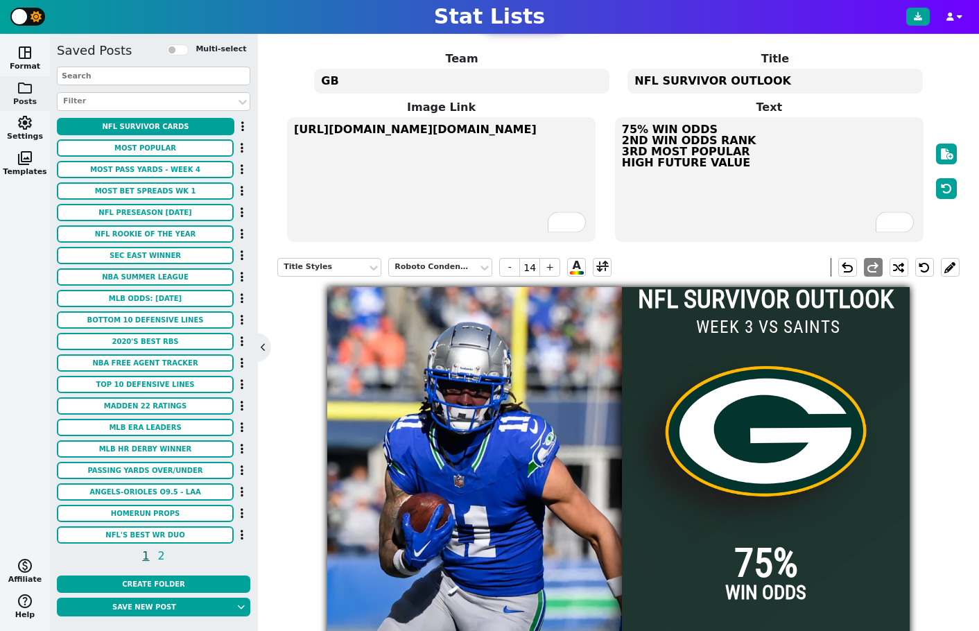
type textarea "75% WIN ODDS 2ND WIN ODDS RANK 3RD MOST POPULAR HIGH FUTURE VALUE"
click at [449, 89] on textarea "GB" at bounding box center [461, 81] width 295 height 25
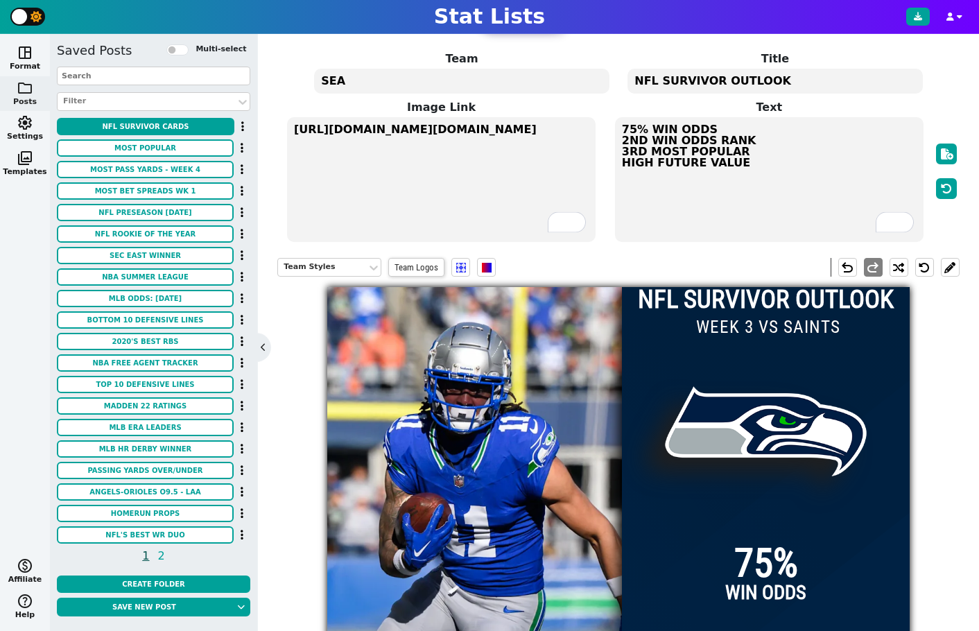
type textarea "SEA"
click at [658, 144] on textarea "75% WIN ODDS 2ND WIN ODDS RANK 3RD MOST POPULAR HIGH FUTURE VALUE" at bounding box center [769, 179] width 309 height 125
click at [646, 135] on textarea "75% WIN ODDS 2ND WIN ODDS RANK 3RD MOST POPULAR HIGH FUTURE VALUE" at bounding box center [769, 179] width 309 height 125
click at [679, 142] on textarea "75% WIN ODDS 2ND WIN ODDS RANK 3RD MOST POPULAR HIGH FUTURE VALUE" at bounding box center [769, 179] width 309 height 125
click at [623, 144] on textarea "75% WIN ODDS 2ND WIN ODDS RANK 3RD MOST POPULAR HIGH FUTURE VALUE" at bounding box center [769, 179] width 309 height 125
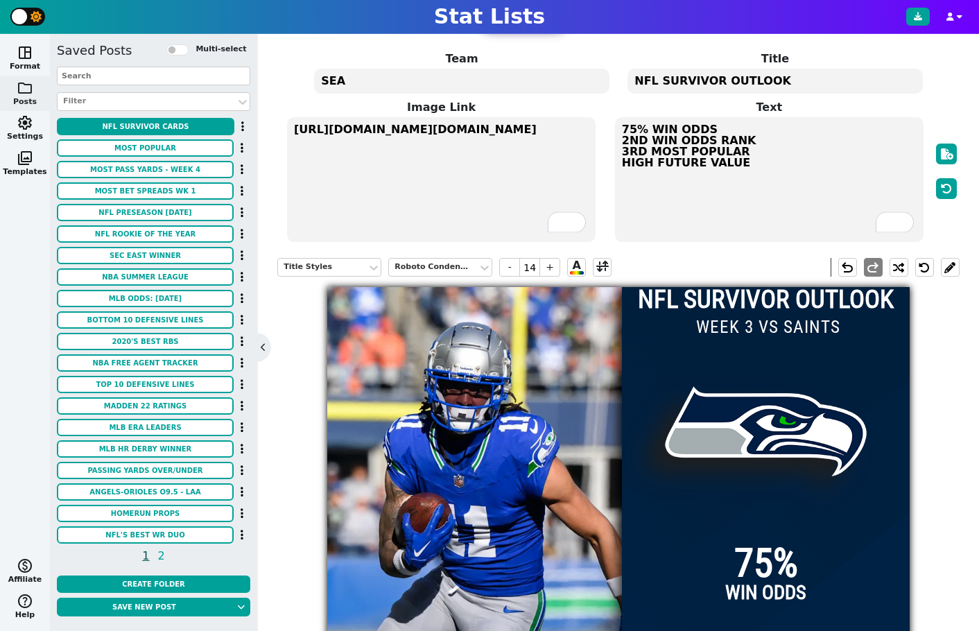
drag, startPoint x: 642, startPoint y: 142, endPoint x: 622, endPoint y: 142, distance: 20.1
click at [622, 142] on textarea "75% WIN ODDS 2ND WIN ODDS RANK 3RD MOST POPULAR HIGH FUTURE VALUE" at bounding box center [769, 179] width 309 height 125
click at [655, 146] on textarea "75% WIN ODDS 3RD WIN ODDS RANK 3RD MOST POPULAR HIGH FUTURE VALUE" at bounding box center [769, 179] width 309 height 125
drag, startPoint x: 646, startPoint y: 153, endPoint x: 621, endPoint y: 153, distance: 24.3
click at [621, 153] on textarea "75% WIN ODDS 3RD WIN ODDS RANK 3RD MOST POPULAR HIGH FUTURE VALUE" at bounding box center [769, 179] width 309 height 125
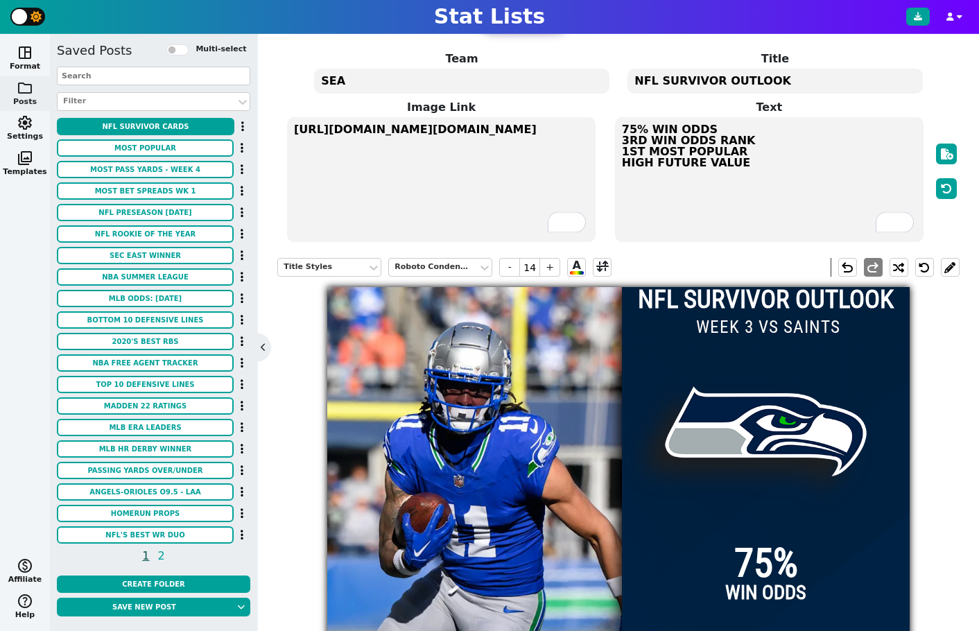
click at [689, 146] on textarea "75% WIN ODDS 3RD WIN ODDS RANK 1ST MOST POPULAR HIGH FUTURE VALUE" at bounding box center [769, 179] width 309 height 125
drag, startPoint x: 653, startPoint y: 162, endPoint x: 605, endPoint y: 165, distance: 48.6
click at [606, 165] on span "Text 75% WIN ODDS 3RD WIN ODDS RANK 1ST MOST POPULAR HIGH FUTURE VALUE" at bounding box center [770, 171] width 328 height 144
type textarea "75% WIN ODDS 3RD WIN ODDS RANK 1ST MOST POPULAR LOW FUTURE VALUE"
click at [919, 24] on button at bounding box center [919, 17] width 24 height 18
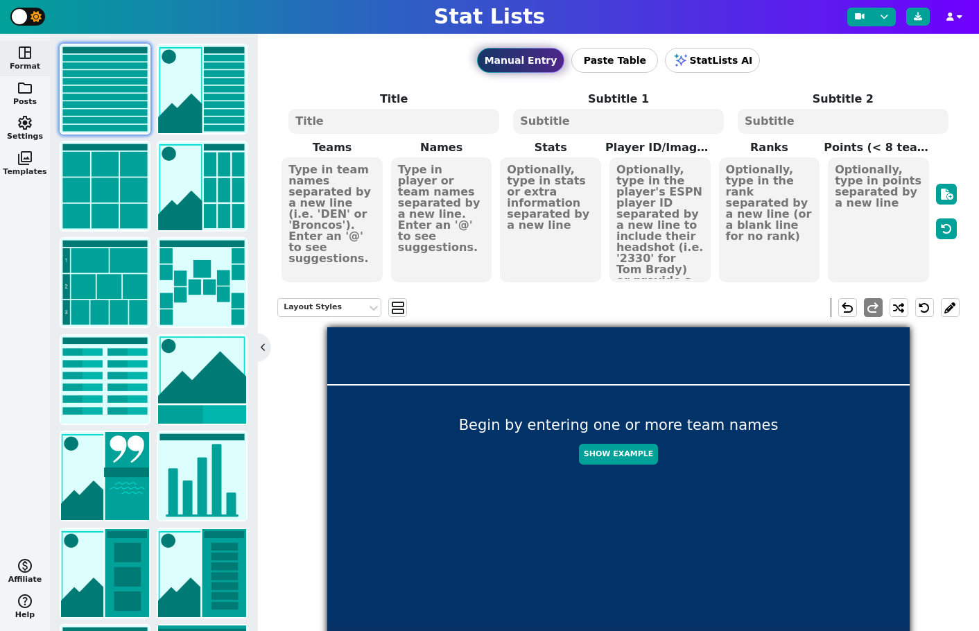
click at [24, 163] on span "photo_library" at bounding box center [25, 158] width 17 height 17
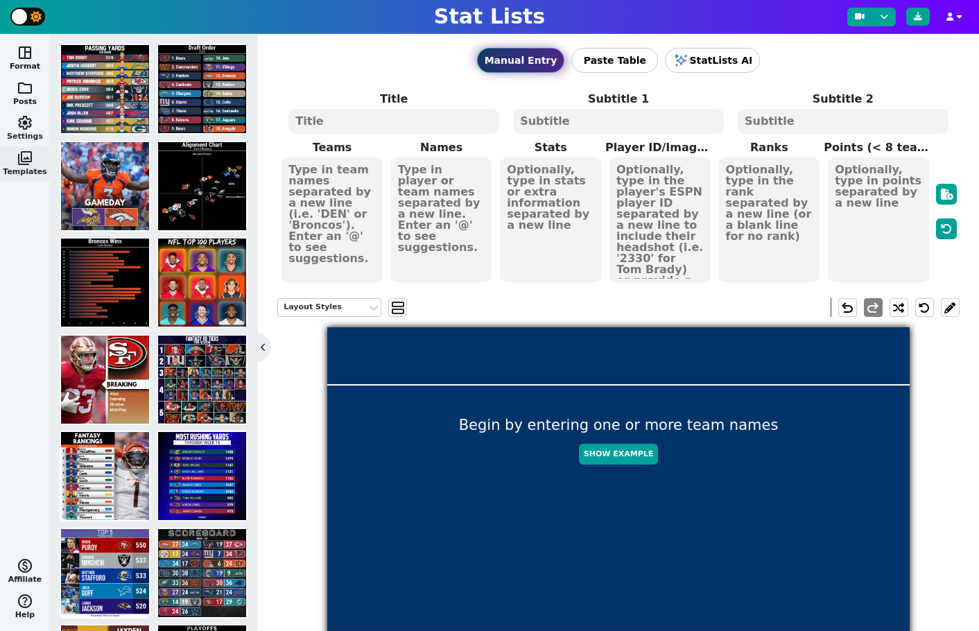
click at [22, 128] on span "settings" at bounding box center [25, 122] width 17 height 17
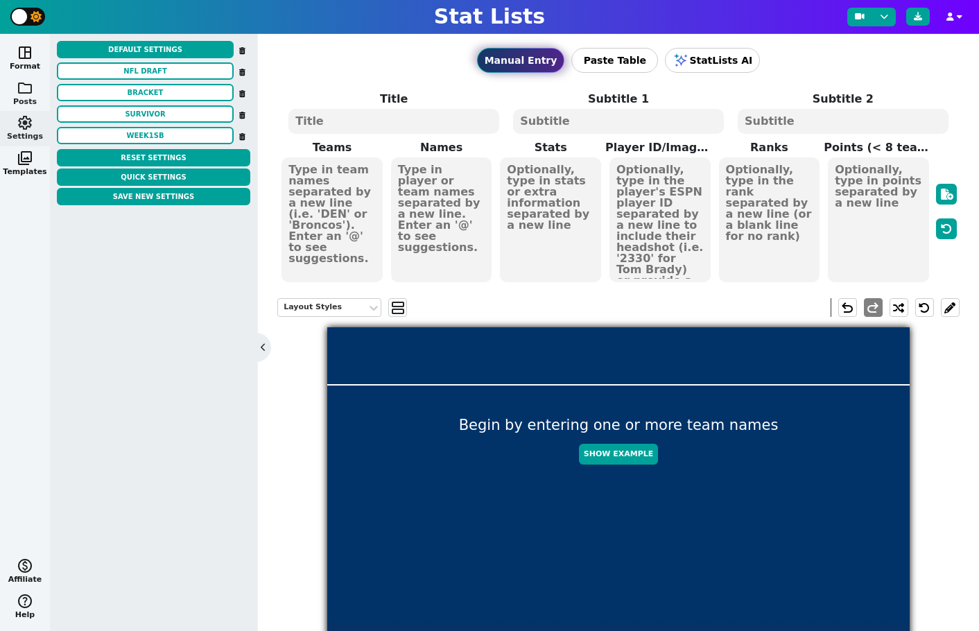
click at [20, 92] on span "folder" at bounding box center [25, 88] width 17 height 17
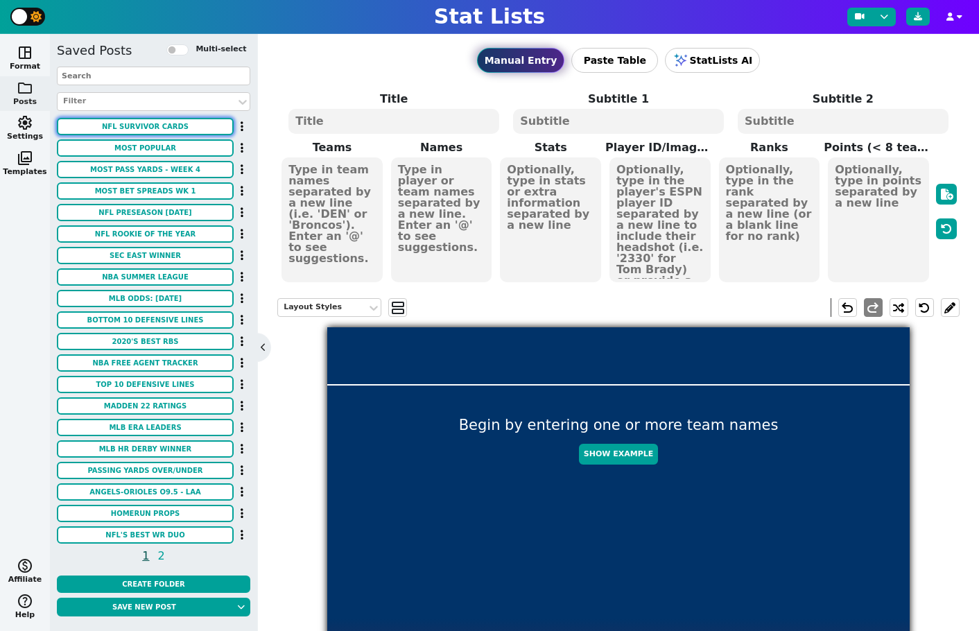
click at [142, 126] on button "NFL Survivor Cards" at bounding box center [145, 126] width 177 height 17
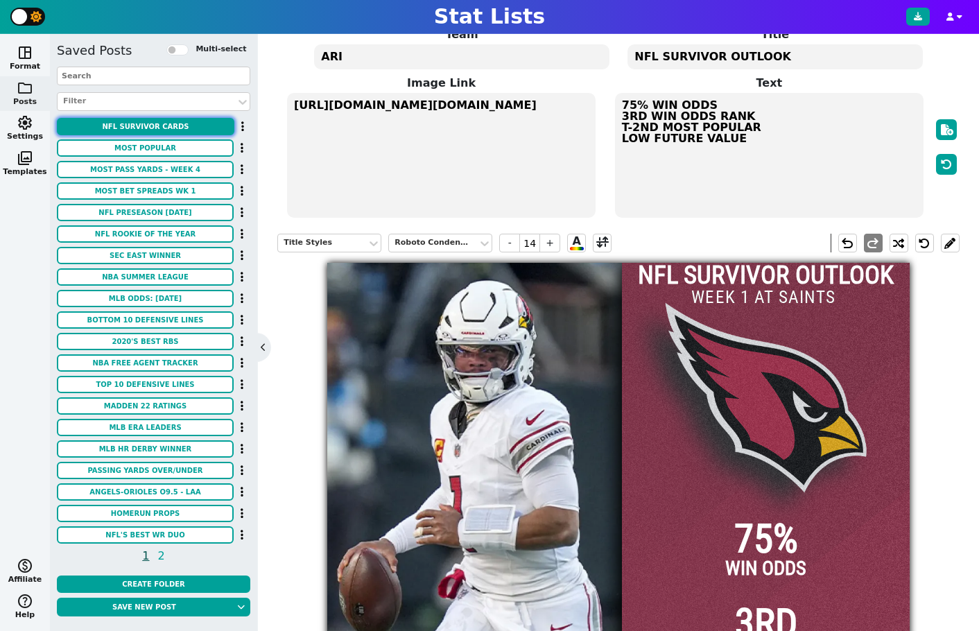
scroll to position [73, 0]
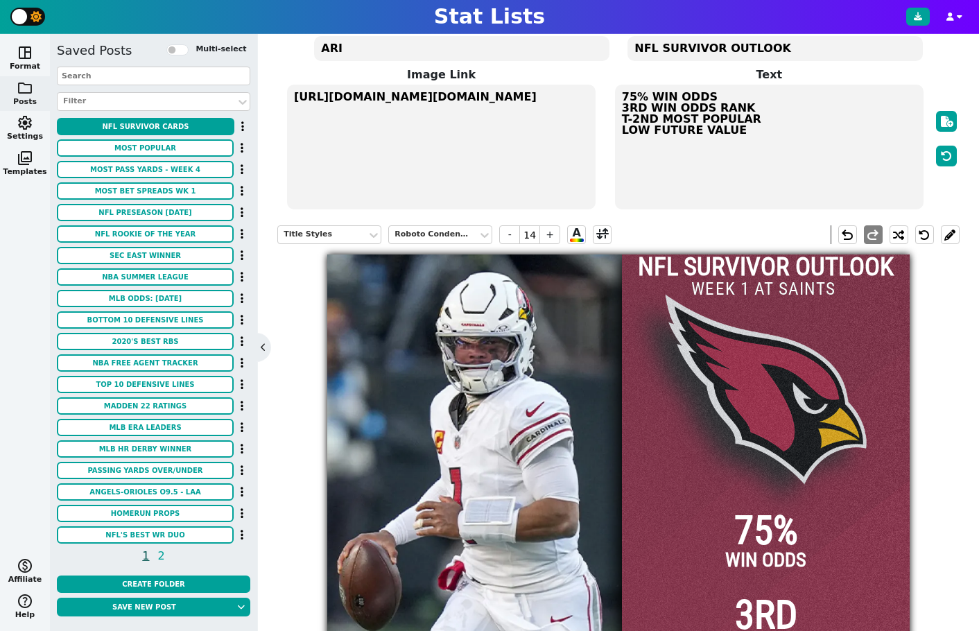
click at [757, 320] on div at bounding box center [766, 546] width 288 height 583
click at [427, 50] on textarea "ARI" at bounding box center [461, 48] width 295 height 25
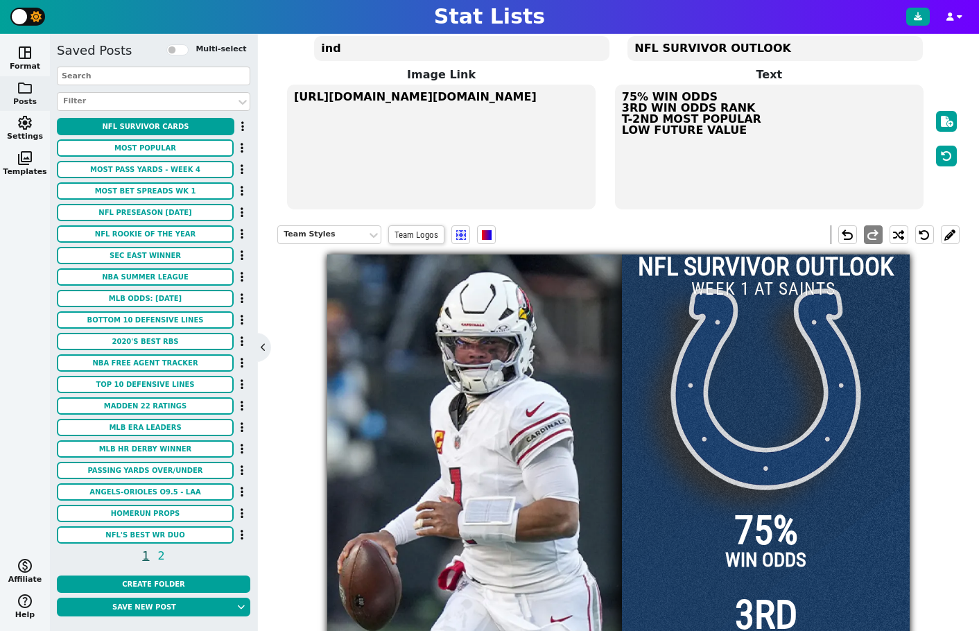
type textarea "ind"
drag, startPoint x: 634, startPoint y: 99, endPoint x: 619, endPoint y: 99, distance: 14.6
click at [619, 99] on textarea "75% WIN ODDS 3RD WIN ODDS RANK T-2ND MOST POPULAR LOW FUTURE VALUE" at bounding box center [769, 147] width 309 height 125
drag, startPoint x: 646, startPoint y: 108, endPoint x: 610, endPoint y: 110, distance: 35.4
click at [610, 110] on span "Text 64% WIN ODDS 3RD WIN ODDS RANK T-2ND MOST POPULAR LOW FUTURE VALUE" at bounding box center [770, 139] width 328 height 144
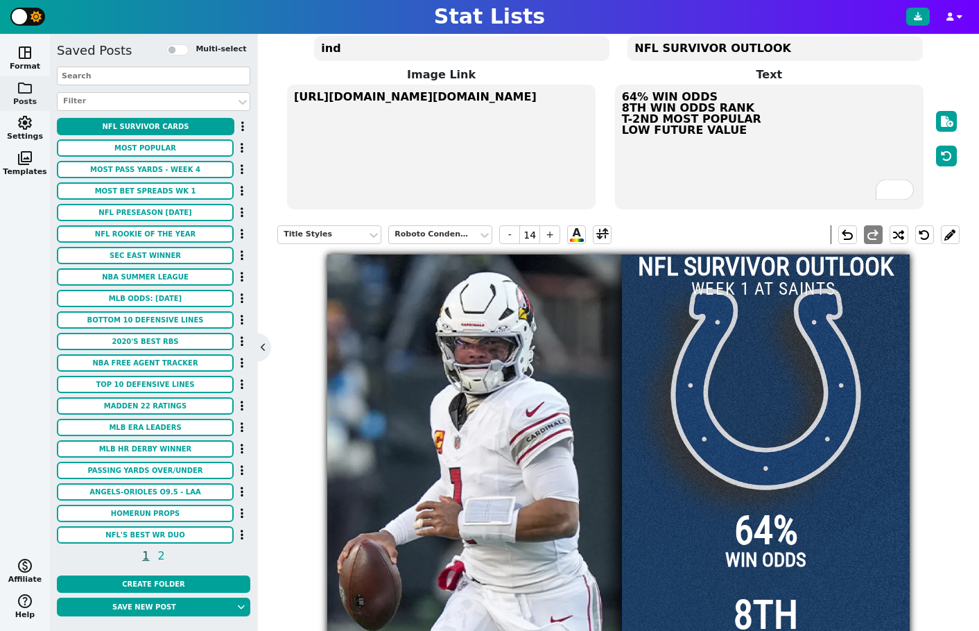
drag, startPoint x: 653, startPoint y: 118, endPoint x: 621, endPoint y: 119, distance: 31.9
click at [621, 119] on textarea "64% WIN ODDS 8TH WIN ODDS RANK T-2ND MOST POPULAR LOW FUTURE VALUE" at bounding box center [769, 147] width 309 height 125
click at [692, 123] on textarea "64% WIN ODDS 8TH WIN ODDS RANK 7TH MOST POPULAR LOW FUTURE VALUE" at bounding box center [769, 147] width 309 height 125
type textarea "64% WIN ODDS 8TH WIN ODDS RANK 7TH MOST POPULAR LOW FUTURE VALUE"
click at [450, 112] on textarea "https://firebasestorage.googleapis.com/v0/b/statlist-images.appspot.com/o/image…" at bounding box center [441, 147] width 309 height 125
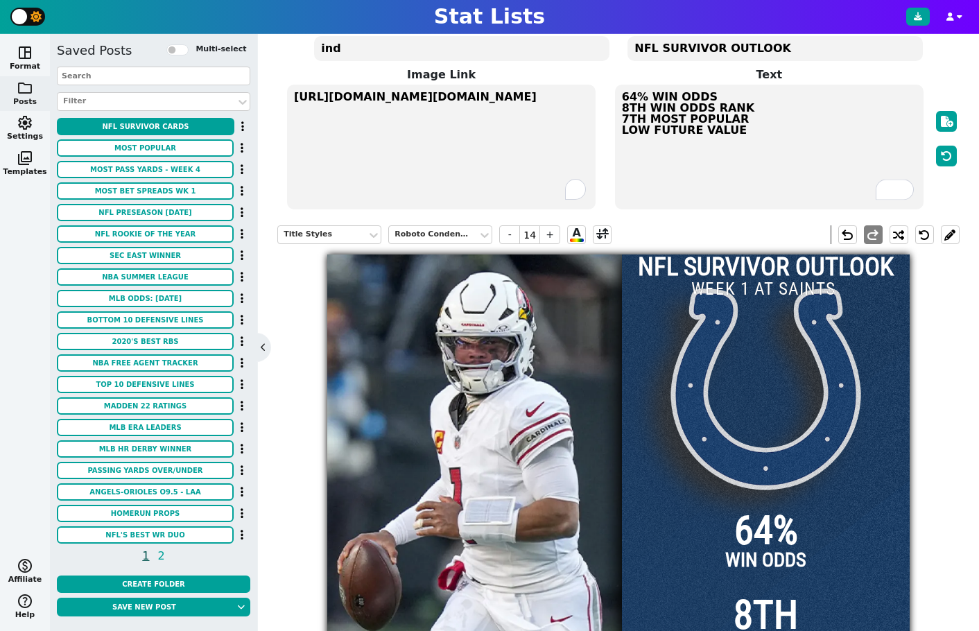
click at [450, 112] on textarea "https://firebasestorage.googleapis.com/v0/b/statlist-images.appspot.com/o/image…" at bounding box center [441, 147] width 309 height 125
click at [448, 99] on textarea "https://firebasestorage.googleapis.com/v0/b/statlist-images.appspot.com/o/image…" at bounding box center [441, 147] width 309 height 125
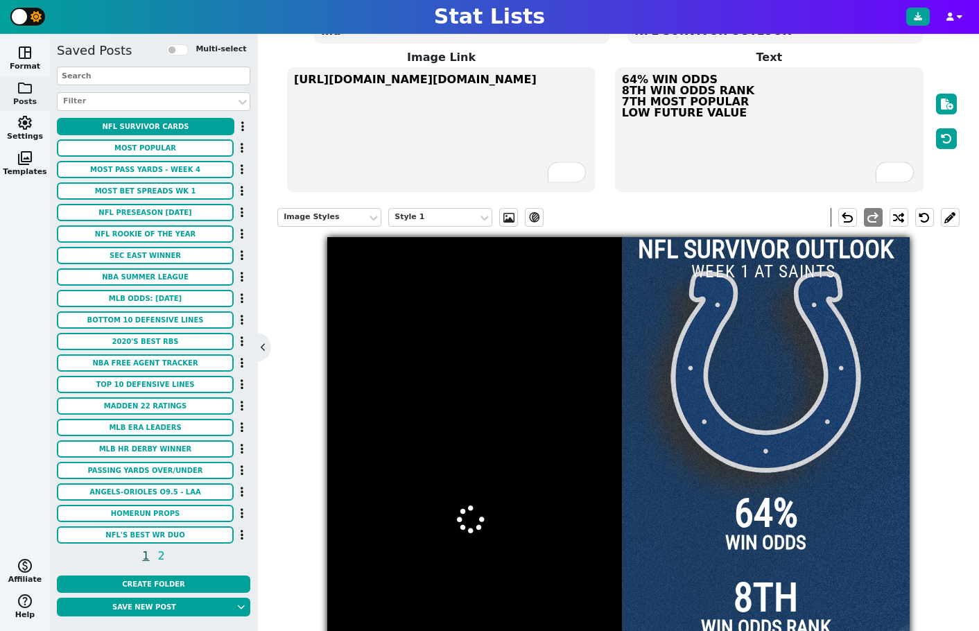
scroll to position [92, 0]
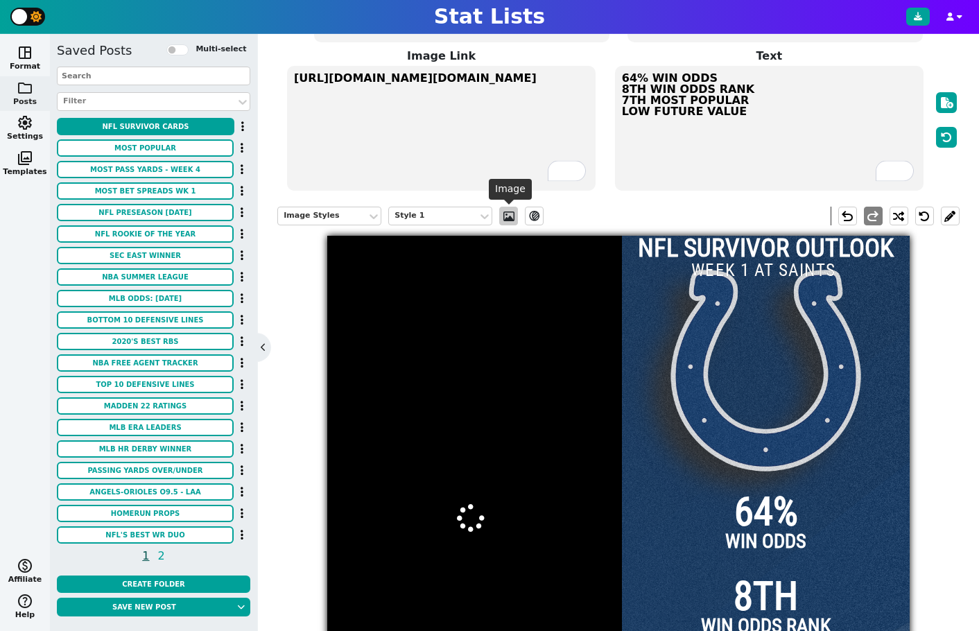
type textarea "https://firebasestorage.gooleapis.com/v0/b/statlist-images.appspot.com/o/images…"
click at [508, 221] on span at bounding box center [509, 216] width 14 height 11
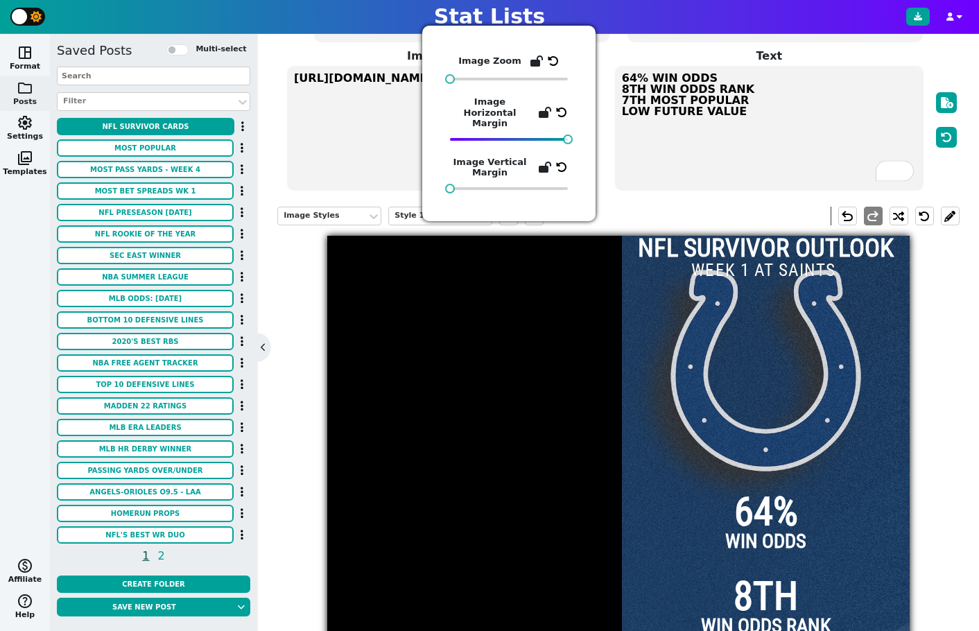
click at [567, 221] on div "Image Styles Style 1 ev_shadow undo redo" at bounding box center [618, 216] width 683 height 40
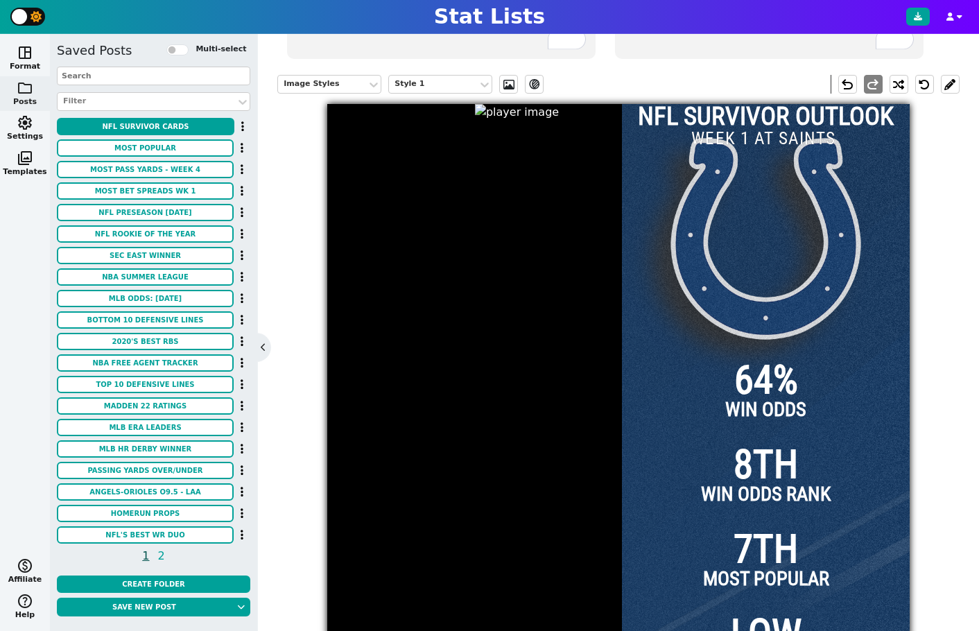
scroll to position [298, 0]
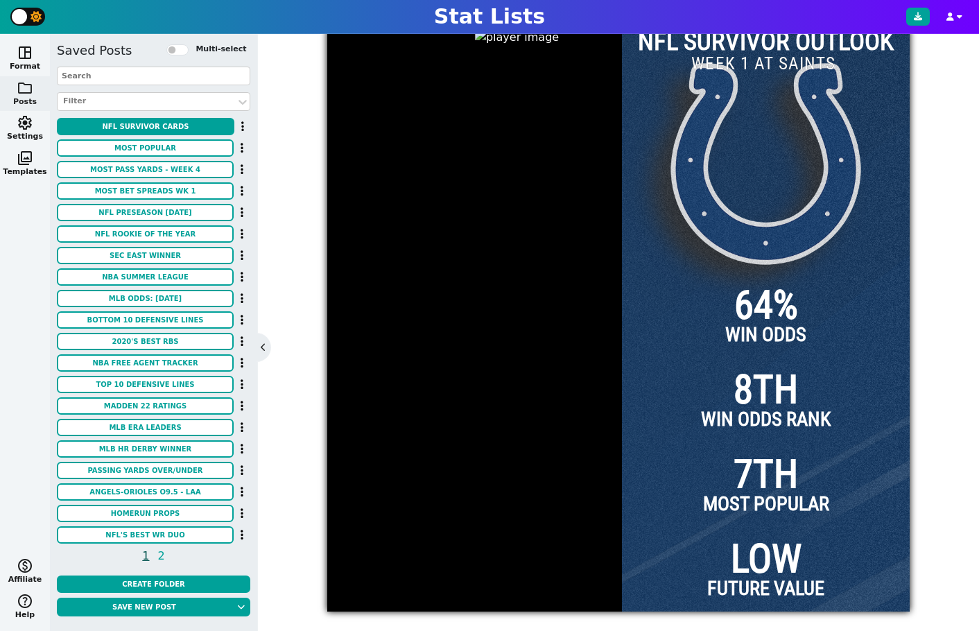
click at [475, 237] on div at bounding box center [472, 320] width 176 height 583
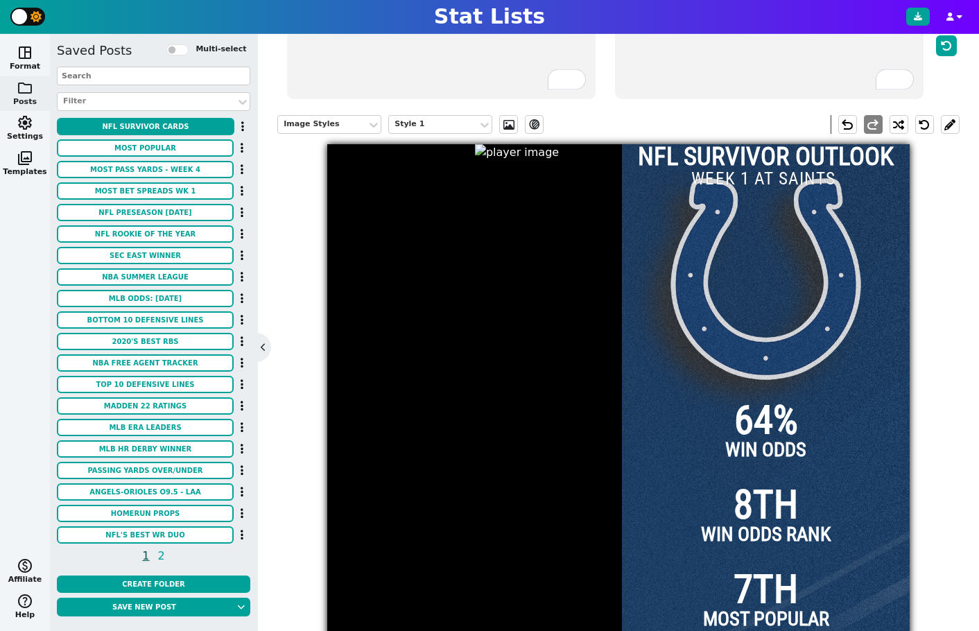
scroll to position [103, 0]
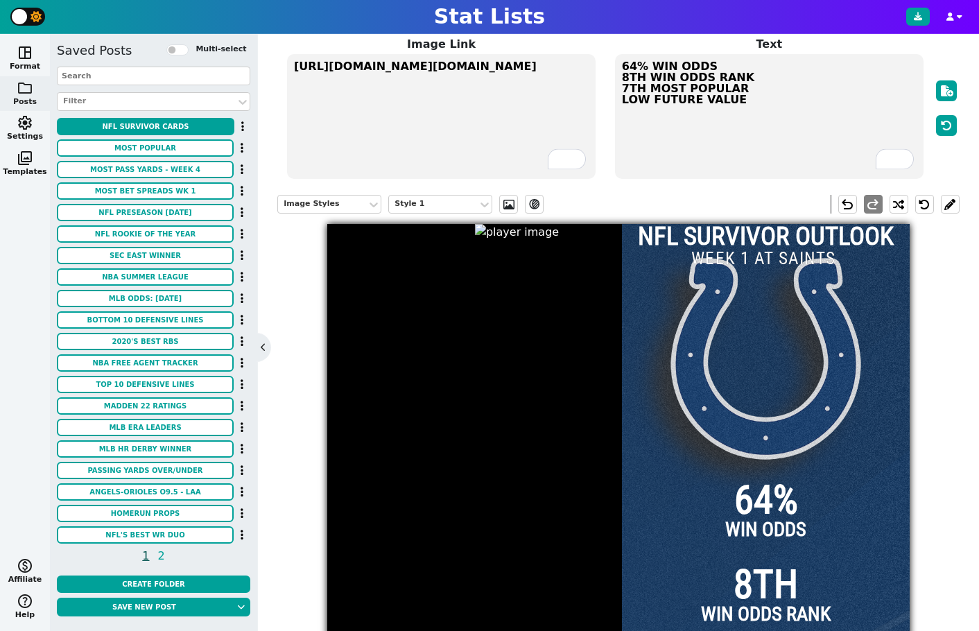
click at [475, 237] on div at bounding box center [472, 515] width 176 height 583
click at [422, 74] on textarea "https://firebasestorage.gooleapis.com/v0/b/statlist-images.appspot.com/o/images…" at bounding box center [441, 116] width 309 height 125
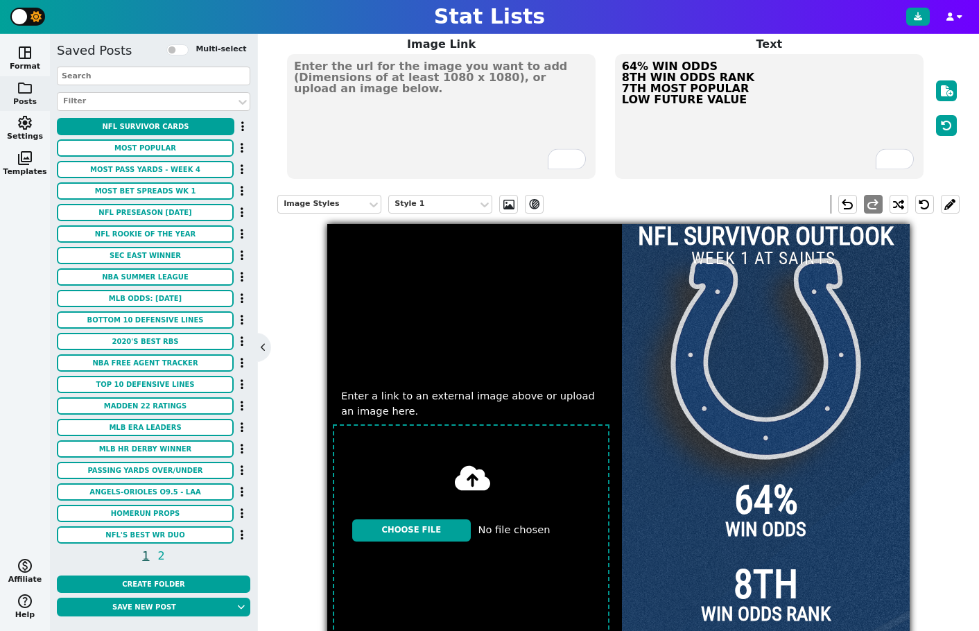
click at [440, 531] on input "file" at bounding box center [471, 530] width 288 height 223
type input "C:\fakepath\64b5e1cd20f05.webp"
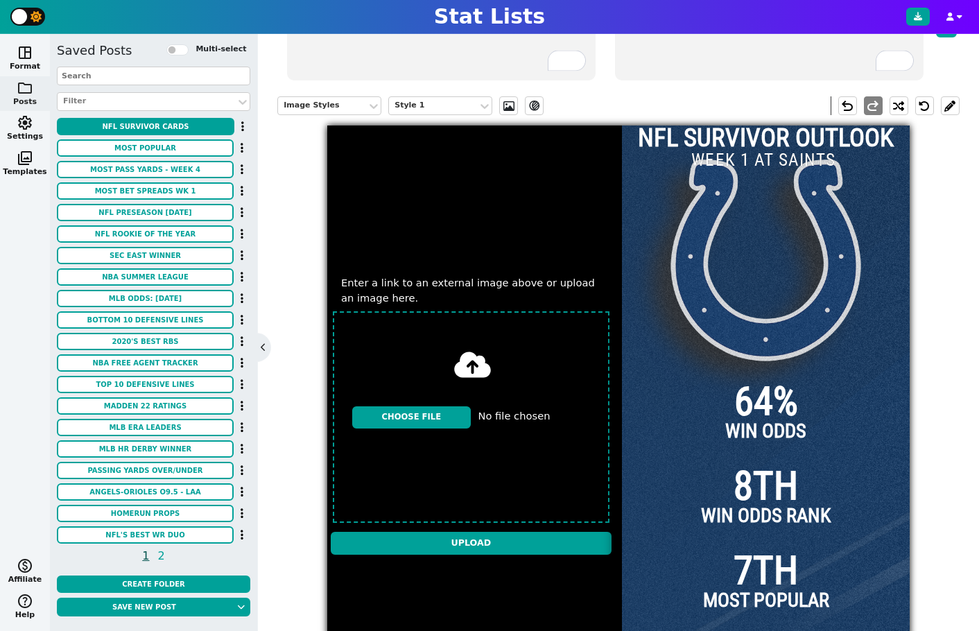
scroll to position [303, 0]
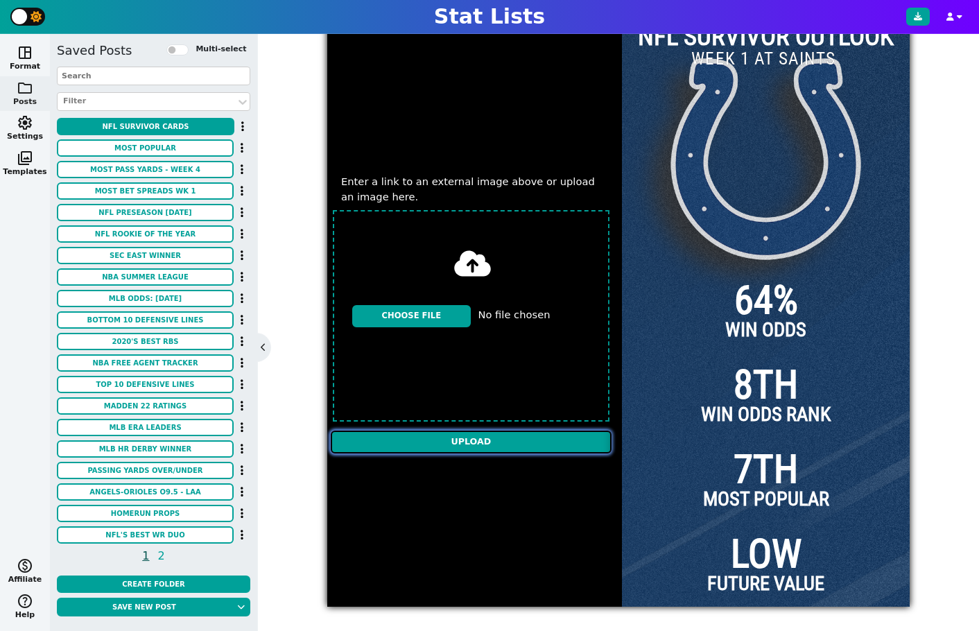
click at [472, 440] on input "Upload" at bounding box center [471, 442] width 281 height 23
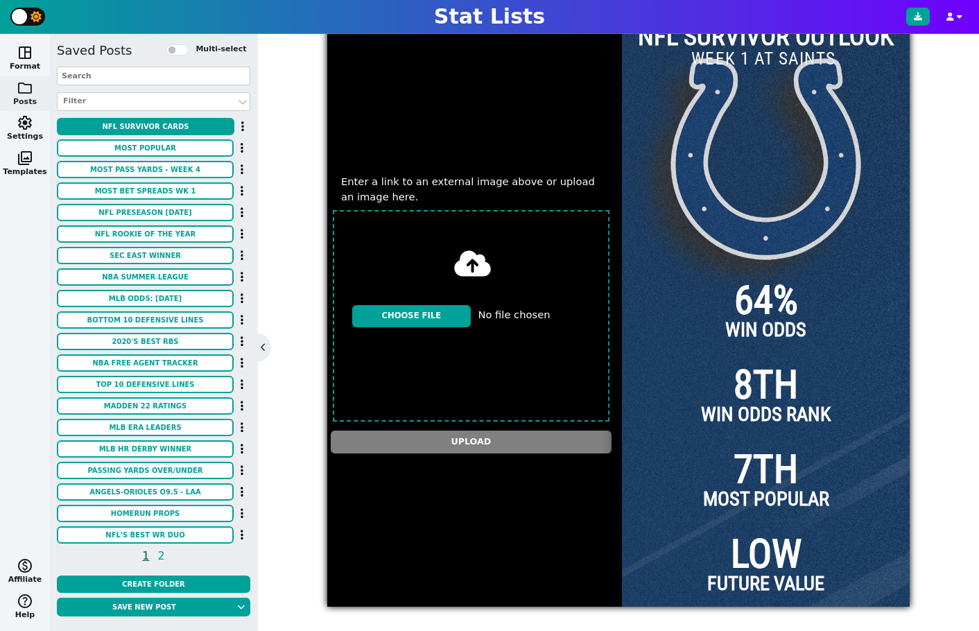
type textarea "[URL][DOMAIN_NAME][DOMAIN_NAME]"
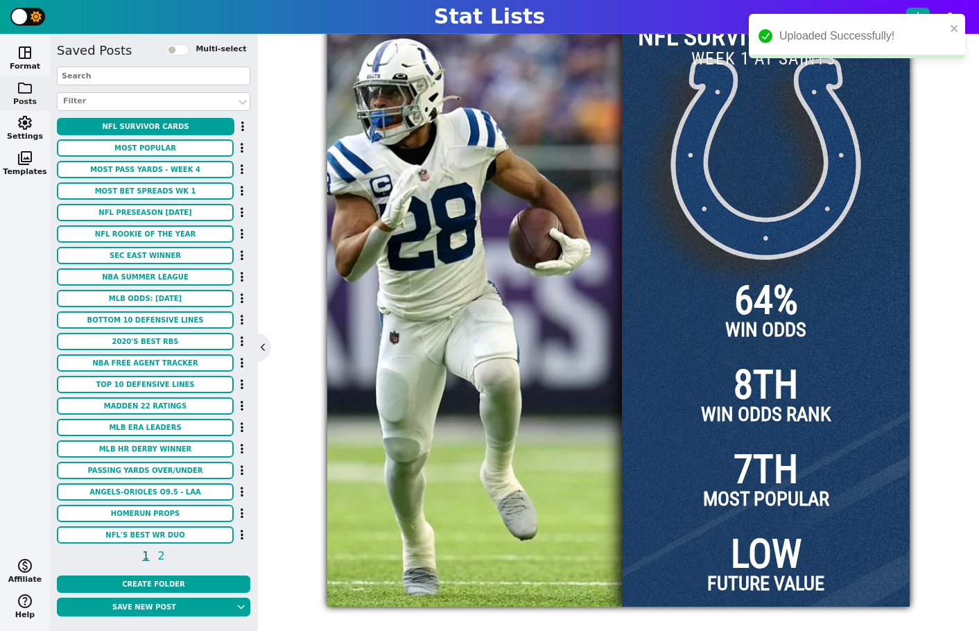
scroll to position [58, 0]
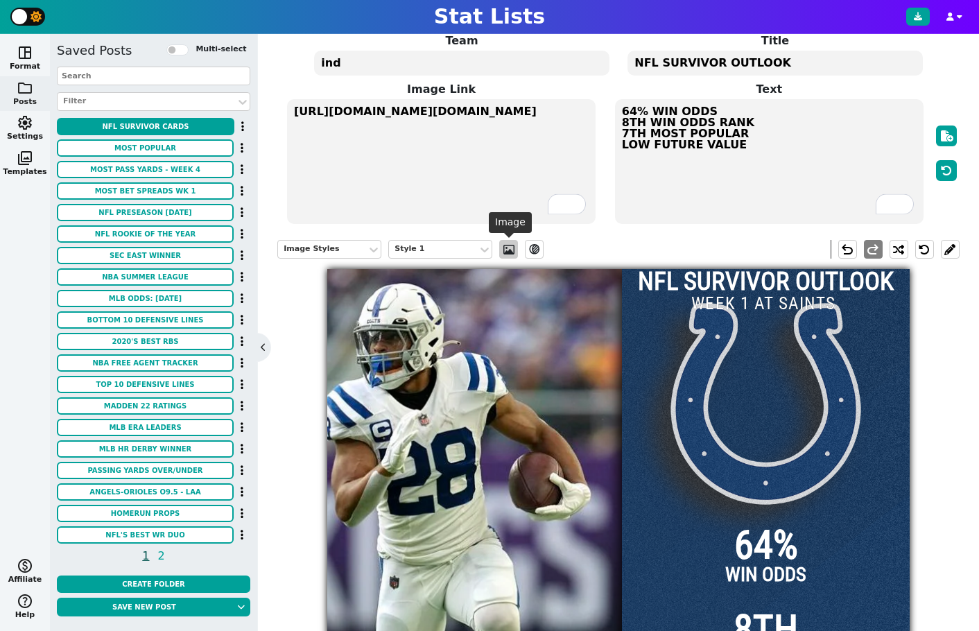
click at [515, 250] on span at bounding box center [509, 249] width 14 height 11
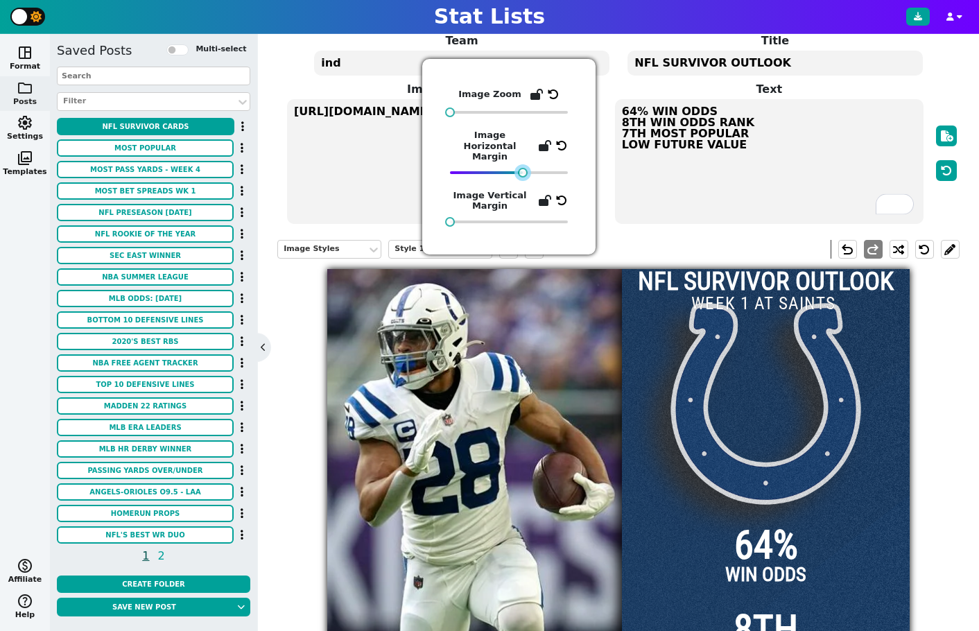
click at [524, 168] on div at bounding box center [523, 173] width 10 height 10
click at [683, 225] on span "64% WIN ODDS 8TH WIN ODDS RANK 7TH MOST POPULAR LOW FUTURE VALUE" at bounding box center [769, 162] width 311 height 128
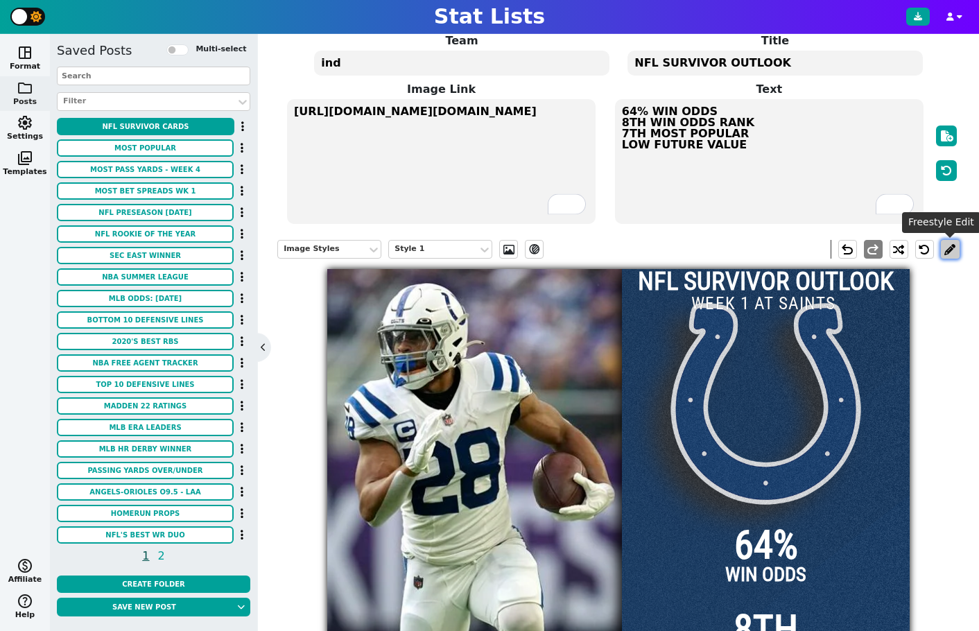
click at [952, 250] on button at bounding box center [950, 249] width 19 height 19
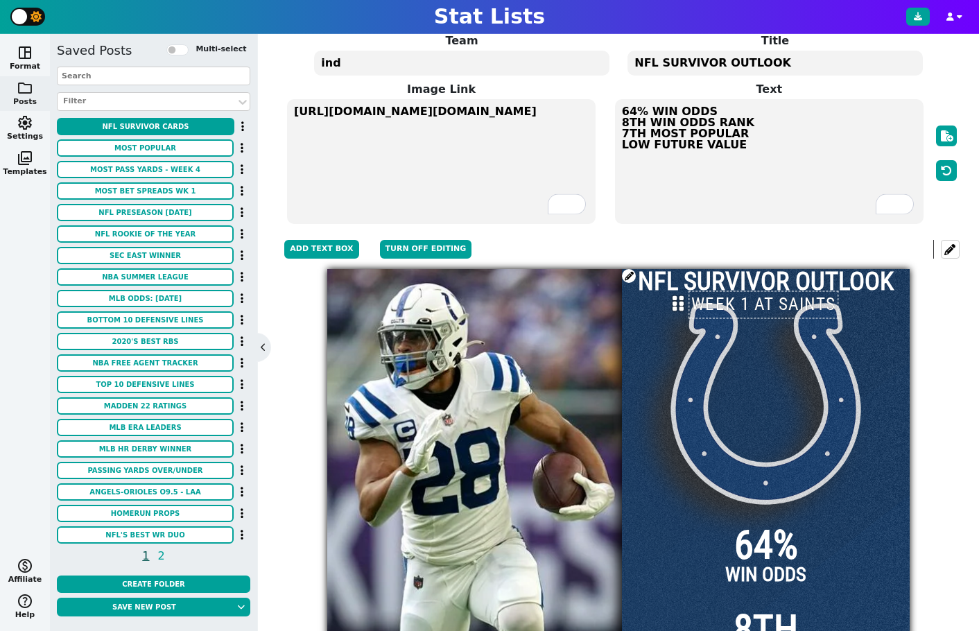
click at [741, 310] on input "WEEK 1 AT SAINTS" at bounding box center [764, 305] width 150 height 28
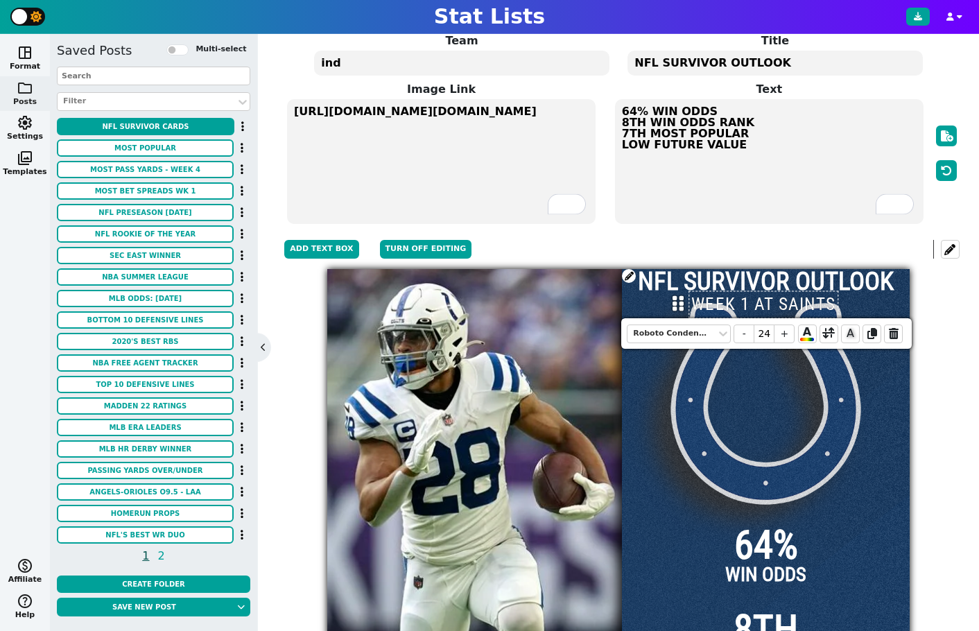
click at [741, 310] on input "WEEK 1 AT SAINTS" at bounding box center [764, 305] width 150 height 28
click at [891, 302] on div at bounding box center [766, 560] width 288 height 583
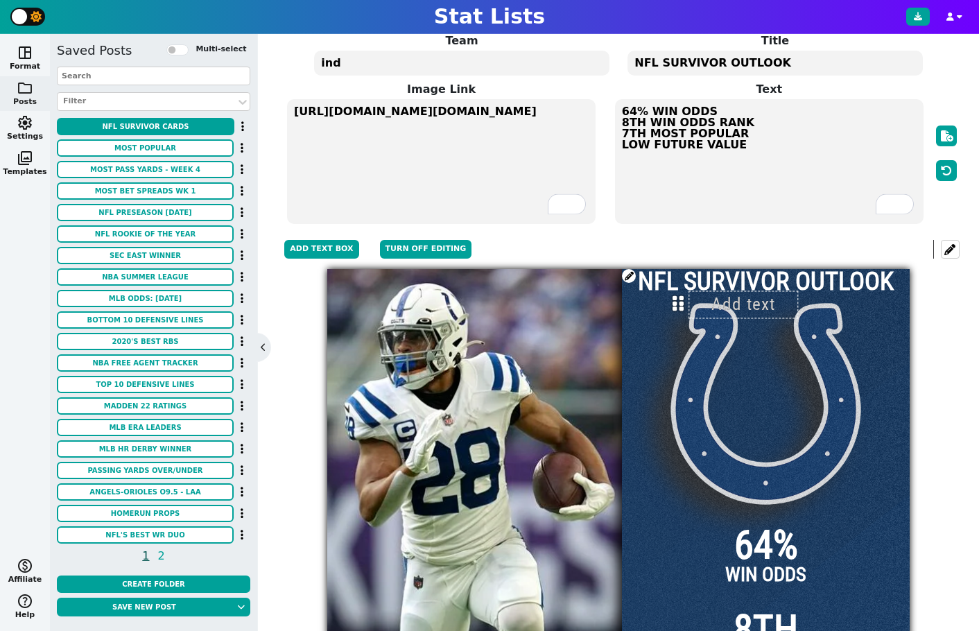
click at [678, 300] on icon at bounding box center [678, 303] width 11 height 17
drag, startPoint x: 681, startPoint y: 305, endPoint x: 717, endPoint y: 427, distance: 127.3
click at [717, 427] on icon at bounding box center [714, 425] width 11 height 17
drag, startPoint x: 715, startPoint y: 427, endPoint x: 719, endPoint y: 316, distance: 111.0
click at [719, 316] on icon at bounding box center [717, 314] width 11 height 17
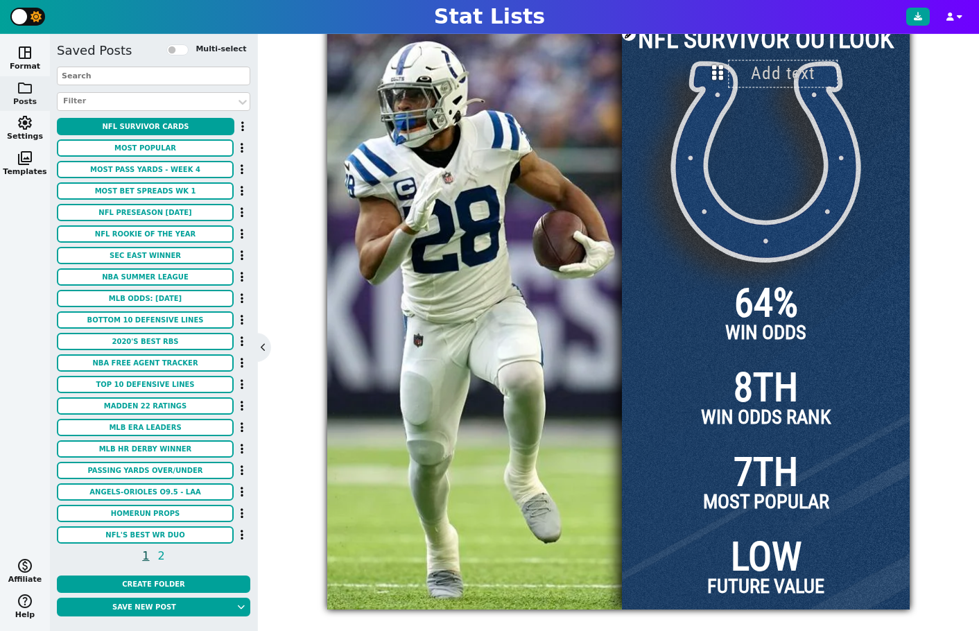
scroll to position [0, 0]
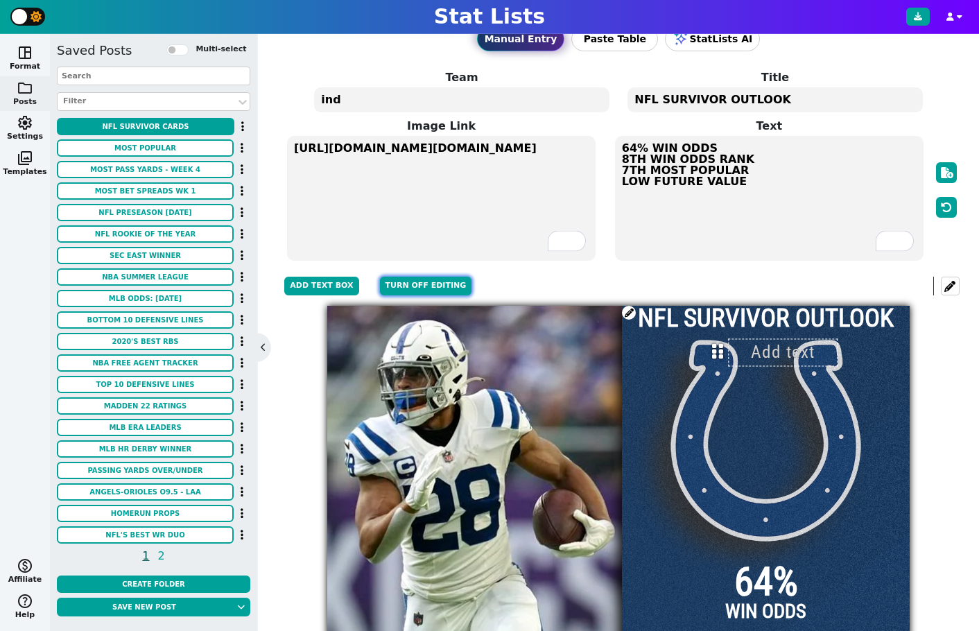
click at [402, 291] on button "Turn off editing" at bounding box center [426, 286] width 92 height 19
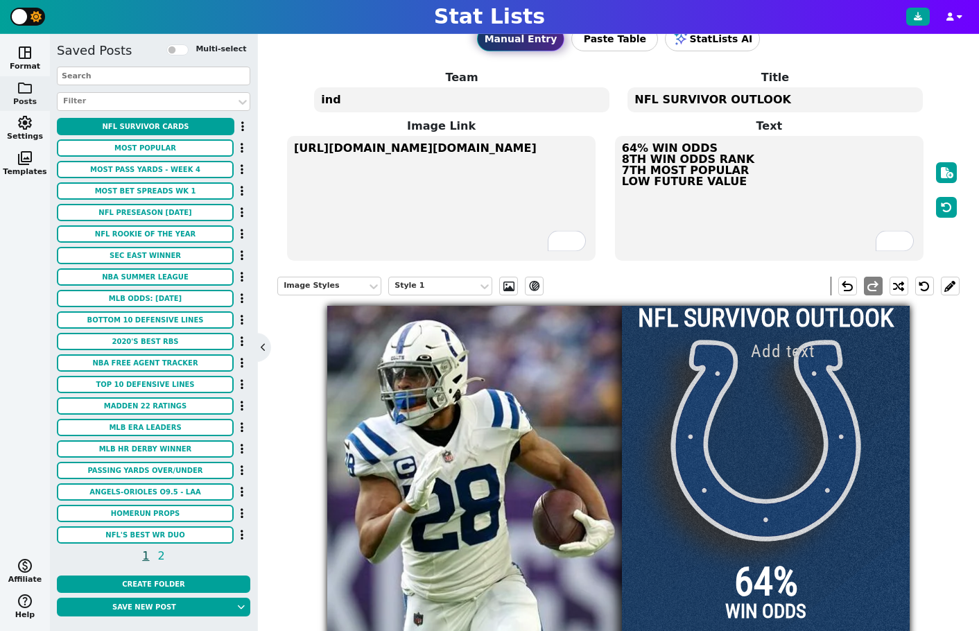
click at [794, 350] on input "text" at bounding box center [783, 351] width 110 height 26
click at [817, 352] on input "text" at bounding box center [783, 351] width 110 height 26
click at [791, 351] on input "text" at bounding box center [783, 351] width 110 height 26
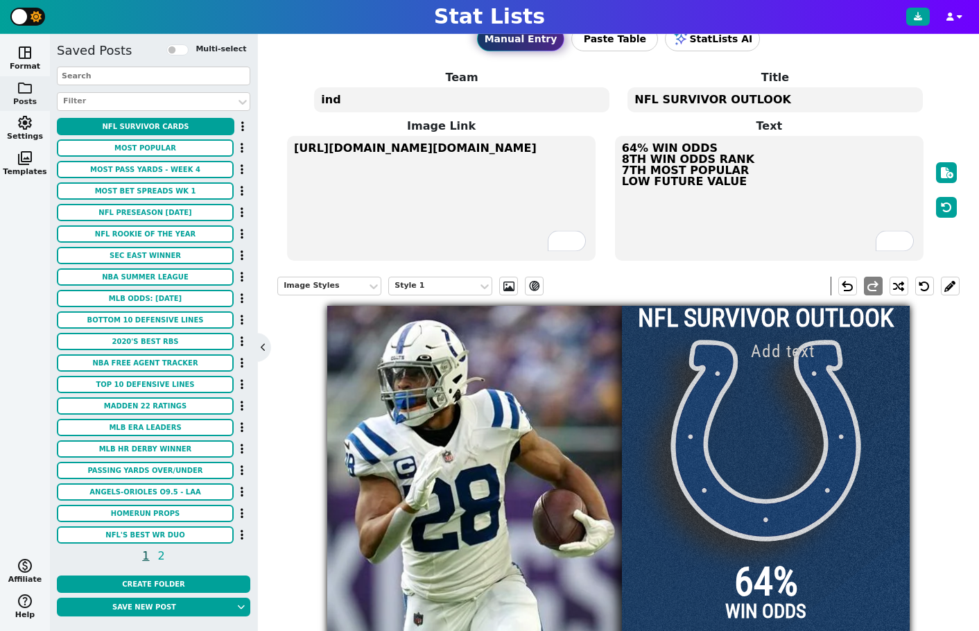
click at [791, 351] on input "text" at bounding box center [783, 351] width 110 height 26
click at [787, 350] on input "text" at bounding box center [783, 351] width 110 height 26
click at [771, 348] on input "text" at bounding box center [783, 351] width 110 height 26
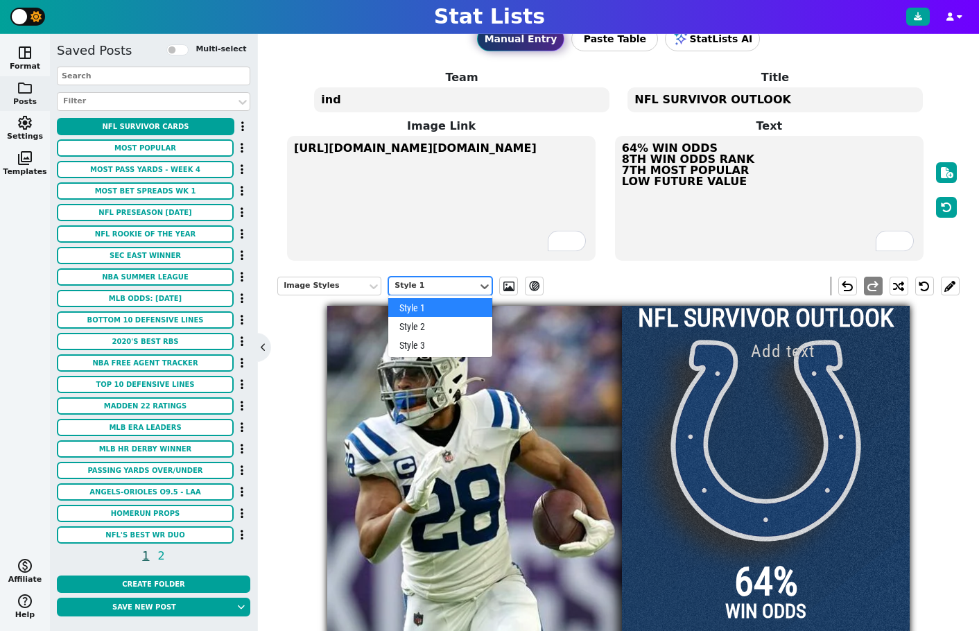
click at [425, 284] on div "Style 1" at bounding box center [434, 286] width 78 height 12
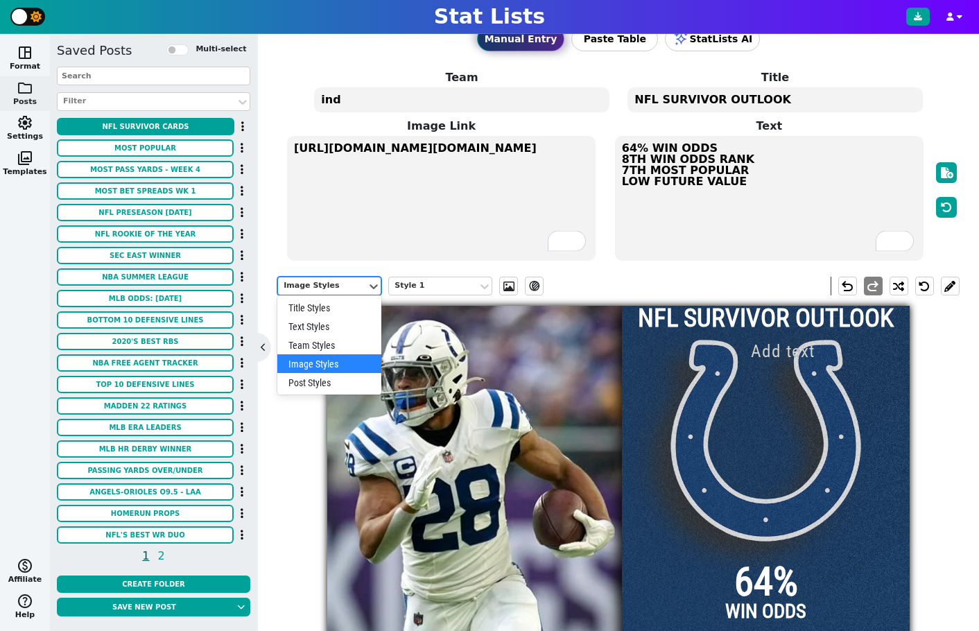
click at [348, 285] on div "Image Styles" at bounding box center [323, 286] width 78 height 12
click at [341, 382] on div "Post Styles" at bounding box center [329, 382] width 104 height 19
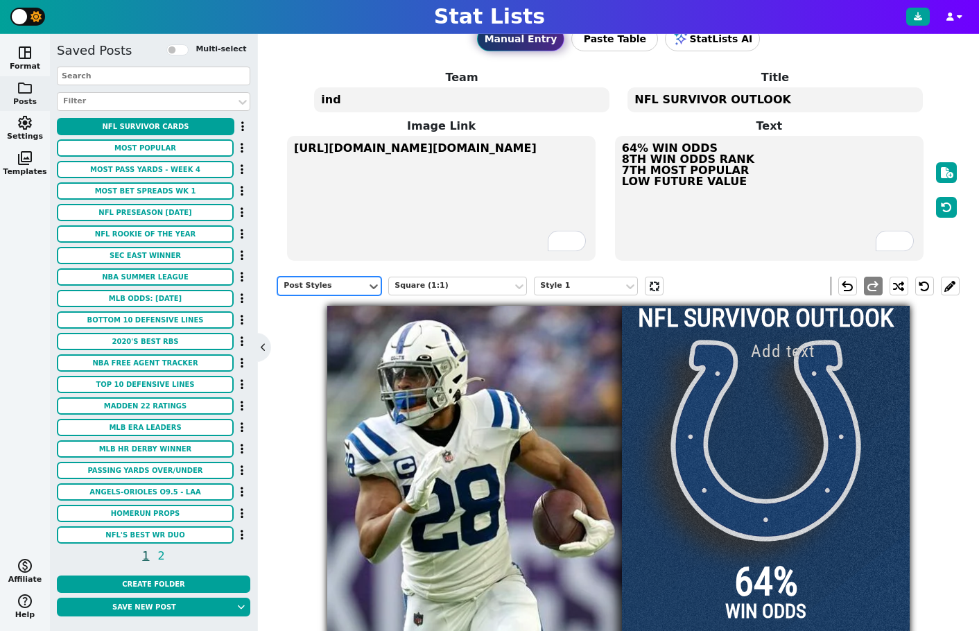
click at [325, 280] on div "Post Styles" at bounding box center [323, 286] width 78 height 12
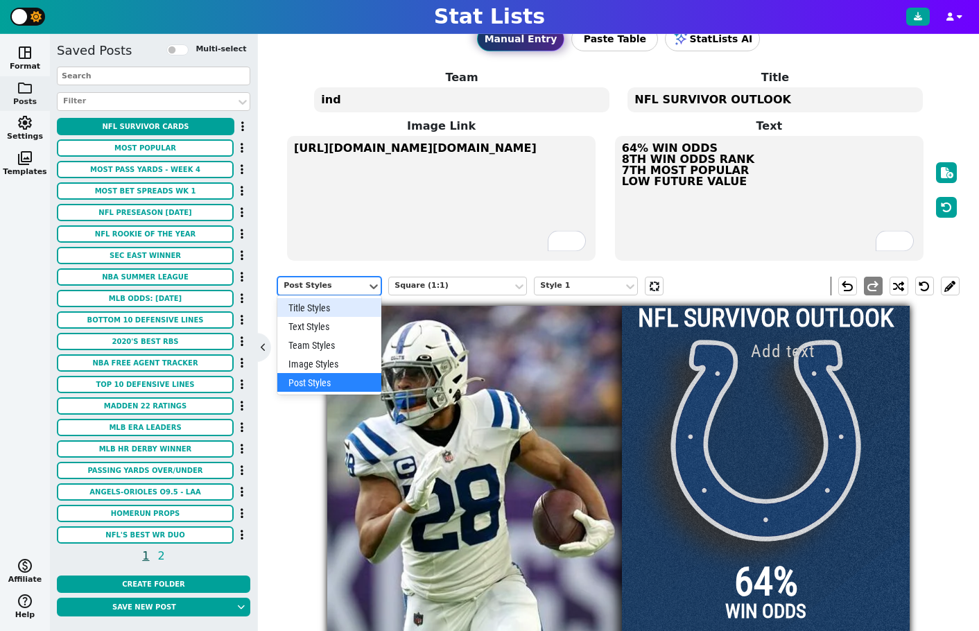
click at [325, 309] on div "Title Styles" at bounding box center [329, 307] width 104 height 19
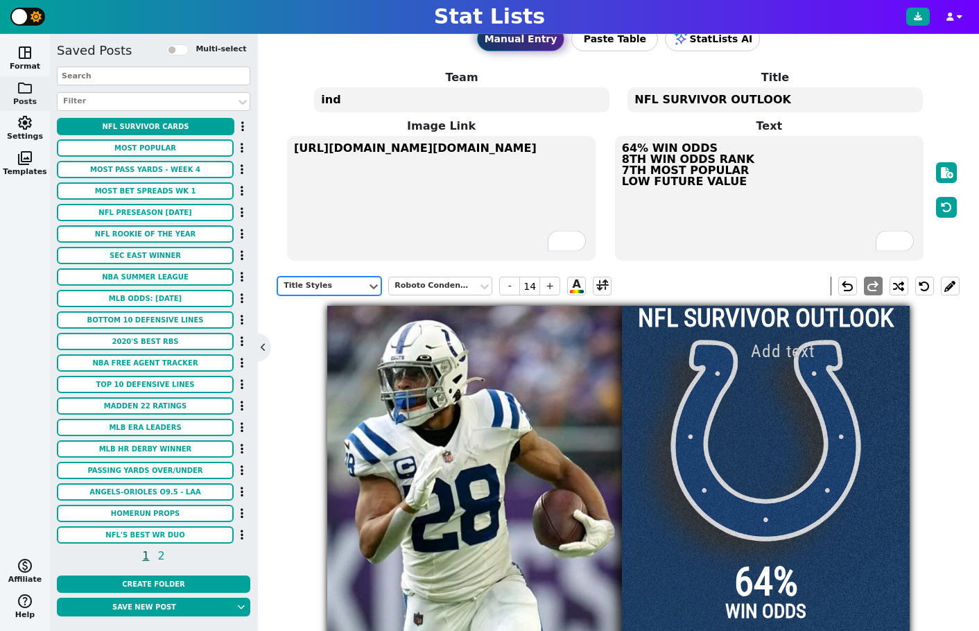
click at [325, 288] on div "Title Styles" at bounding box center [323, 286] width 78 height 12
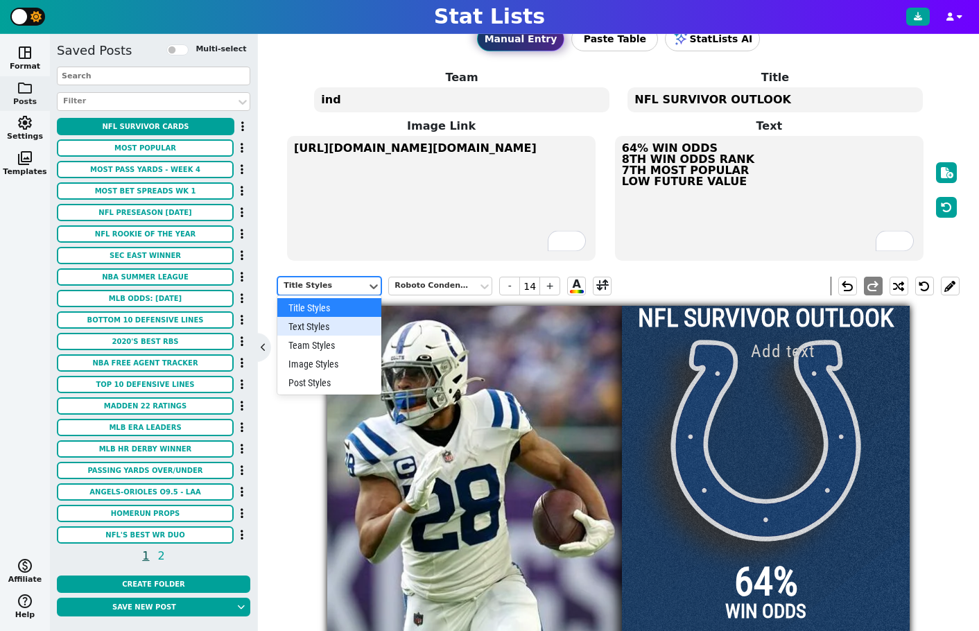
click at [328, 329] on div "Text Styles" at bounding box center [329, 326] width 104 height 19
type input "18"
click at [341, 285] on div "Text Styles" at bounding box center [323, 286] width 78 height 12
click at [337, 344] on div "Team Styles" at bounding box center [329, 345] width 104 height 19
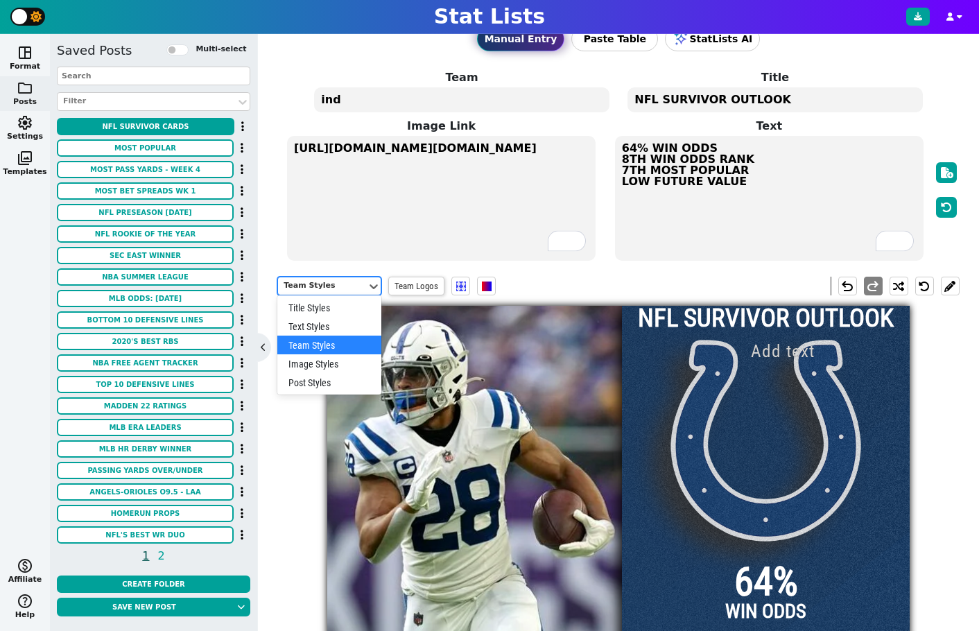
click at [345, 283] on div "Team Styles" at bounding box center [323, 286] width 78 height 12
click at [343, 364] on div "Image Styles" at bounding box center [329, 363] width 104 height 19
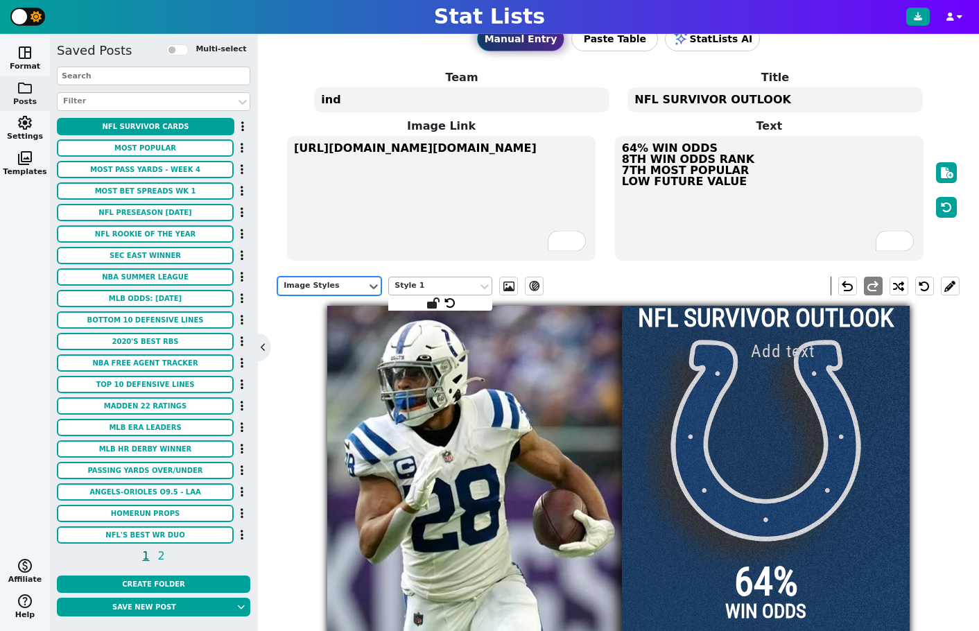
click at [442, 289] on div "Style 1" at bounding box center [434, 286] width 78 height 12
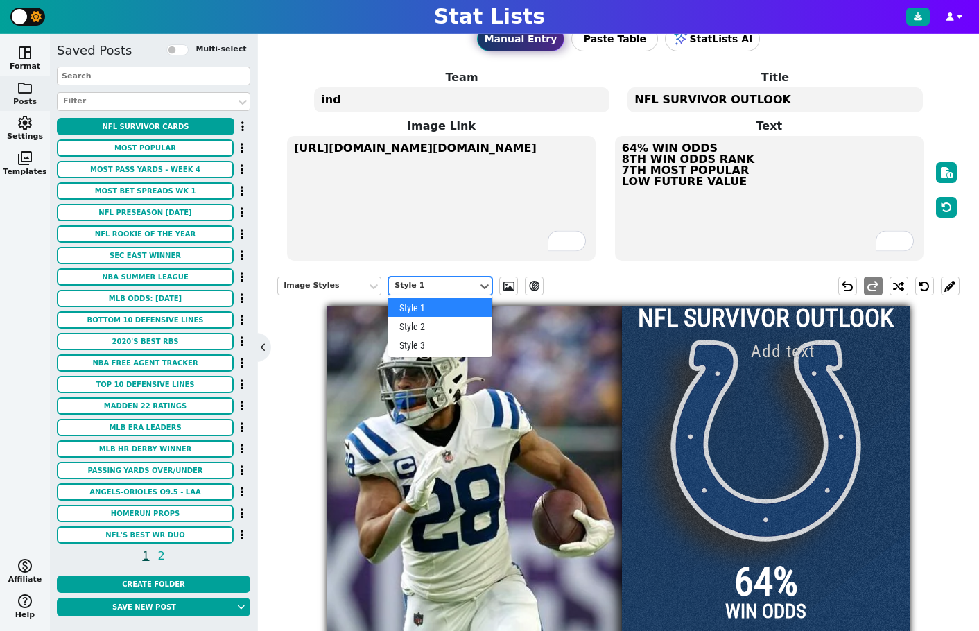
click at [442, 287] on div "Style 1" at bounding box center [434, 286] width 78 height 12
click at [318, 288] on div "Image Styles" at bounding box center [323, 286] width 78 height 12
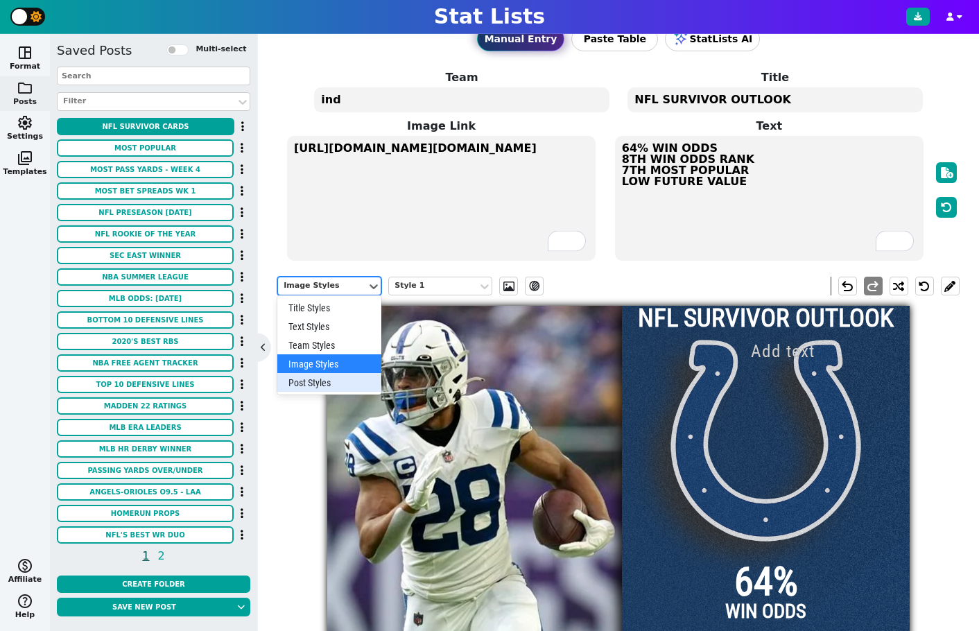
click at [334, 376] on div "Post Styles" at bounding box center [329, 382] width 104 height 19
click at [333, 284] on div "Post Styles" at bounding box center [323, 286] width 78 height 12
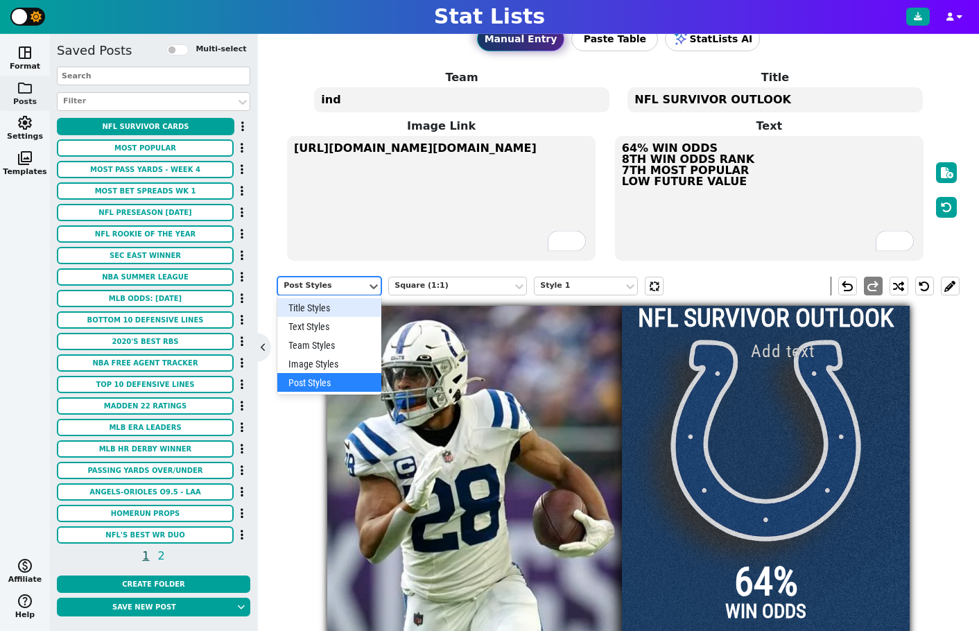
click at [329, 310] on div "Title Styles" at bounding box center [329, 307] width 104 height 19
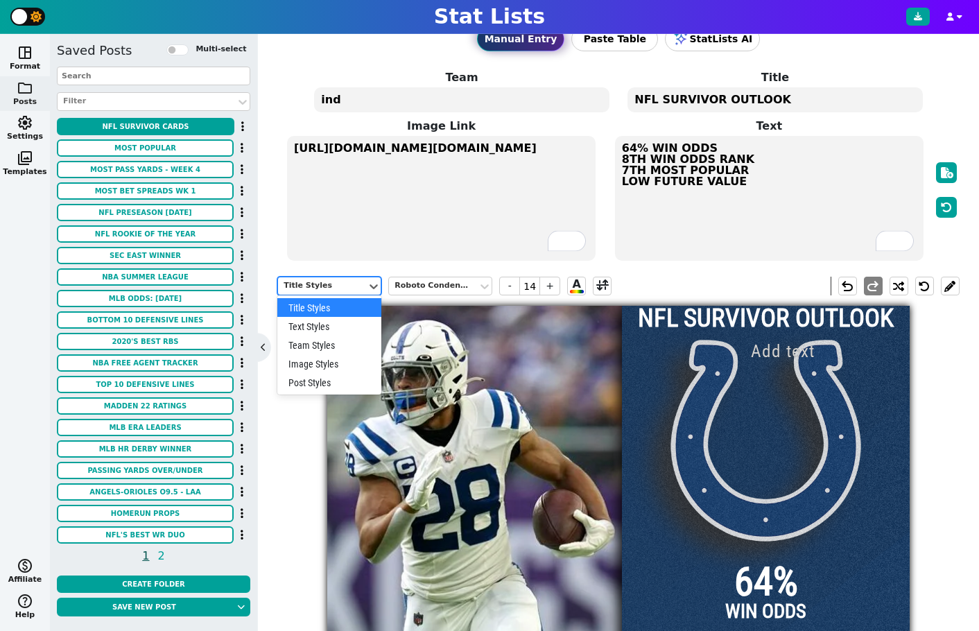
click at [336, 286] on div "Title Styles" at bounding box center [323, 286] width 78 height 12
click at [338, 327] on div "Text Styles" at bounding box center [329, 326] width 104 height 19
type input "18"
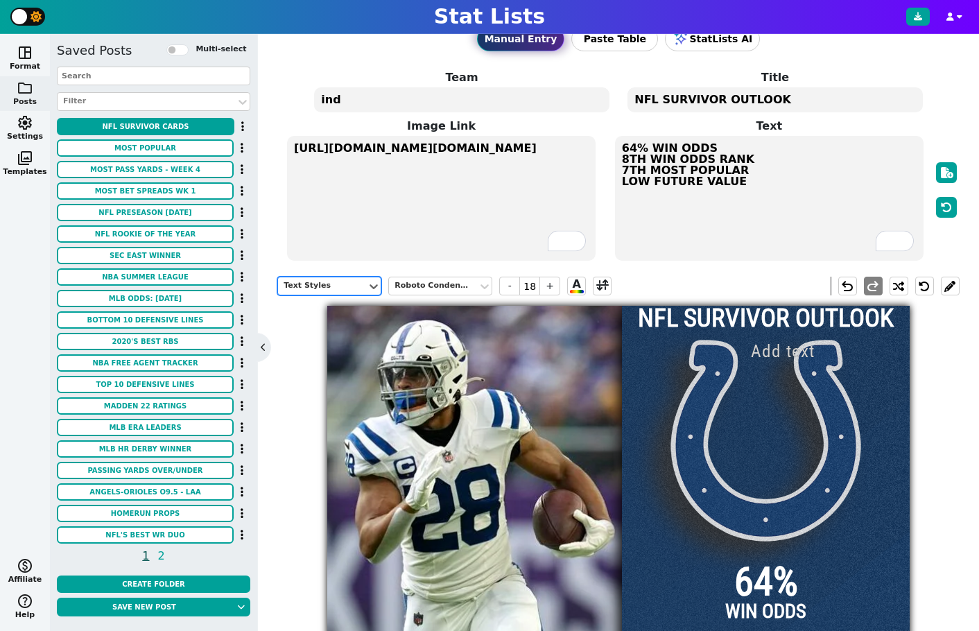
click at [341, 286] on div "Text Styles" at bounding box center [323, 286] width 78 height 12
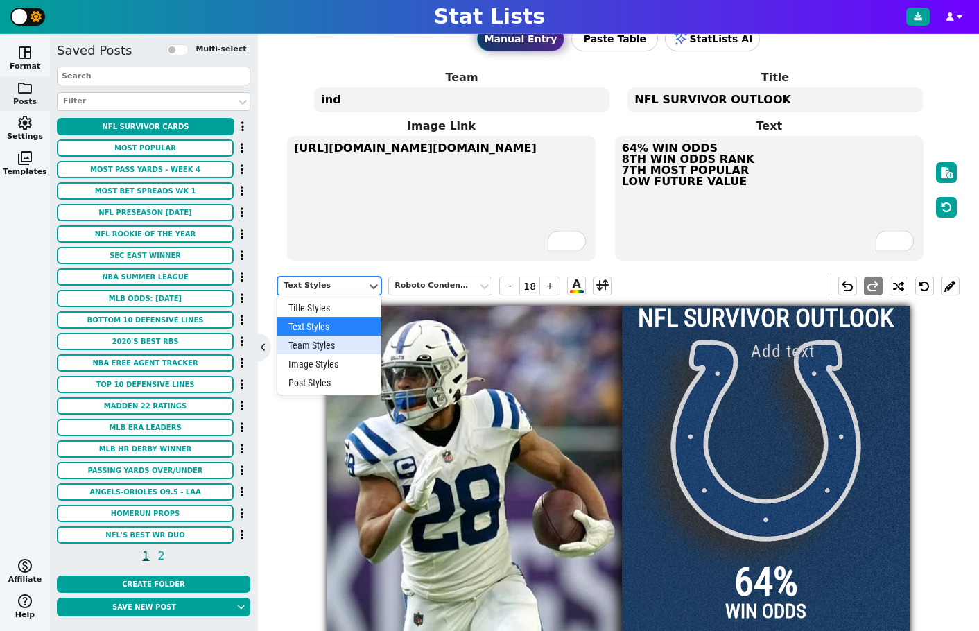
click at [343, 346] on div "Team Styles" at bounding box center [329, 345] width 104 height 19
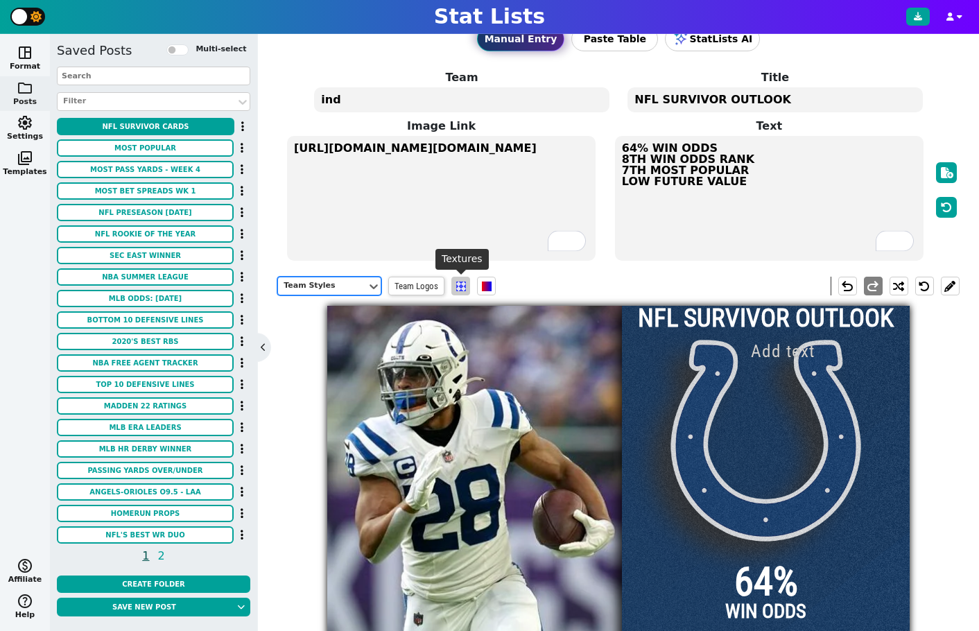
click at [463, 289] on span at bounding box center [461, 287] width 10 height 10
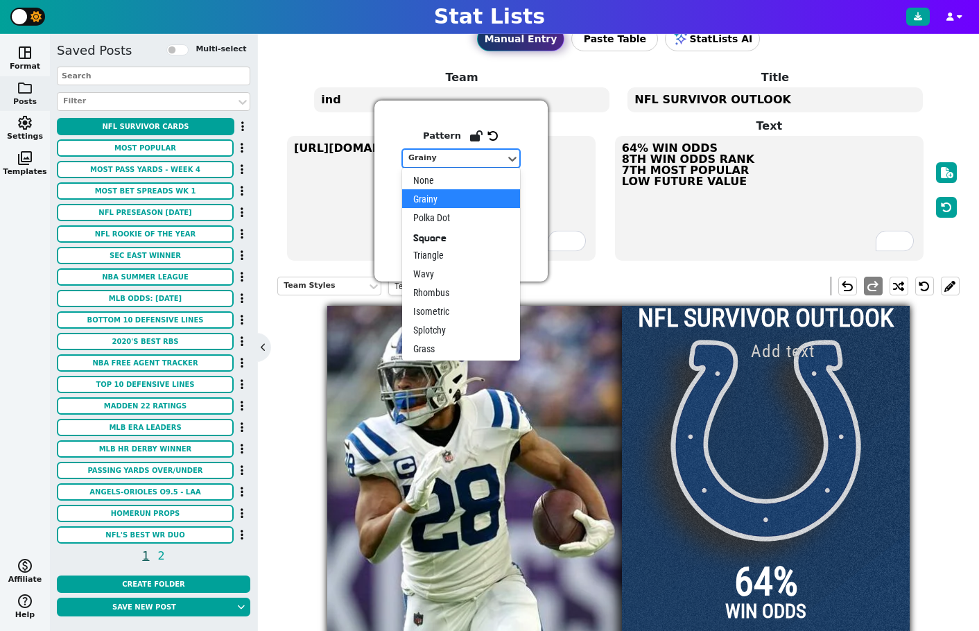
click at [470, 157] on div "Grainy" at bounding box center [455, 159] width 92 height 12
click at [447, 186] on div "None" at bounding box center [461, 180] width 118 height 19
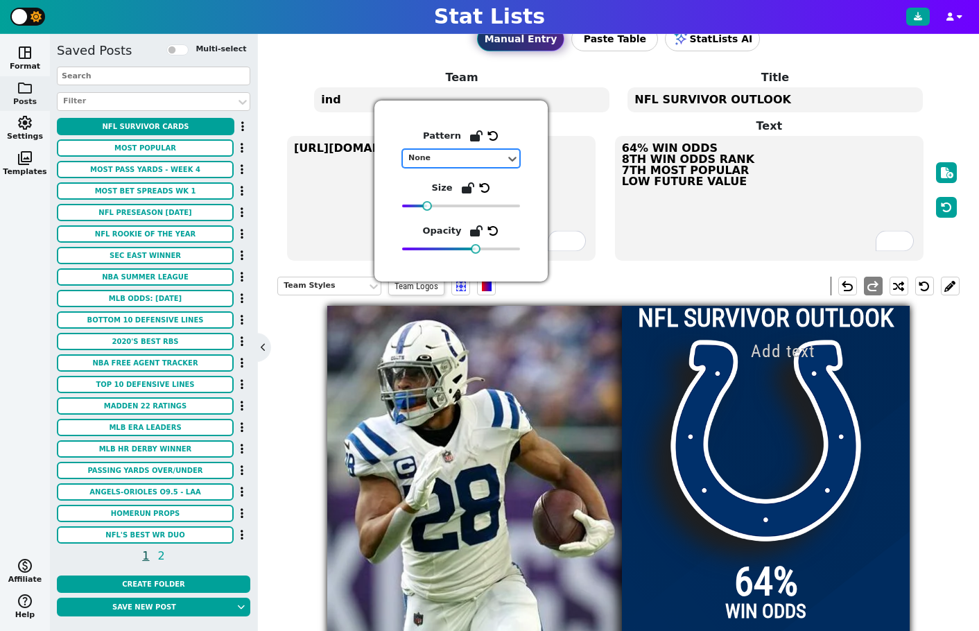
click at [601, 270] on div "Team Styles Team Logos undo redo" at bounding box center [618, 286] width 683 height 40
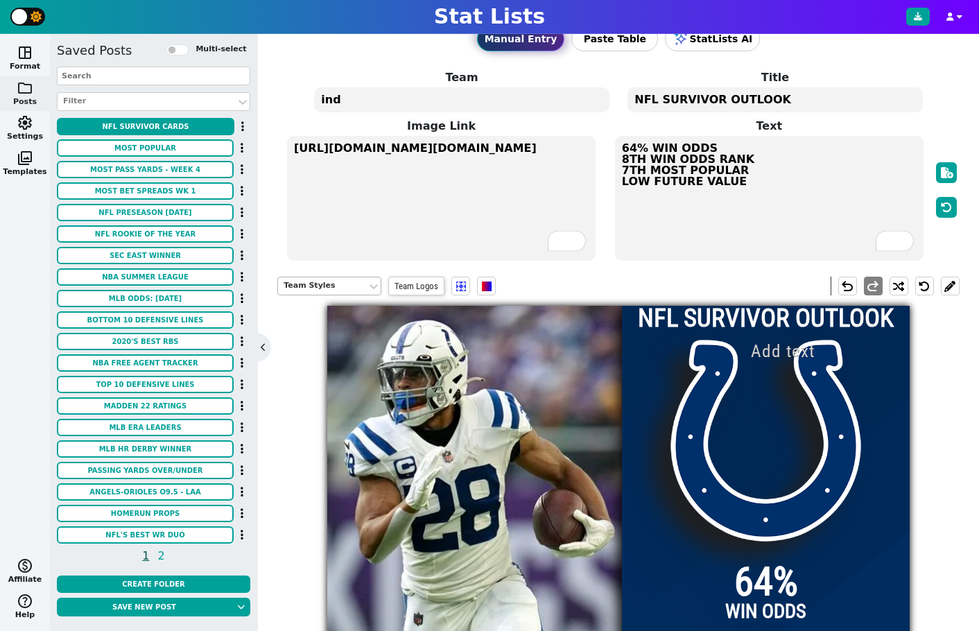
click at [356, 288] on div "Team Styles" at bounding box center [323, 286] width 78 height 12
click at [801, 353] on input "text" at bounding box center [783, 351] width 110 height 26
click at [797, 352] on input "text" at bounding box center [783, 351] width 110 height 26
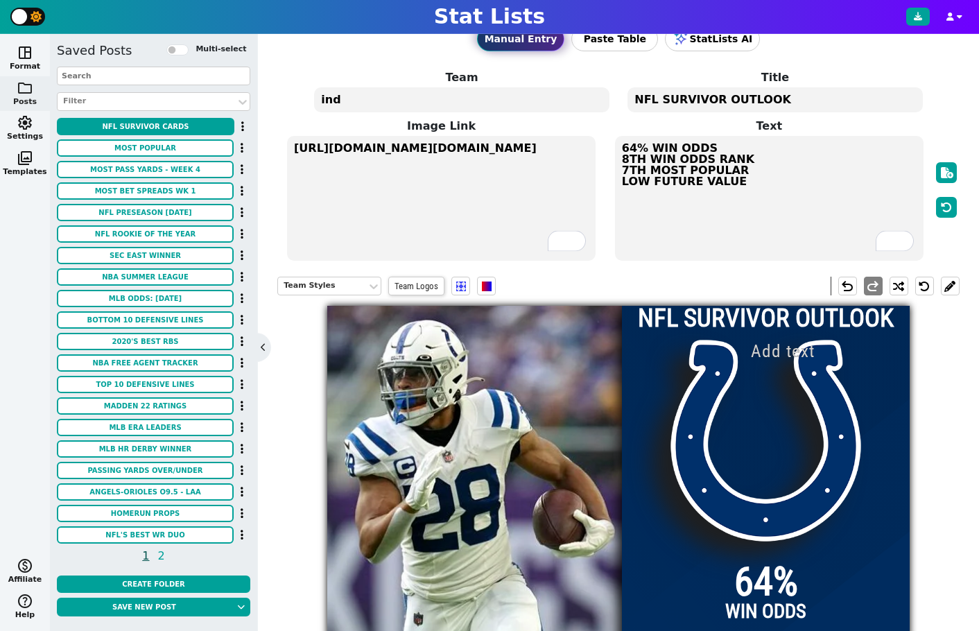
drag, startPoint x: 828, startPoint y: 352, endPoint x: 779, endPoint y: 349, distance: 48.7
click at [779, 349] on input "text" at bounding box center [783, 351] width 110 height 26
type input "WEEK 3 AT TITANS"
click at [837, 376] on div at bounding box center [766, 597] width 288 height 583
click at [792, 355] on input "WEEK 3 AT TITANS" at bounding box center [803, 351] width 150 height 26
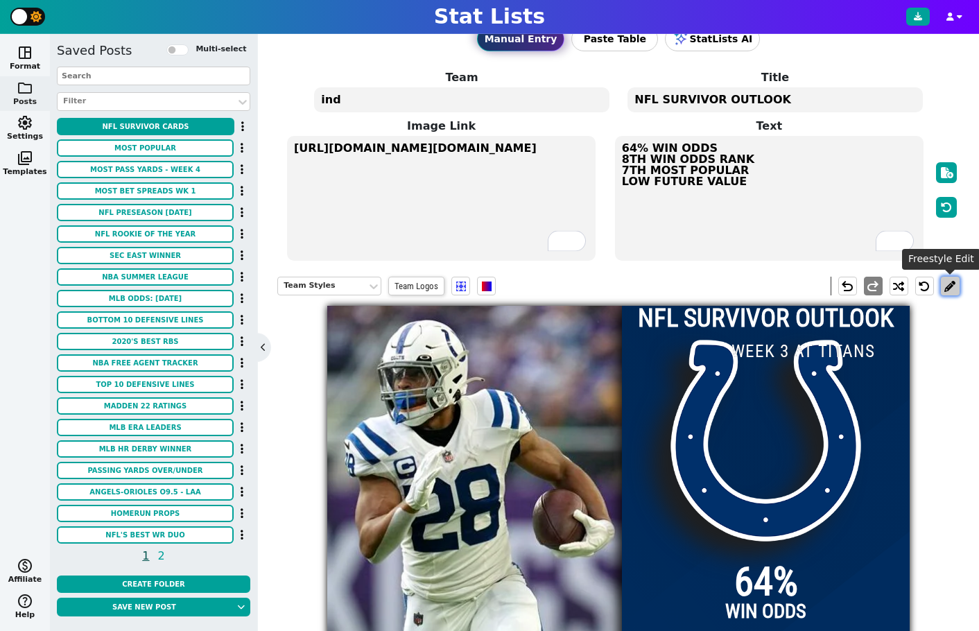
click at [943, 293] on button at bounding box center [950, 286] width 19 height 19
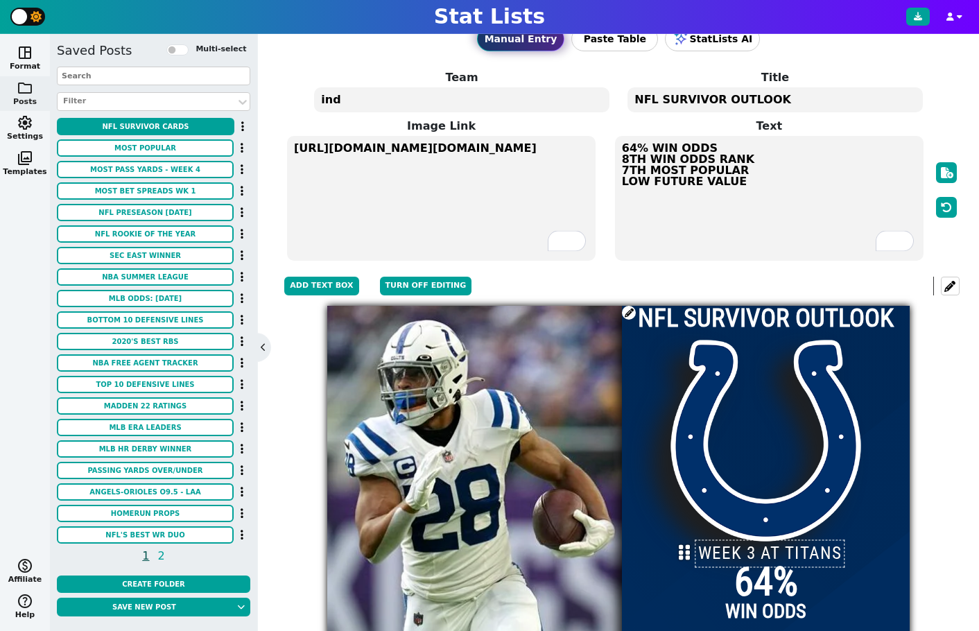
drag, startPoint x: 716, startPoint y: 354, endPoint x: 683, endPoint y: 556, distance: 203.9
click at [683, 556] on icon at bounding box center [684, 552] width 11 height 17
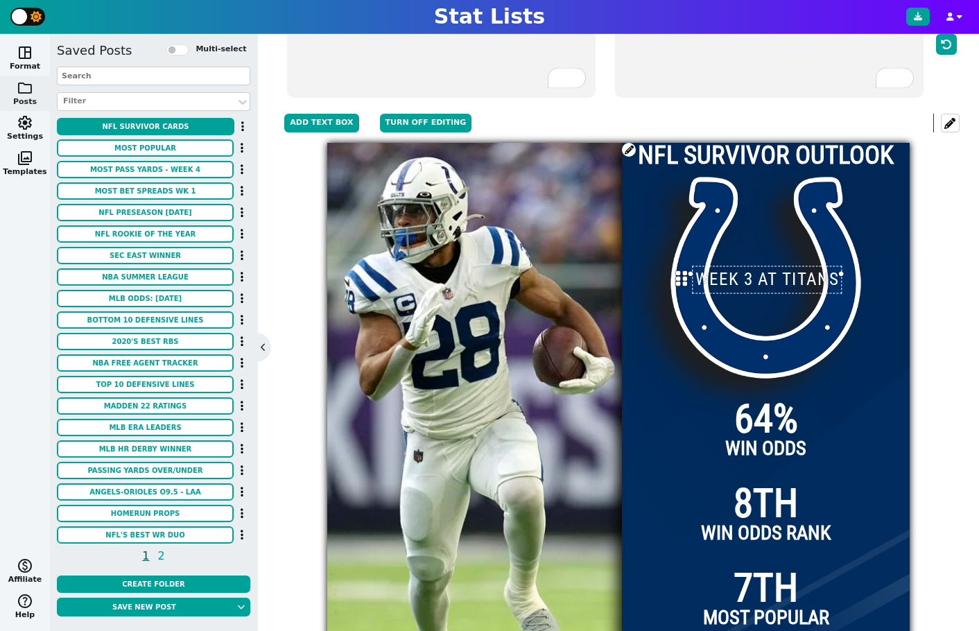
drag, startPoint x: 683, startPoint y: 393, endPoint x: 681, endPoint y: 277, distance: 115.2
click at [681, 277] on icon at bounding box center [681, 278] width 11 height 17
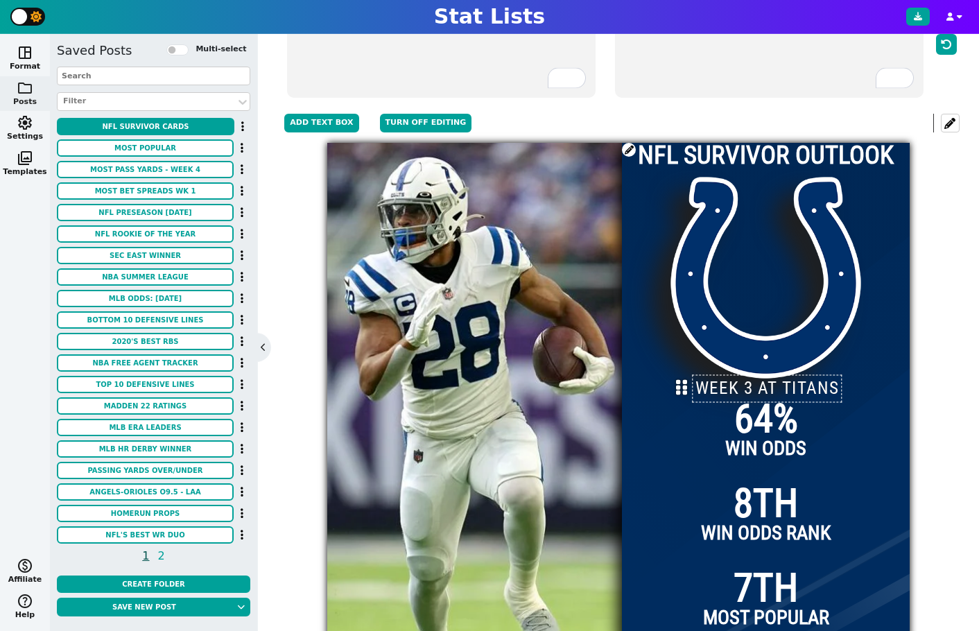
drag, startPoint x: 683, startPoint y: 280, endPoint x: 683, endPoint y: 389, distance: 108.9
click at [683, 389] on icon at bounding box center [681, 387] width 11 height 17
click at [891, 349] on div at bounding box center [766, 434] width 288 height 583
click at [420, 121] on button "Turn off editing" at bounding box center [426, 123] width 92 height 19
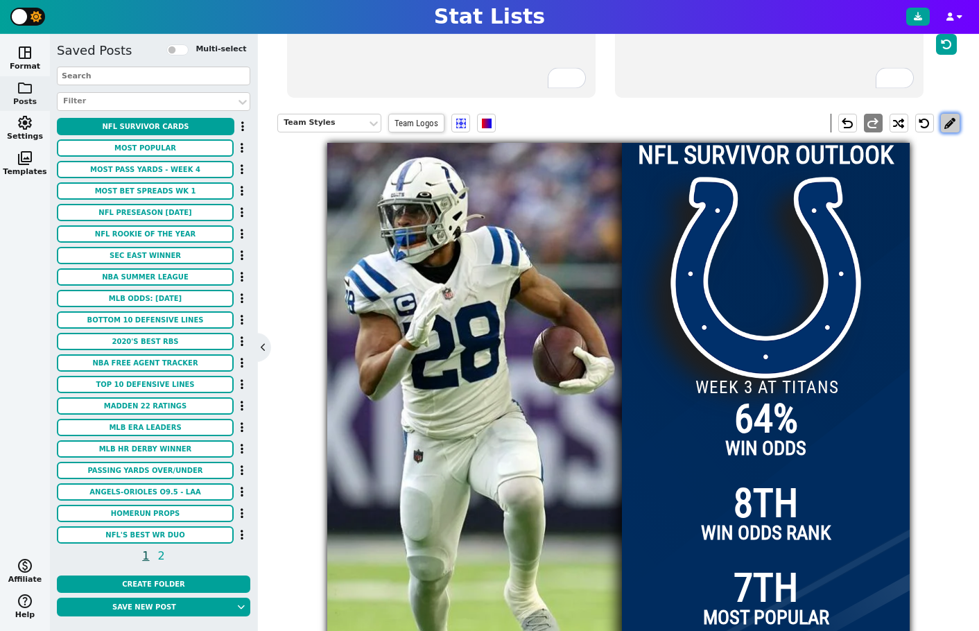
click at [948, 124] on button at bounding box center [950, 123] width 19 height 19
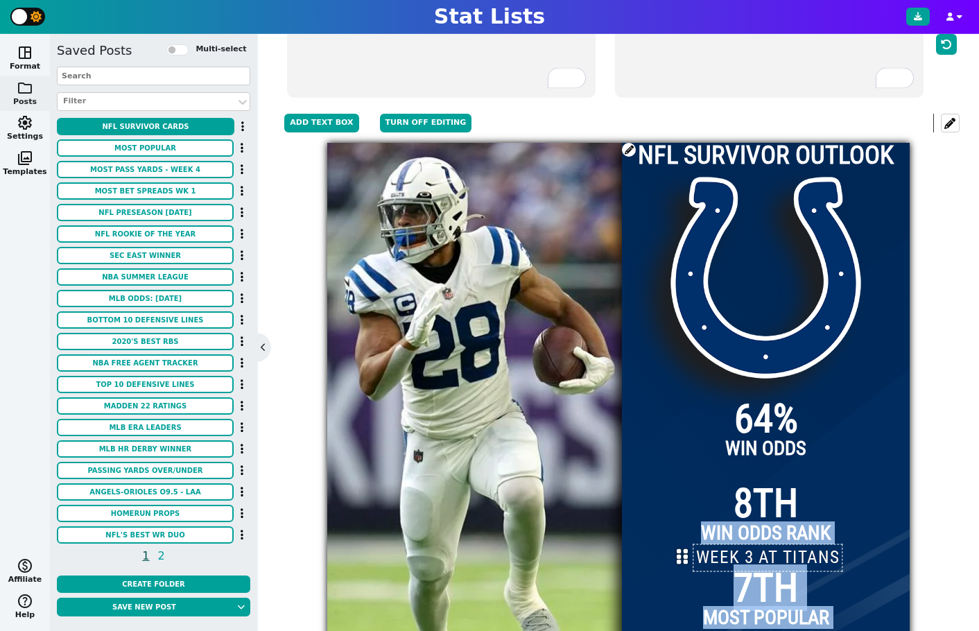
drag, startPoint x: 686, startPoint y: 392, endPoint x: 687, endPoint y: 561, distance: 169.2
click at [687, 561] on icon at bounding box center [682, 556] width 11 height 17
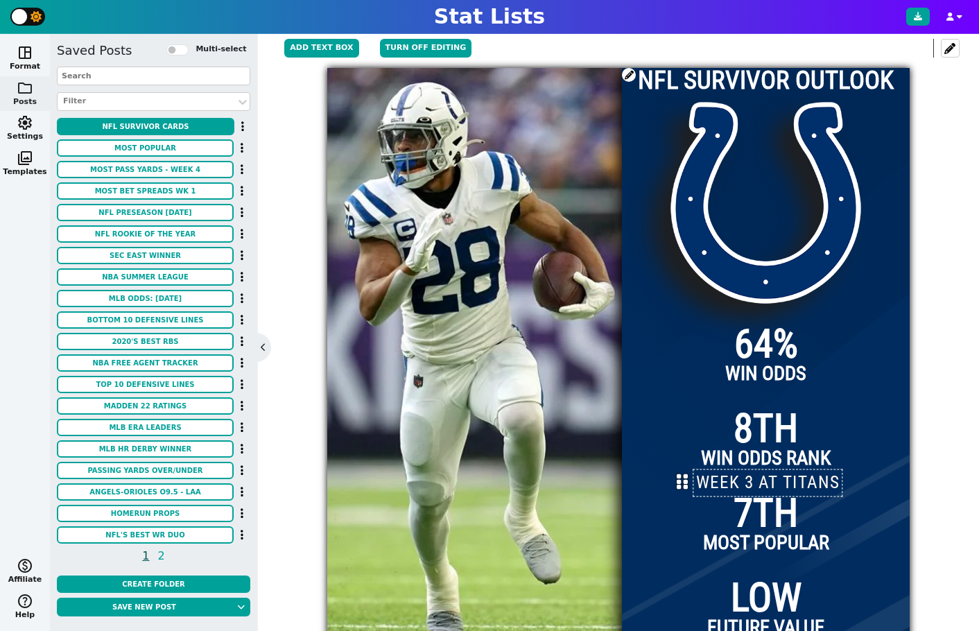
scroll to position [303, 0]
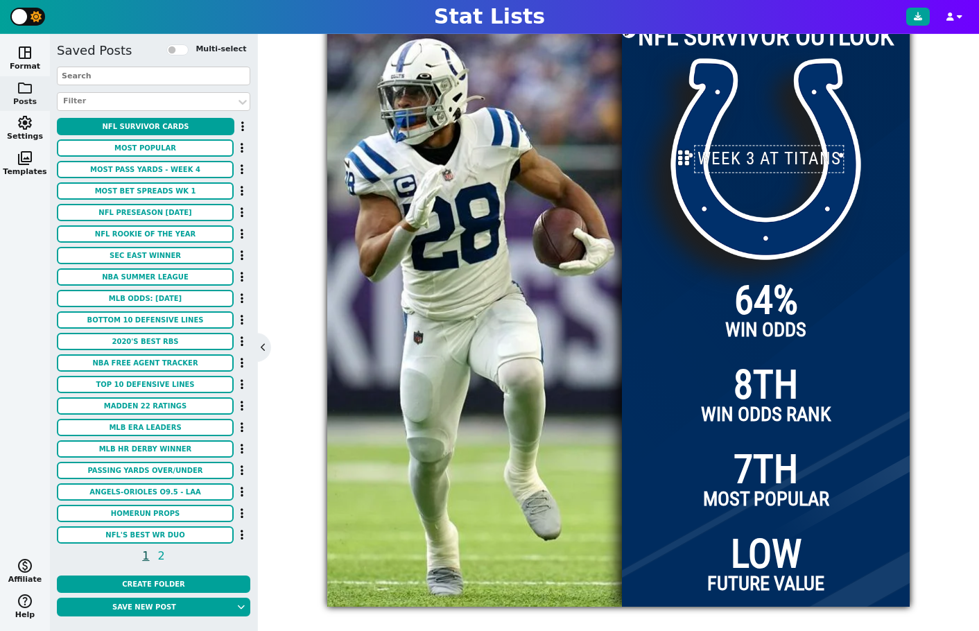
drag, startPoint x: 683, startPoint y: 439, endPoint x: 685, endPoint y: 159, distance: 280.2
click at [685, 159] on icon at bounding box center [683, 157] width 11 height 17
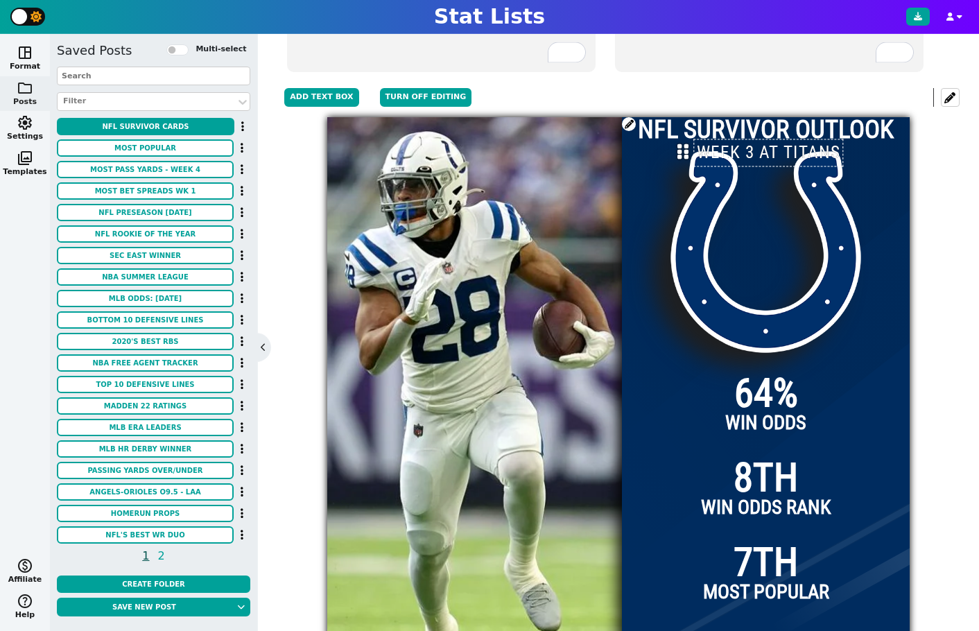
drag, startPoint x: 682, startPoint y: 252, endPoint x: 681, endPoint y: 153, distance: 99.2
click at [681, 153] on icon at bounding box center [683, 151] width 11 height 17
click at [401, 99] on button "Turn off editing" at bounding box center [426, 97] width 92 height 19
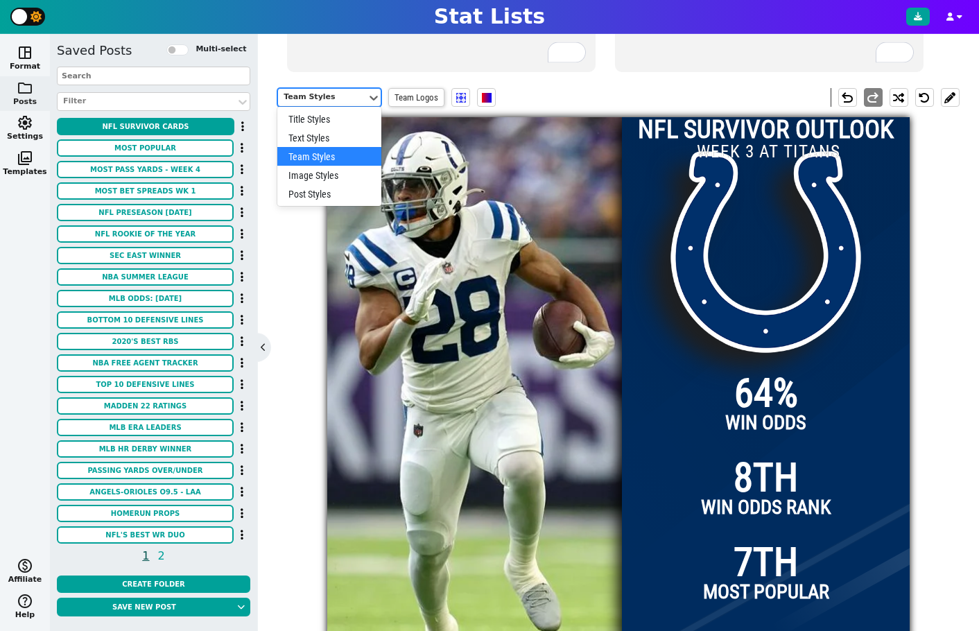
click at [364, 101] on div "Team Styles" at bounding box center [322, 97] width 89 height 19
click at [334, 155] on div "Team Styles" at bounding box center [329, 156] width 104 height 19
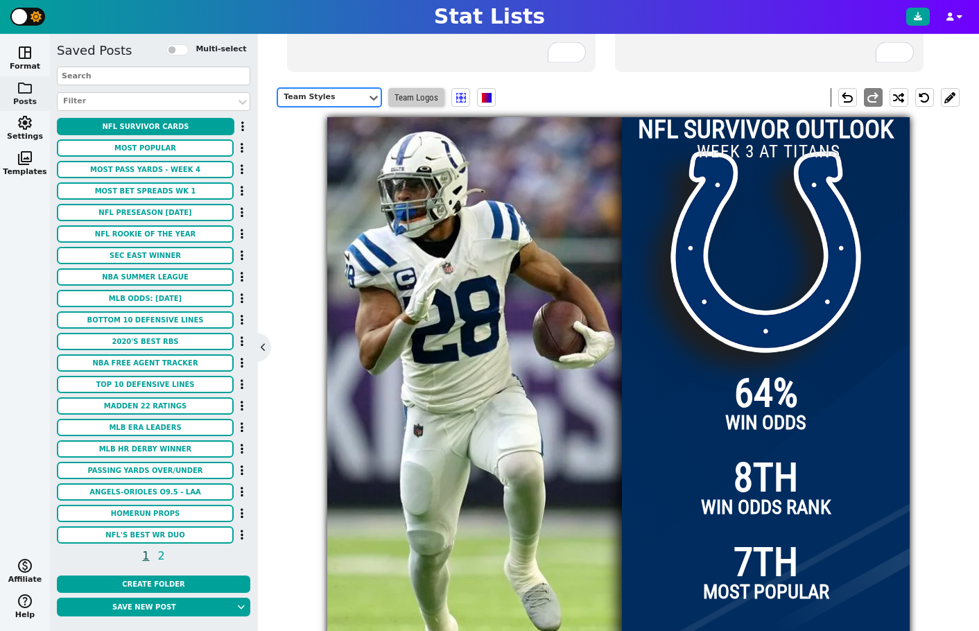
click at [405, 93] on span "Team Logos" at bounding box center [416, 97] width 56 height 19
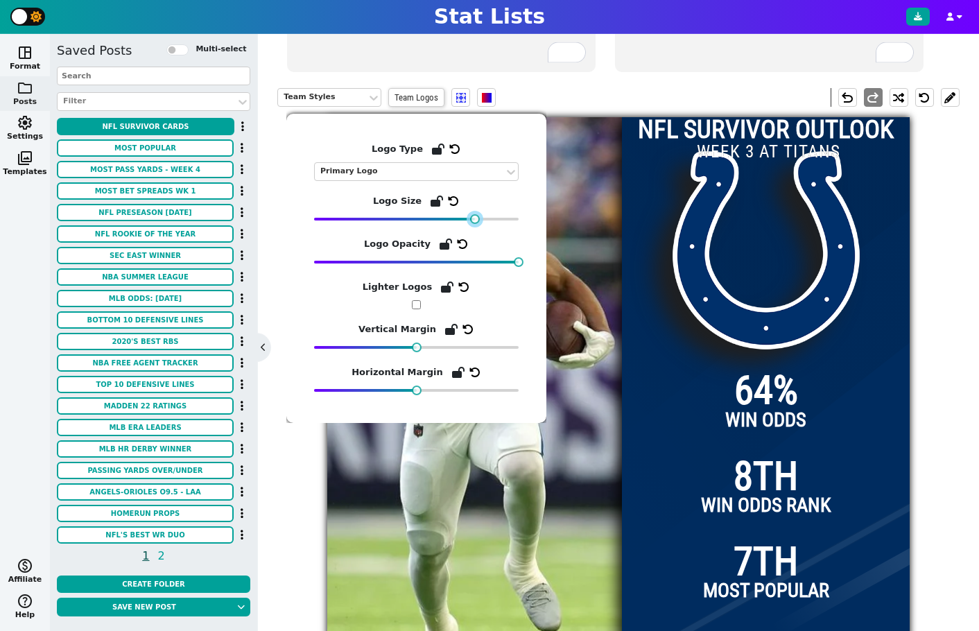
click at [474, 221] on div at bounding box center [475, 219] width 10 height 10
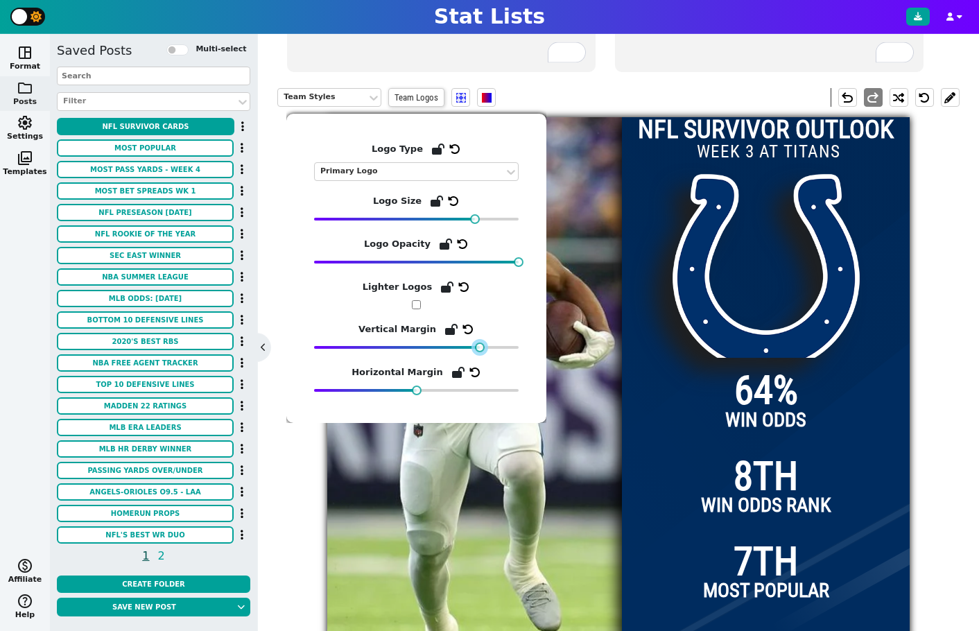
drag, startPoint x: 417, startPoint y: 349, endPoint x: 480, endPoint y: 349, distance: 63.1
click at [480, 349] on div at bounding box center [480, 348] width 10 height 10
click at [883, 148] on div at bounding box center [766, 408] width 288 height 583
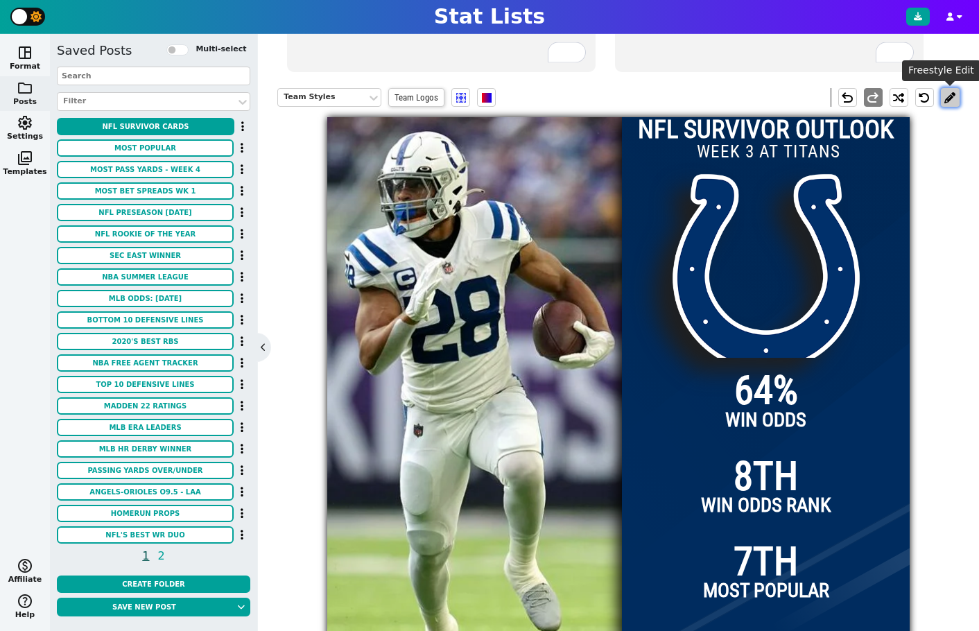
click at [955, 101] on button at bounding box center [950, 97] width 19 height 19
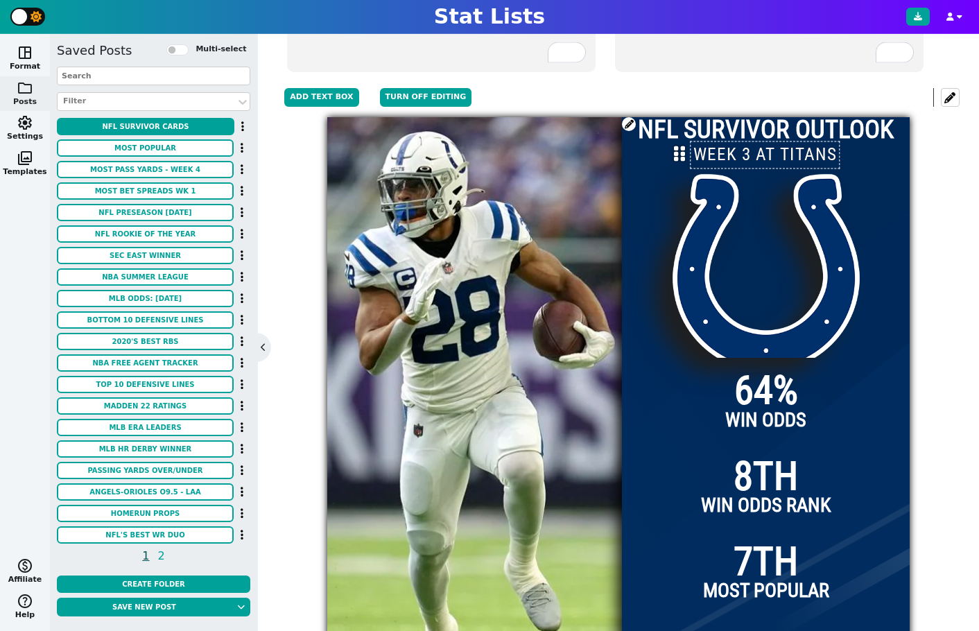
click at [685, 151] on icon at bounding box center [679, 153] width 11 height 17
click at [940, 201] on div "Team Styles Team Logos Add Text Box Turn off editing undo redo NFL SURVIVOR OUT…" at bounding box center [618, 389] width 683 height 622
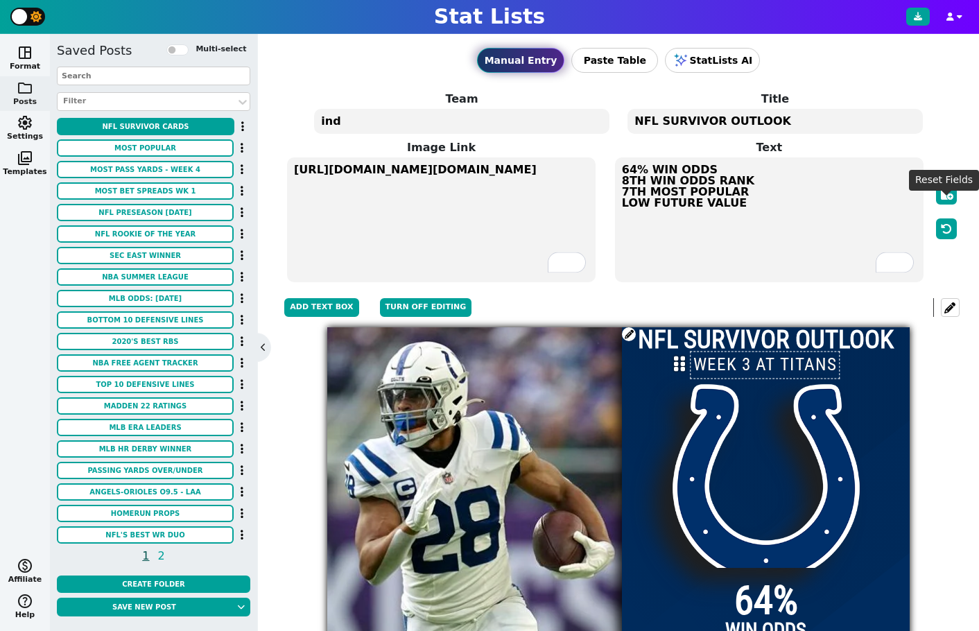
scroll to position [0, 0]
click at [918, 17] on icon at bounding box center [918, 16] width 8 height 8
